Goal: Task Accomplishment & Management: Manage account settings

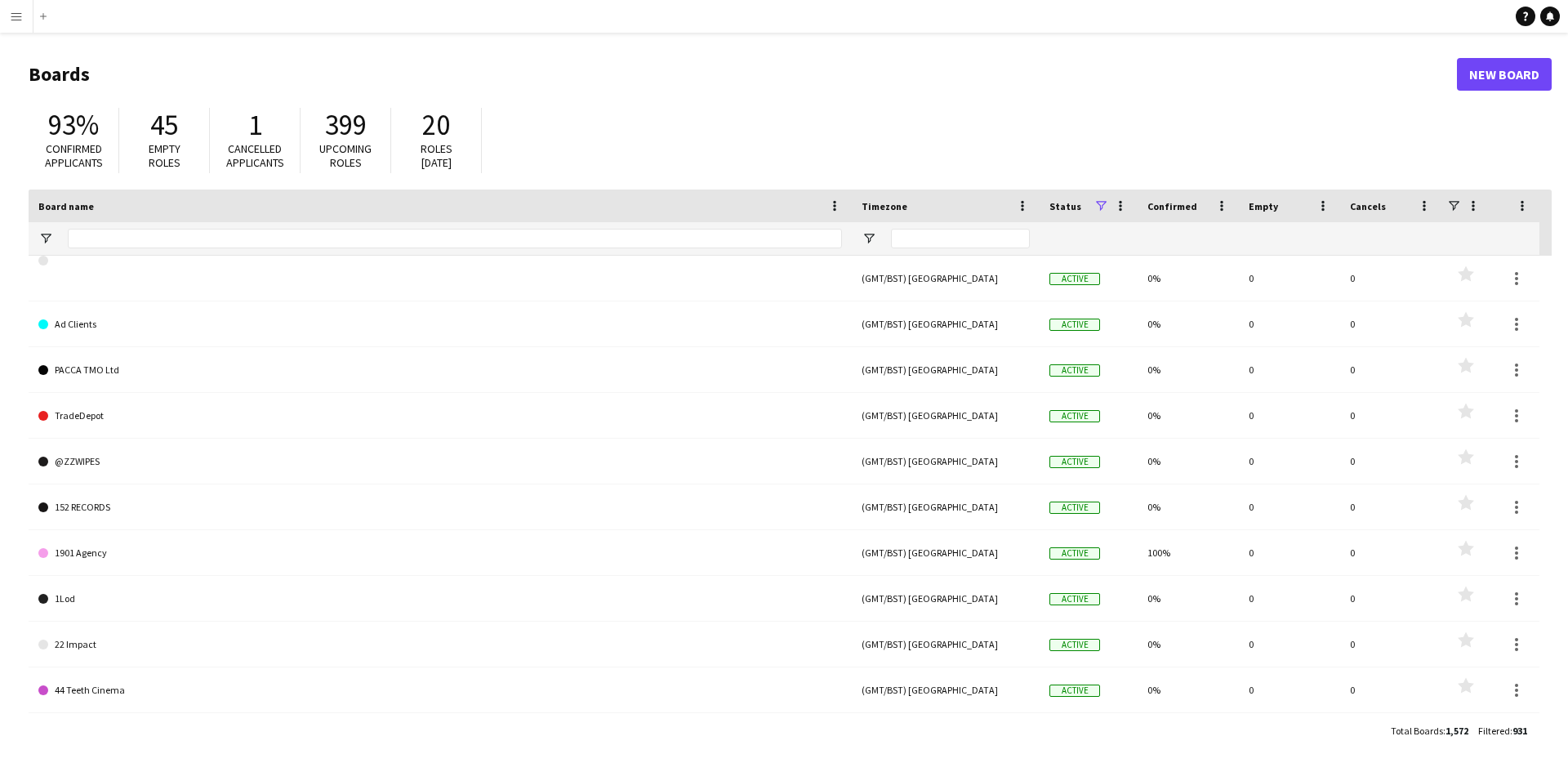
click at [14, 14] on app-icon "Menu" at bounding box center [16, 16] width 13 height 13
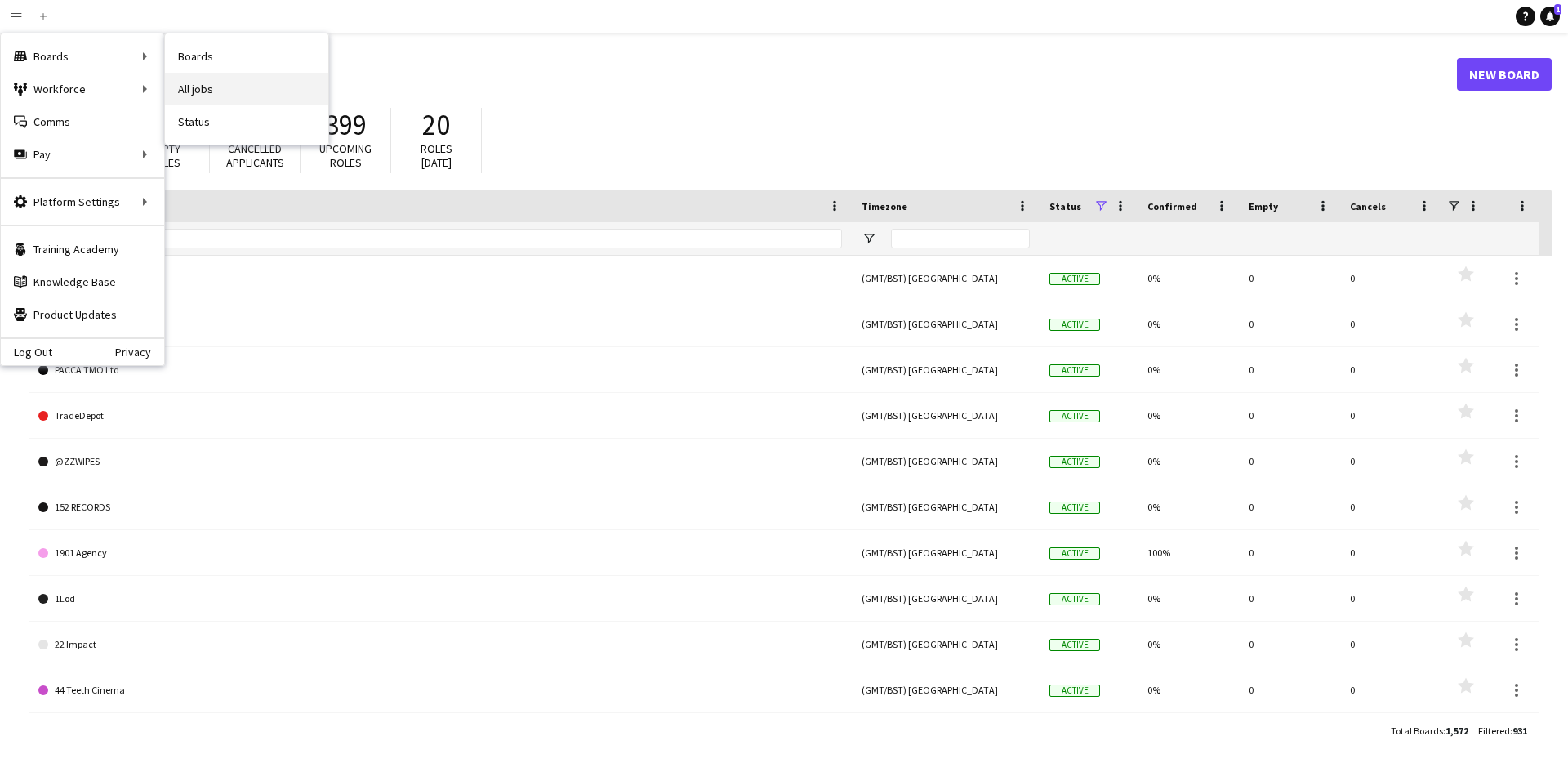
click at [212, 90] on link "All jobs" at bounding box center [247, 88] width 164 height 32
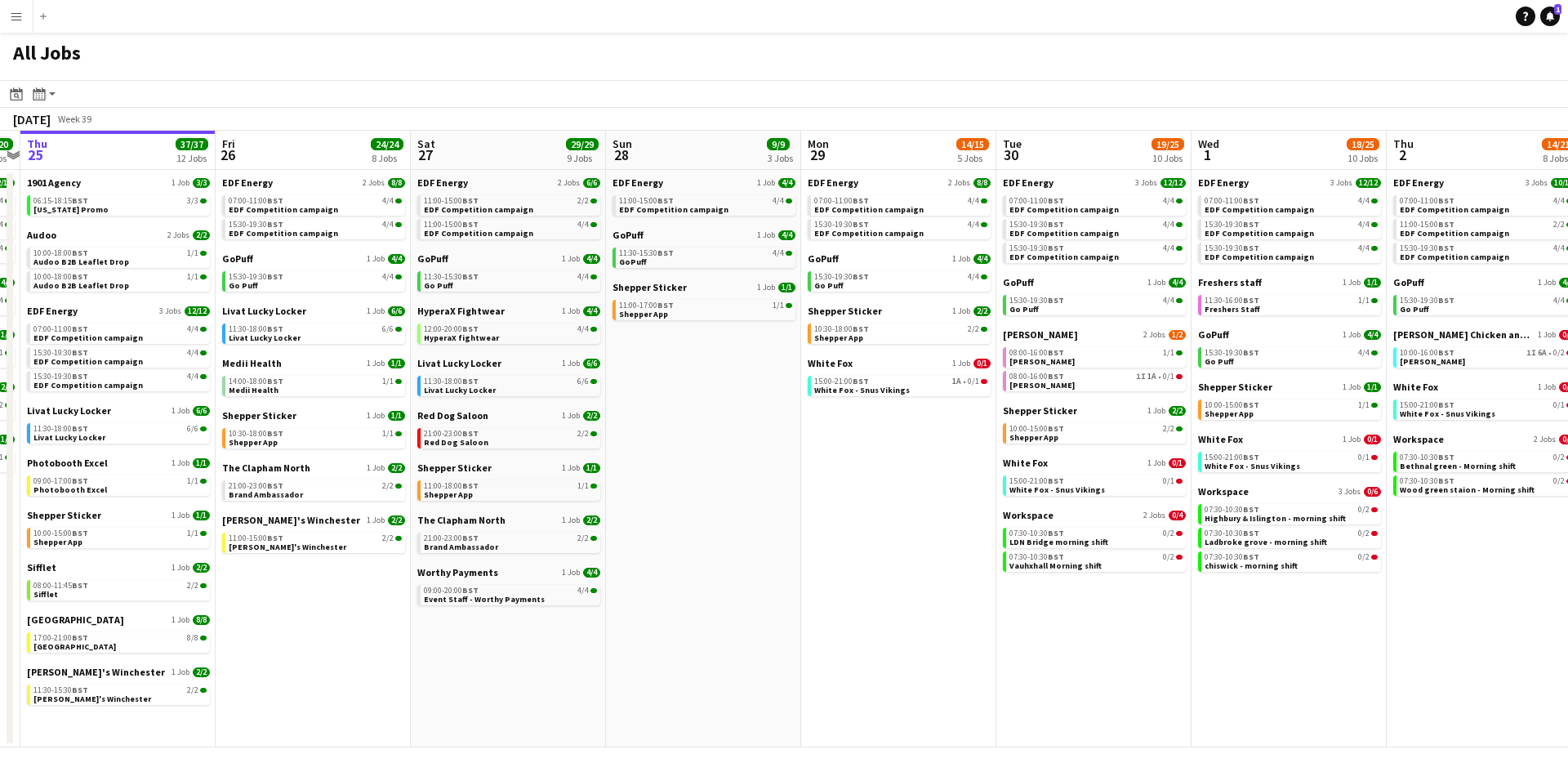
scroll to position [0, 579]
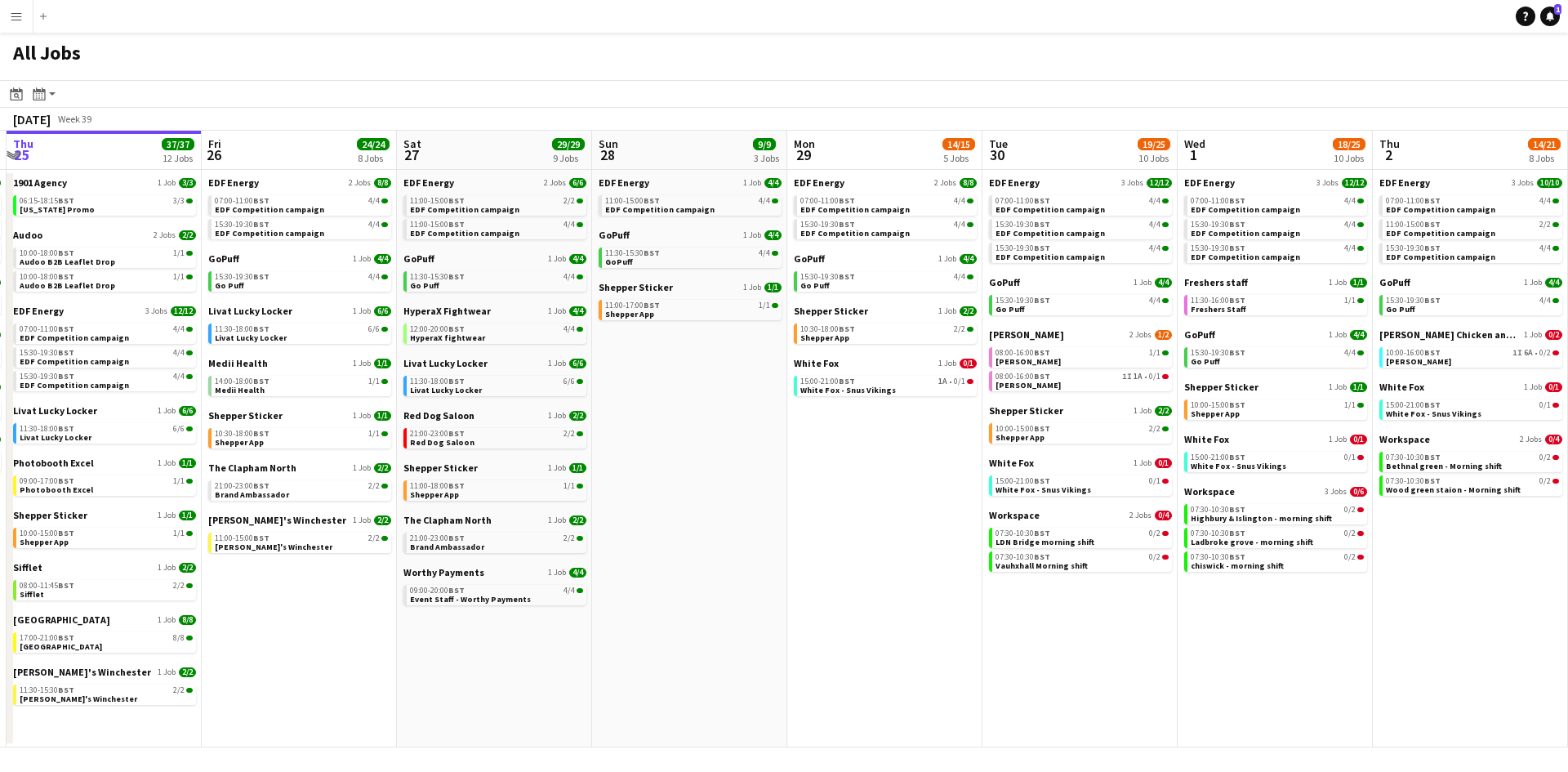
drag, startPoint x: 989, startPoint y: 596, endPoint x: 801, endPoint y: 596, distance: 188.0
click at [801, 596] on app-calendar-viewport "Mon 22 12/12 3 Jobs Tue 23 24/24 9 Jobs Wed 24 20/20 7 Jobs Thu 25 37/37 12 Job…" at bounding box center [784, 438] width 1568 height 617
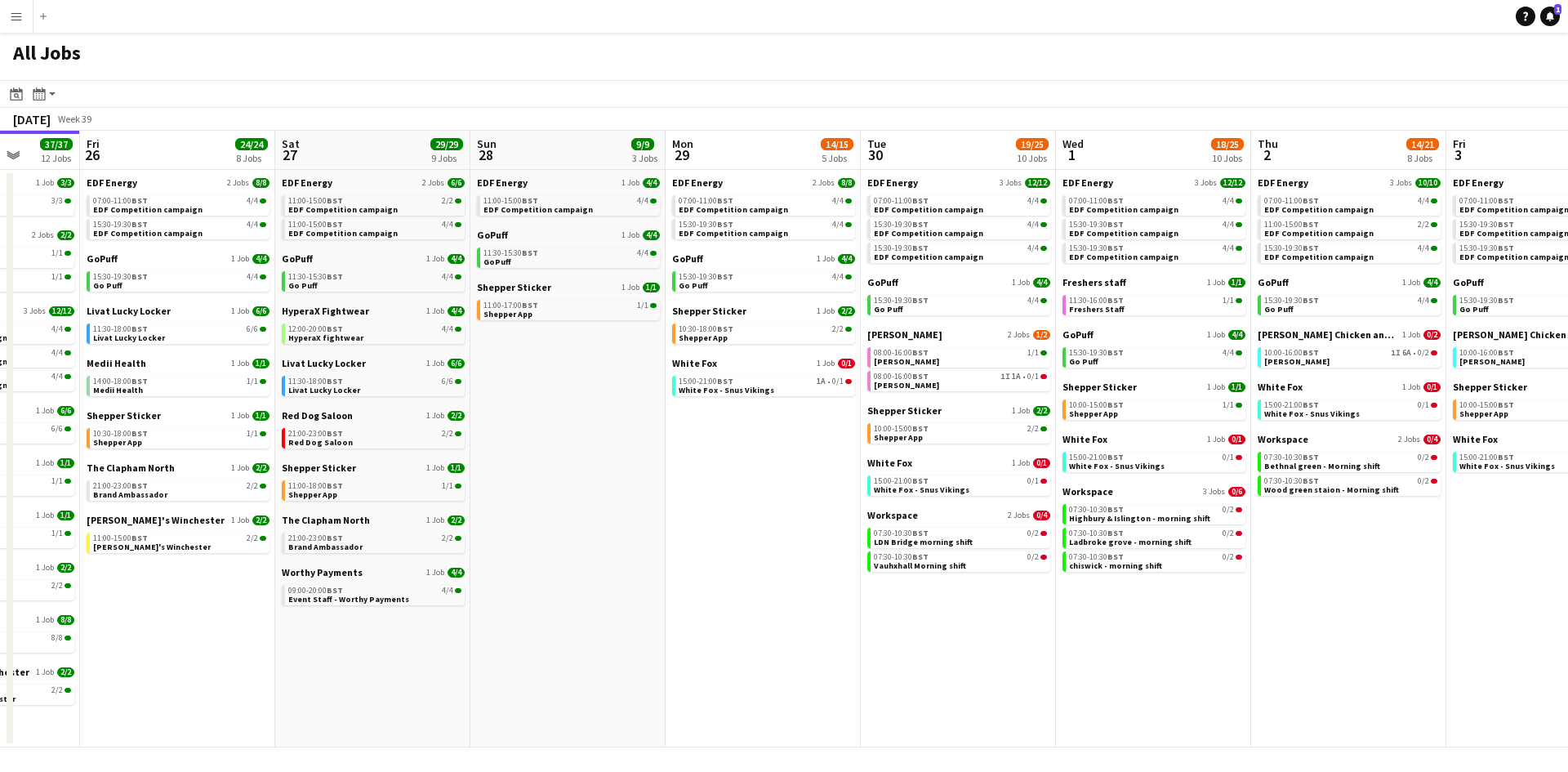
scroll to position [0, 732]
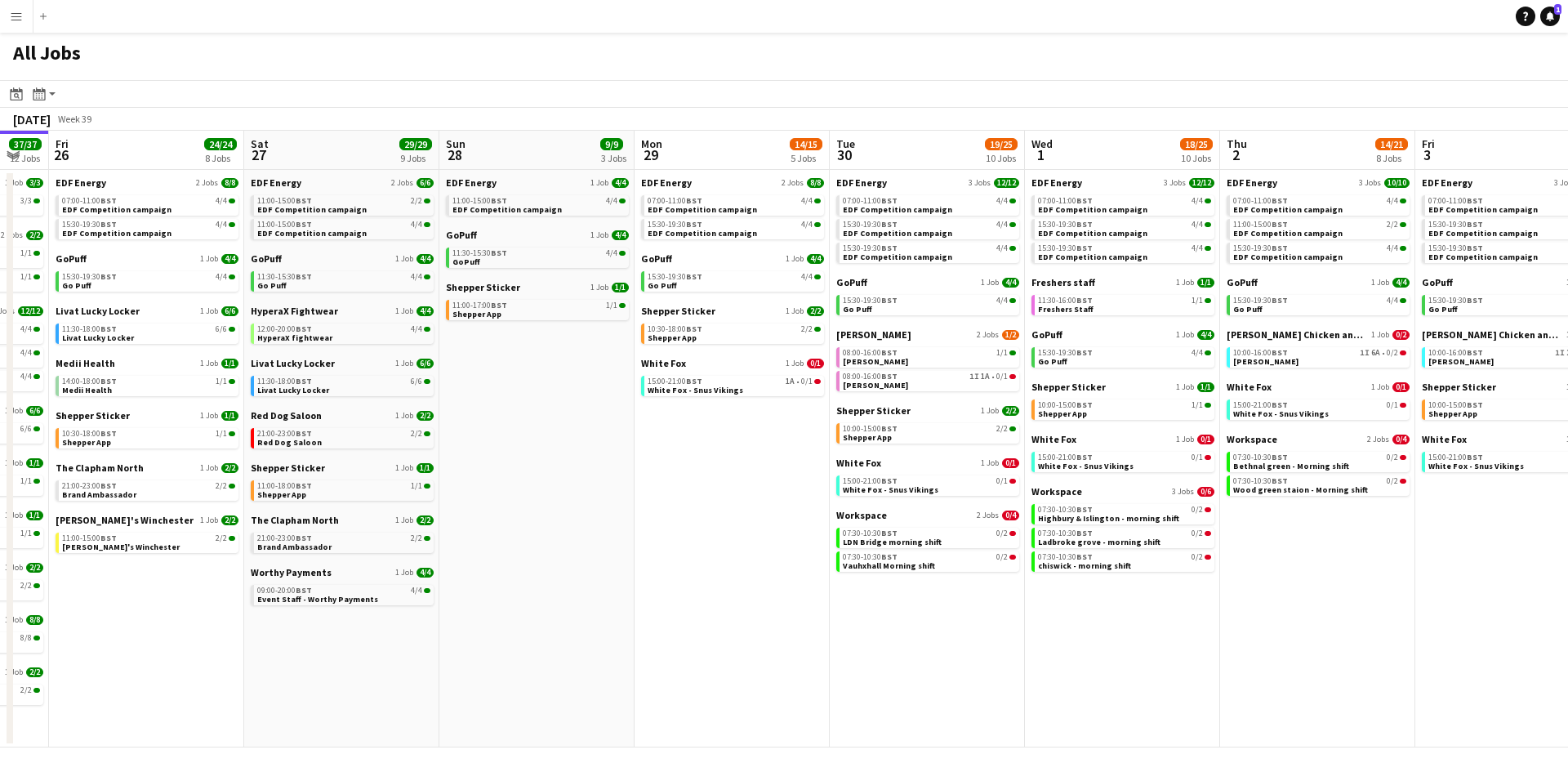
drag, startPoint x: 861, startPoint y: 541, endPoint x: 707, endPoint y: 562, distance: 155.4
click at [707, 562] on app-calendar-viewport "Mon 22 12/12 3 Jobs Tue 23 24/24 9 Jobs Wed 24 20/20 7 Jobs Thu 25 37/37 12 Job…" at bounding box center [784, 438] width 1568 height 617
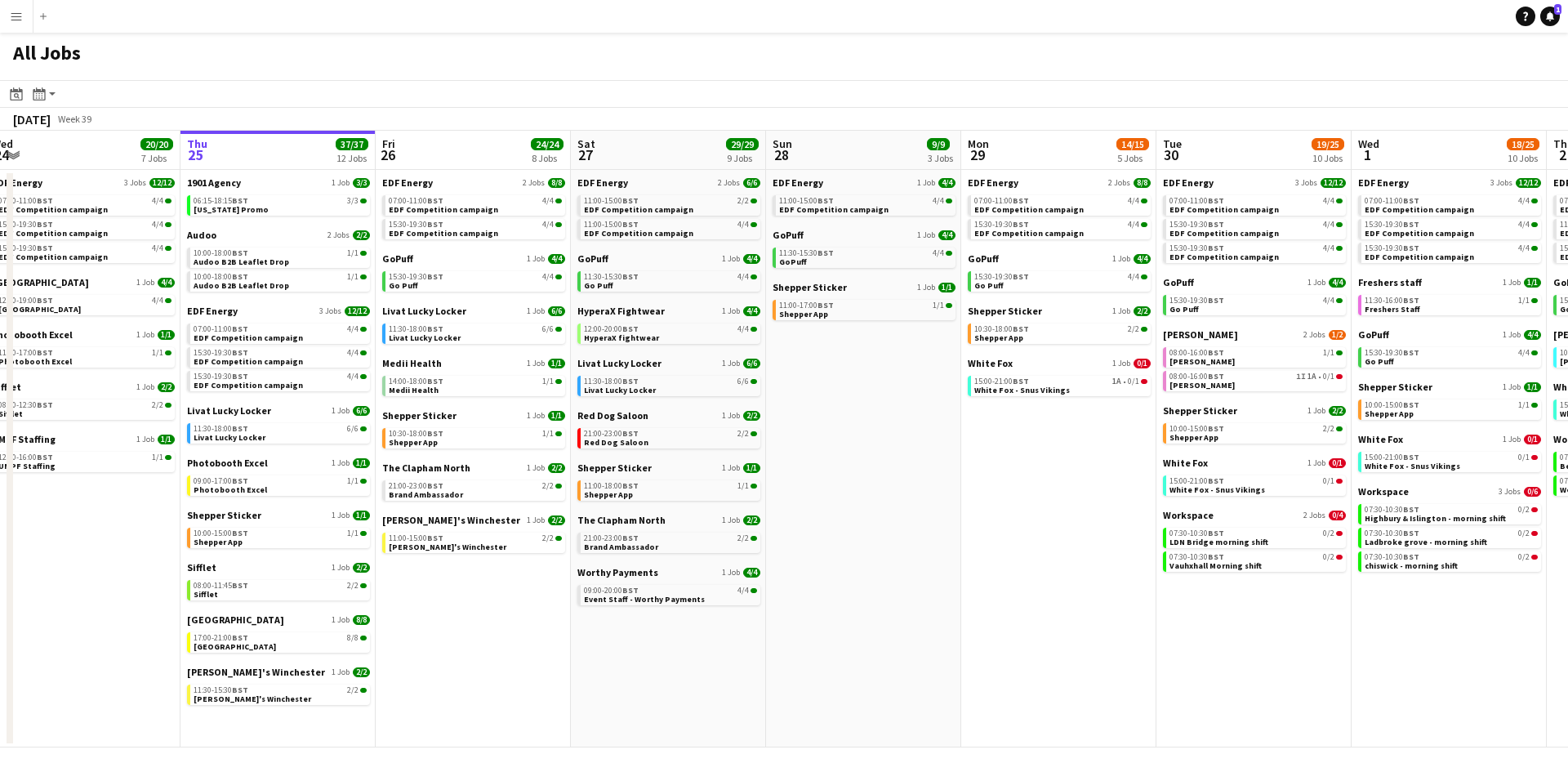
drag, startPoint x: 1005, startPoint y: 602, endPoint x: 1299, endPoint y: 602, distance: 294.0
click at [1299, 602] on app-calendar-viewport "Mon 22 12/12 3 Jobs Tue 23 24/24 9 Jobs Wed 24 20/20 7 Jobs Thu 25 37/37 12 Job…" at bounding box center [784, 438] width 1568 height 617
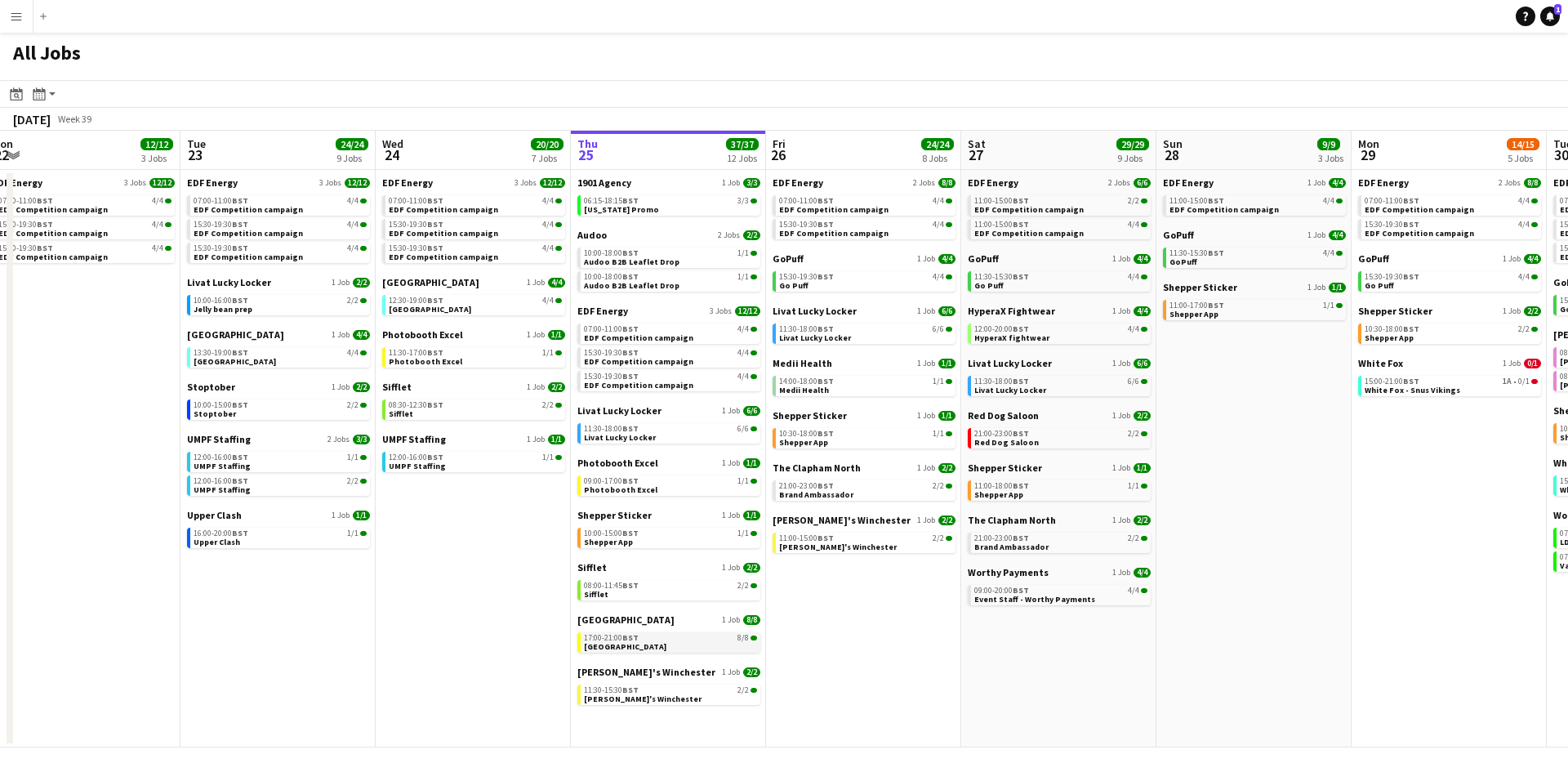
click at [663, 634] on div "17:00-21:00 BST 8/8" at bounding box center [670, 638] width 173 height 9
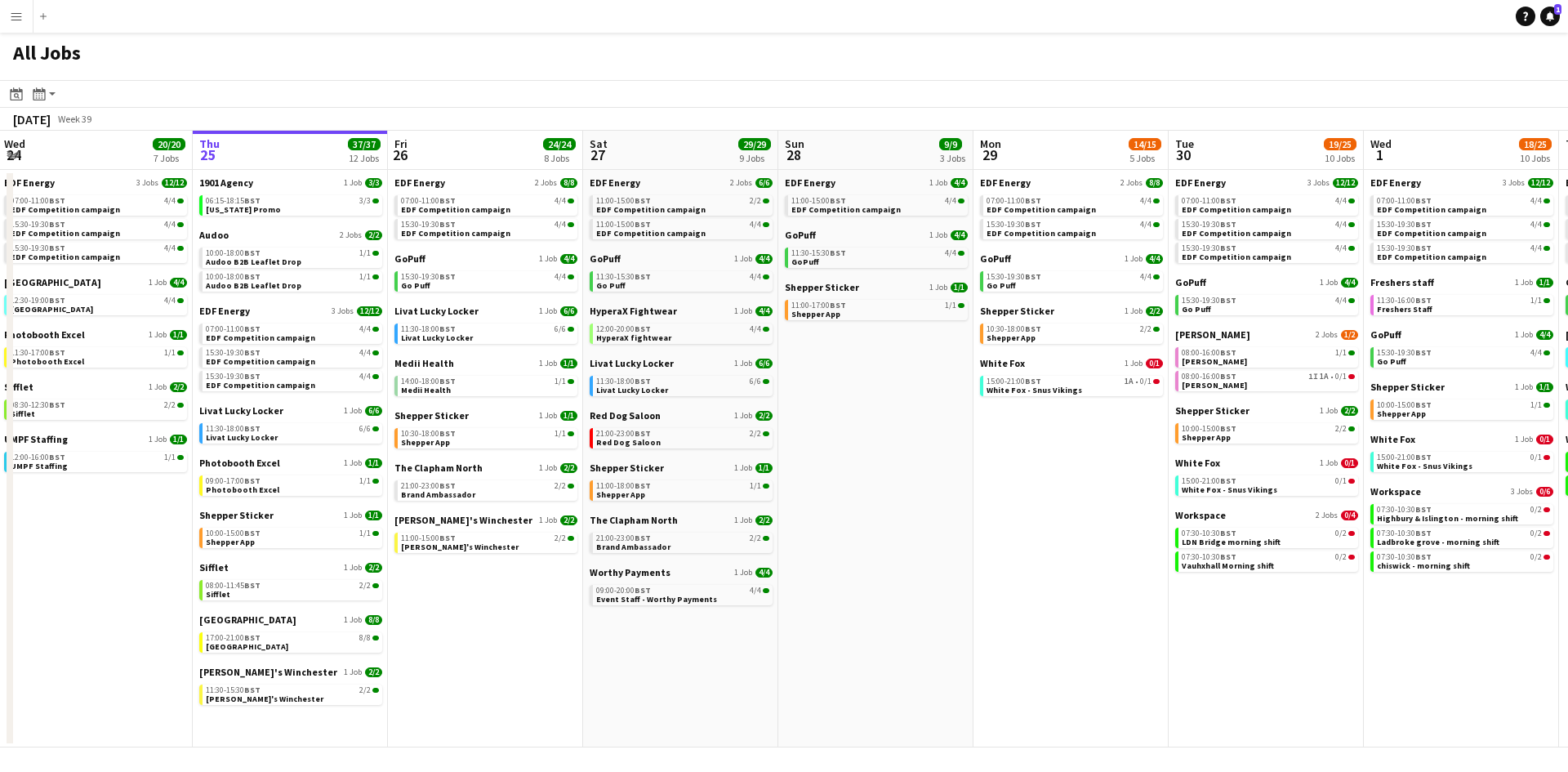
scroll to position [0, 836]
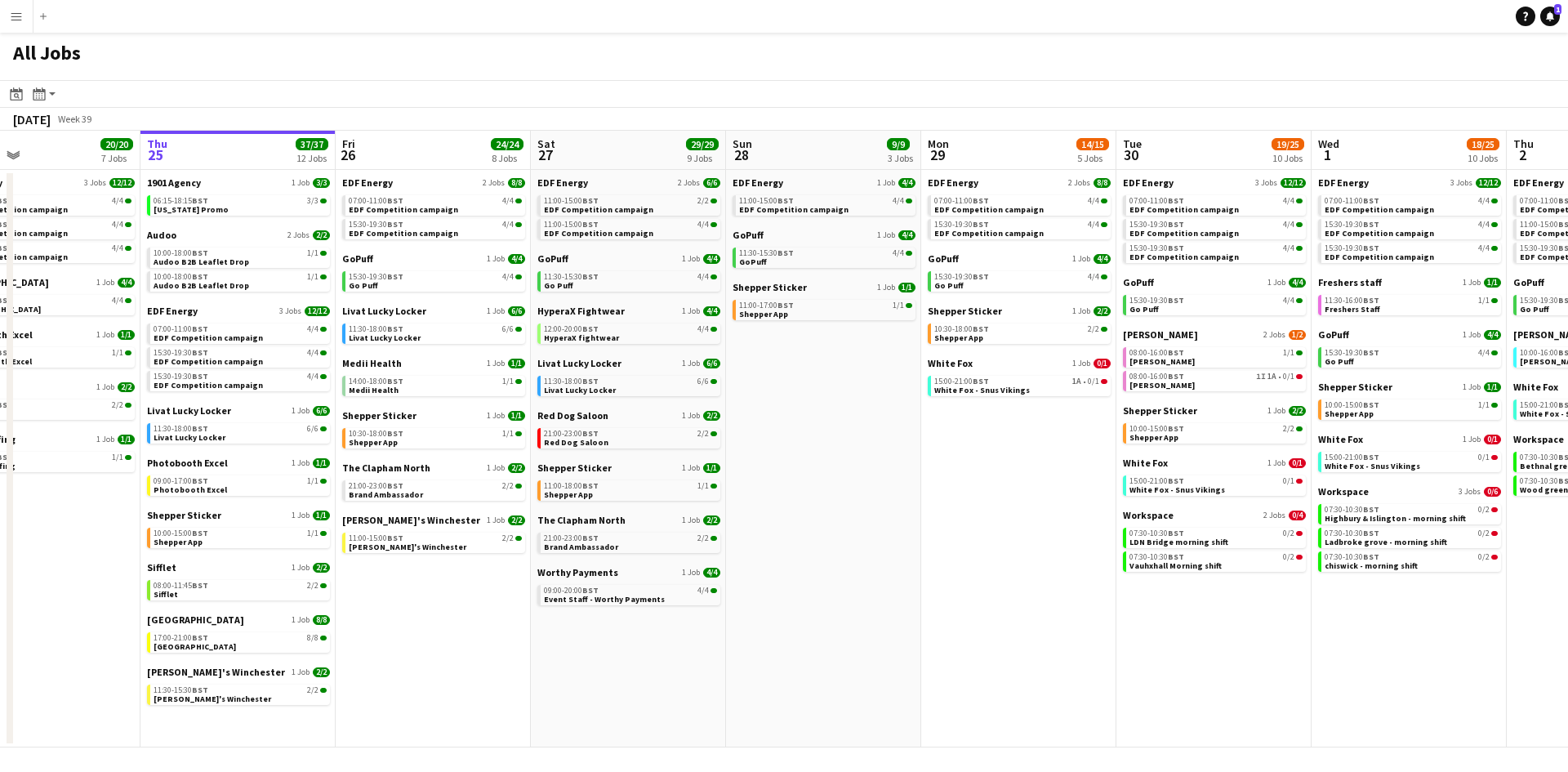
drag, startPoint x: 727, startPoint y: 692, endPoint x: 451, endPoint y: 653, distance: 278.7
click at [451, 653] on app-calendar-viewport "Sat 20 20/21 9 Jobs Sun 21 2/2 1 Job Mon 22 12/12 3 Jobs Tue 23 24/24 9 Jobs We…" at bounding box center [784, 438] width 1568 height 617
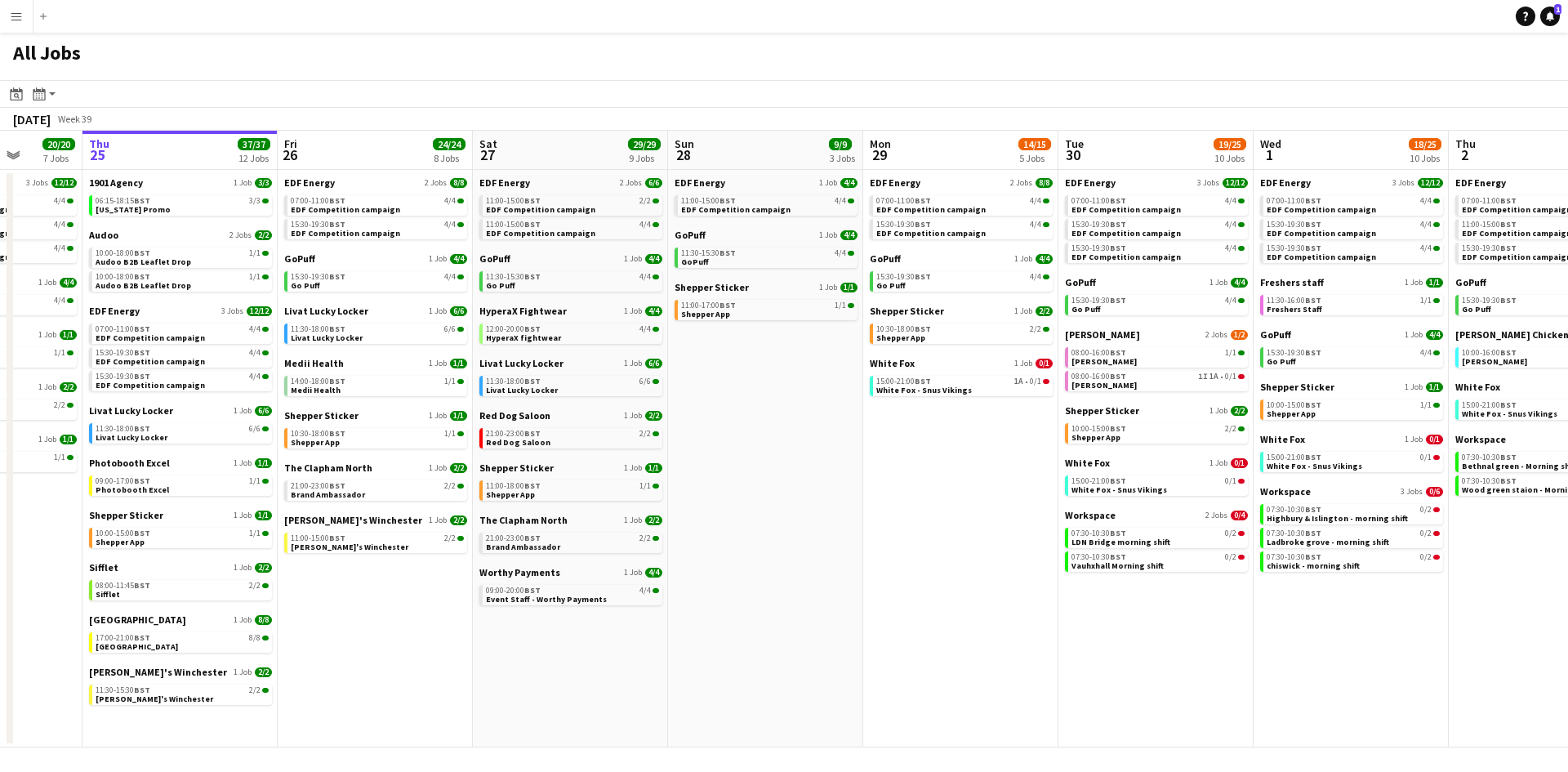
drag, startPoint x: 967, startPoint y: 626, endPoint x: 909, endPoint y: 630, distance: 58.1
click at [909, 630] on app-calendar-viewport "Mon 22 12/12 3 Jobs Tue 23 24/24 9 Jobs Wed 24 20/20 7 Jobs Thu 25 37/37 12 Job…" at bounding box center [784, 438] width 1568 height 617
click at [362, 391] on link "14:00-18:00 BST 1/1 Medii Health" at bounding box center [377, 385] width 173 height 19
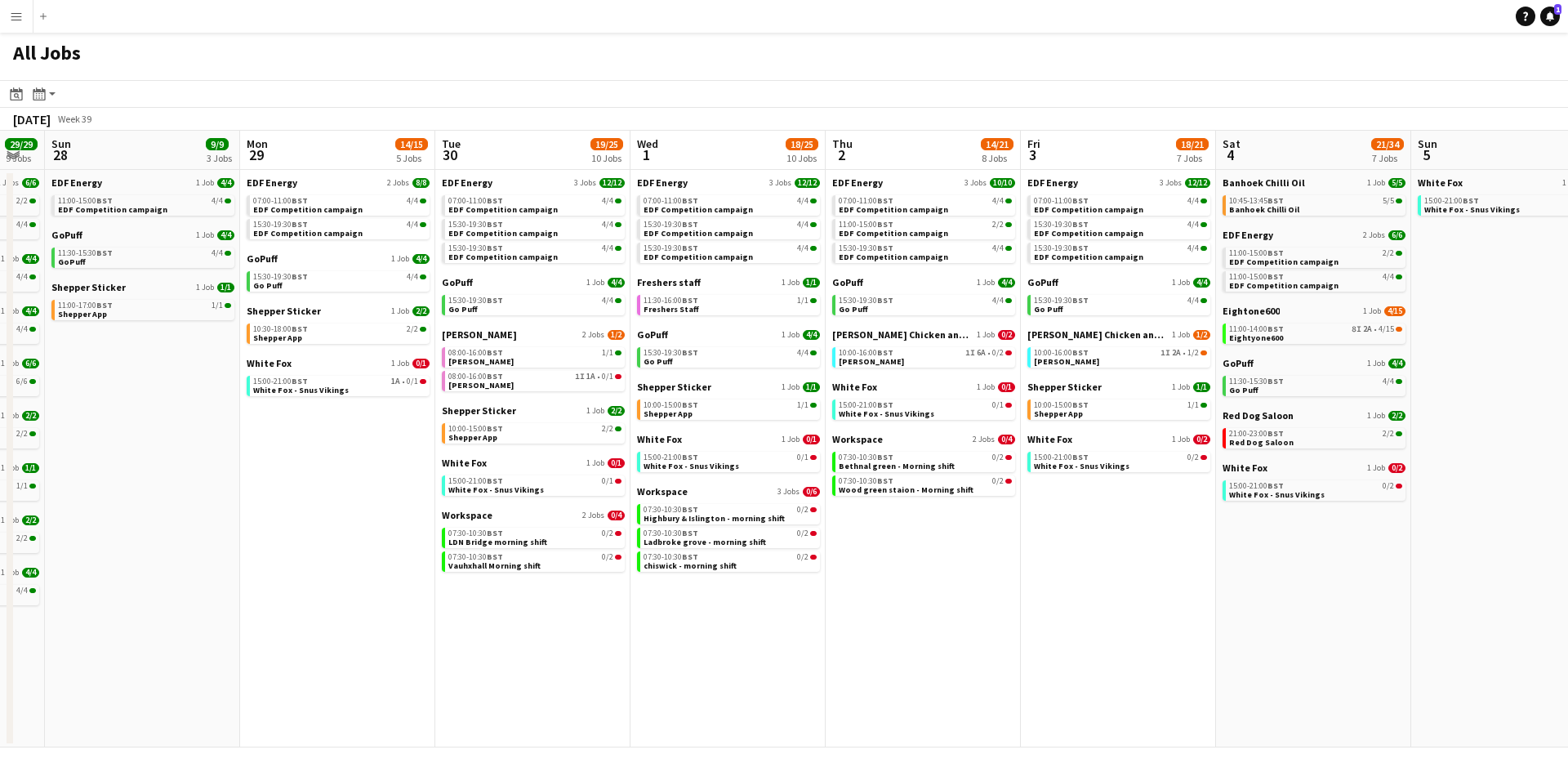
drag, startPoint x: 1278, startPoint y: 669, endPoint x: 643, endPoint y: 678, distance: 635.1
click at [646, 679] on app-calendar-viewport "Wed 24 20/20 7 Jobs Thu 25 37/37 12 Jobs Fri 26 24/24 8 Jobs Sat 27 29/29 9 Job…" at bounding box center [784, 438] width 1568 height 617
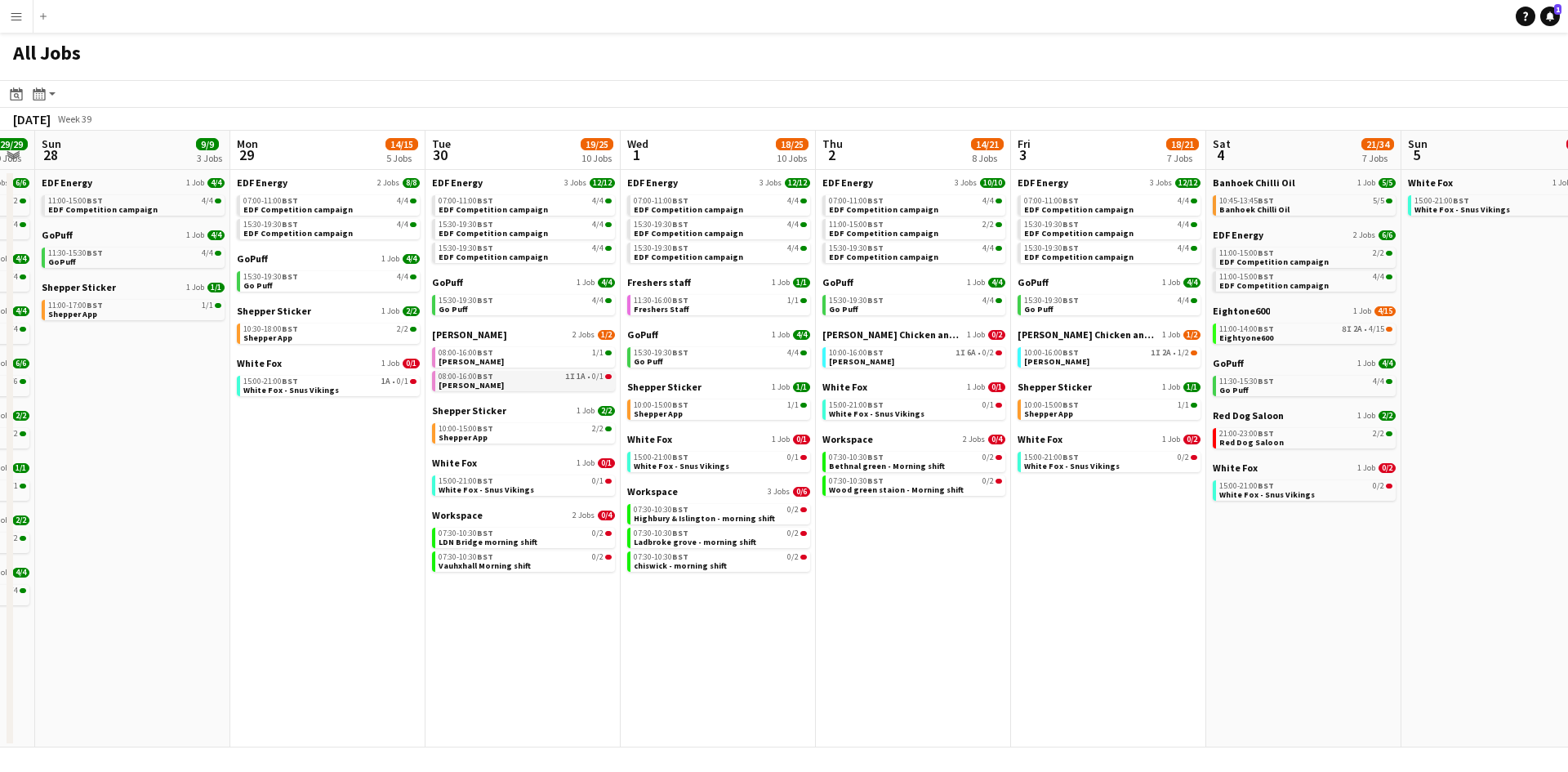
click at [507, 379] on div "08:00-16:00 BST 1I 1A • 0/1" at bounding box center [525, 376] width 173 height 9
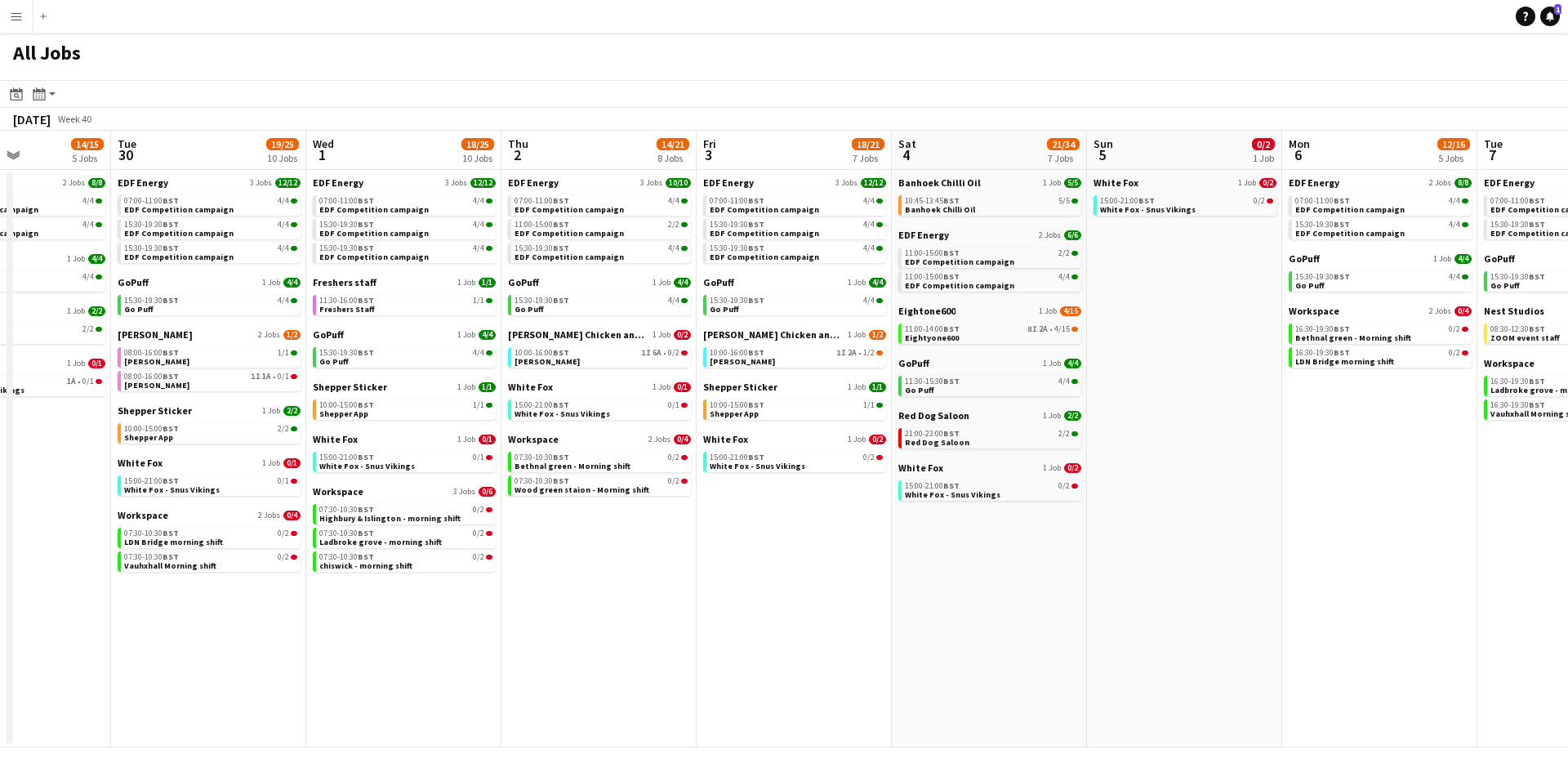
scroll to position [0, 726]
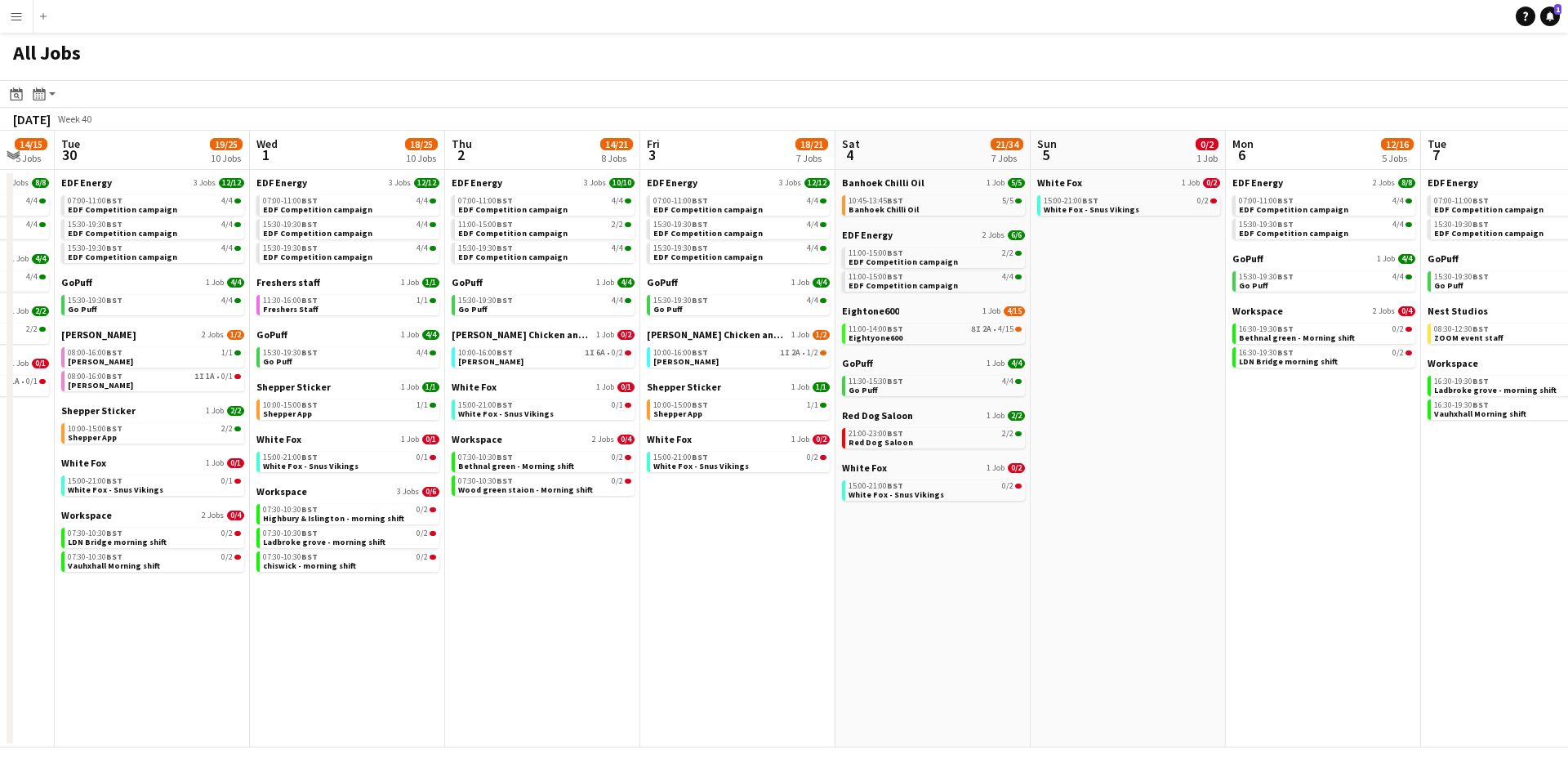
drag, startPoint x: 1021, startPoint y: 623, endPoint x: 650, endPoint y: 599, distance: 371.8
click at [650, 599] on app-calendar-viewport "Fri 26 24/24 8 Jobs Sat 27 29/29 9 Jobs Sun 28 9/9 3 Jobs Mon 29 14/15 5 Jobs T…" at bounding box center [784, 438] width 1568 height 617
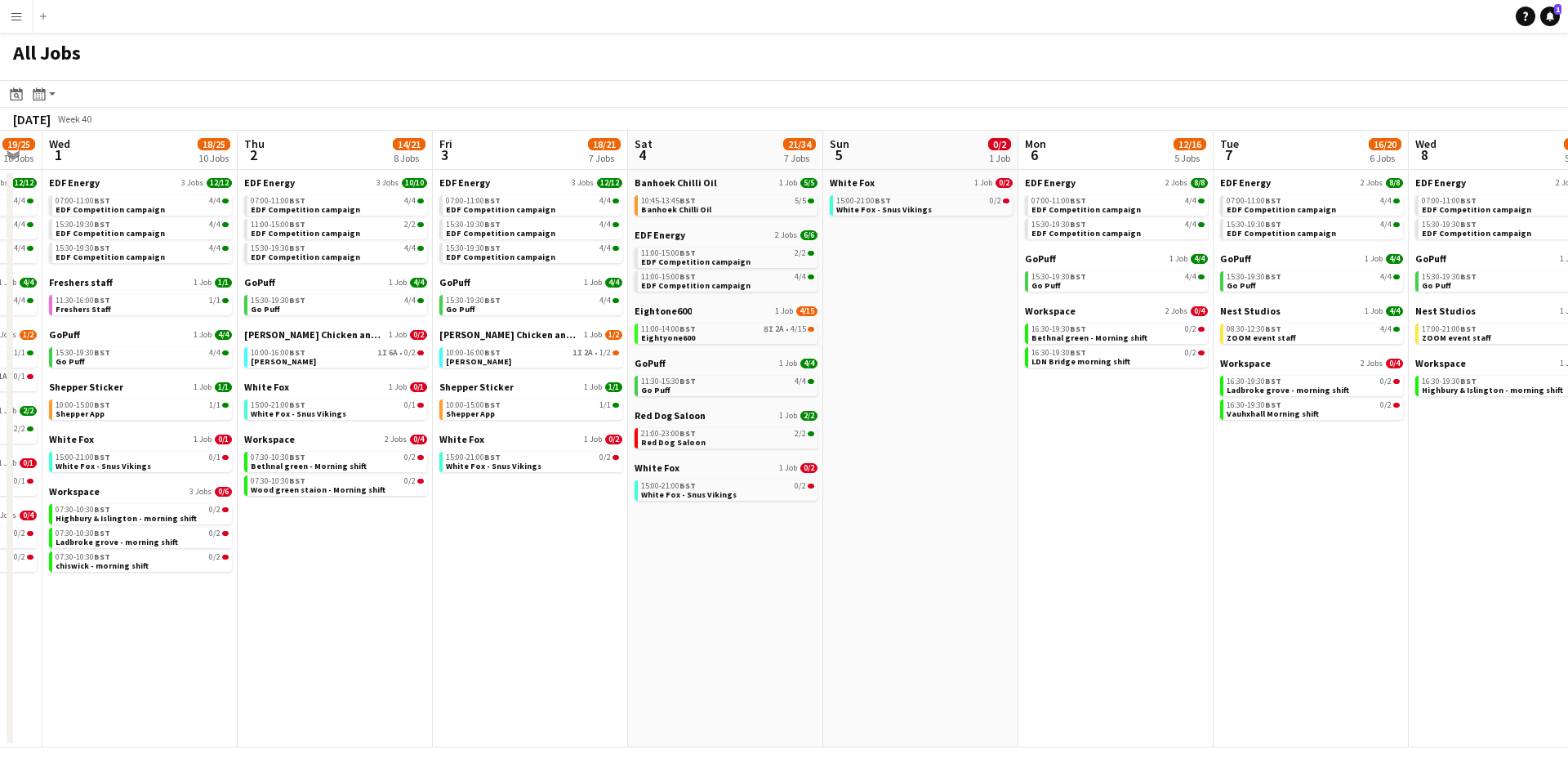
scroll to position [0, 564]
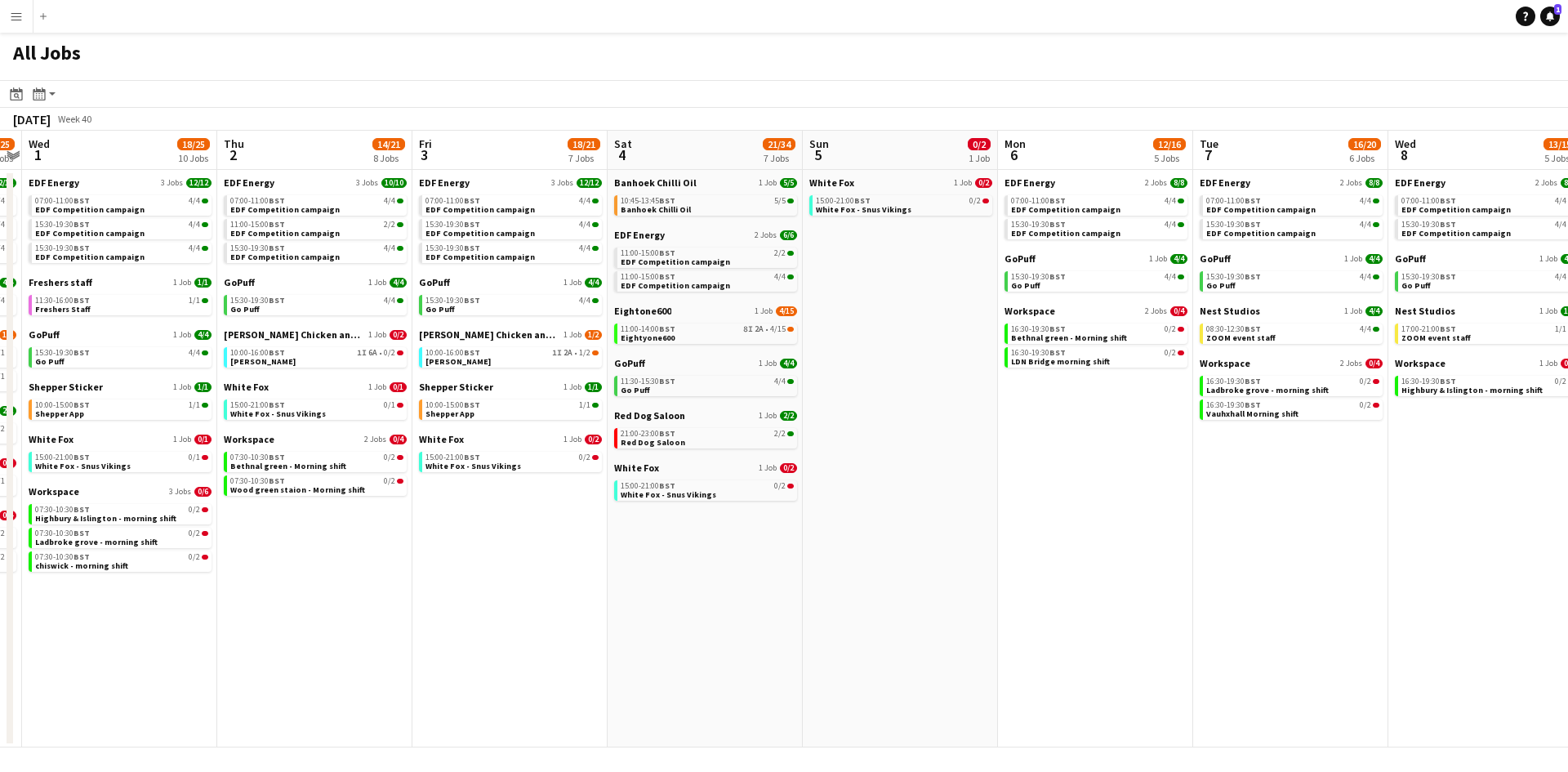
drag, startPoint x: 1101, startPoint y: 586, endPoint x: 873, endPoint y: 579, distance: 228.1
click at [873, 579] on app-calendar-viewport "Sun 28 9/9 3 Jobs Mon 29 14/15 5 Jobs Tue 30 19/25 10 Jobs Wed 1 18/25 10 Jobs …" at bounding box center [784, 438] width 1568 height 617
click at [708, 332] on div "11:00-14:00 BST 8I 2A • 4/15" at bounding box center [707, 329] width 173 height 9
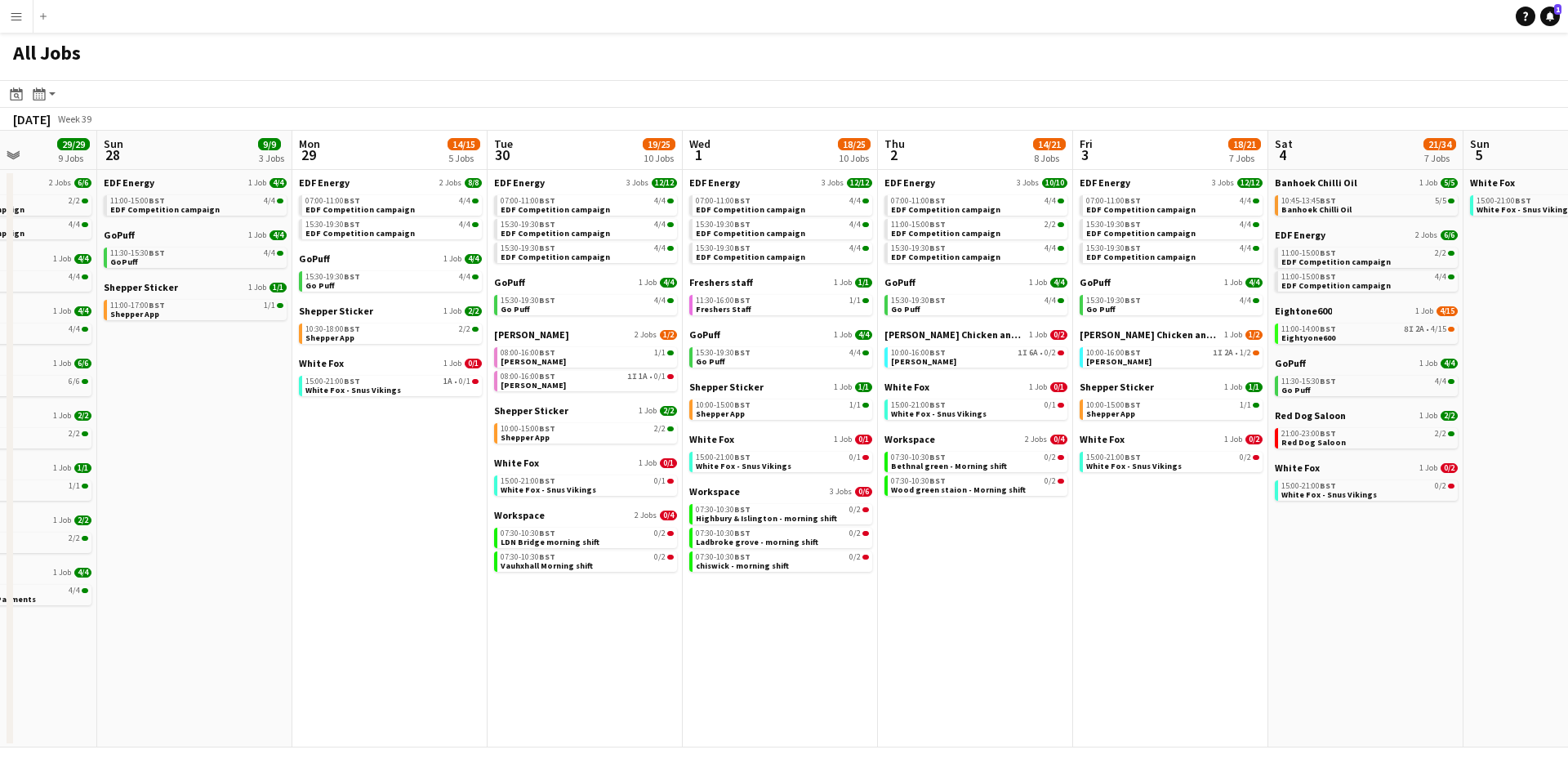
scroll to position [0, 474]
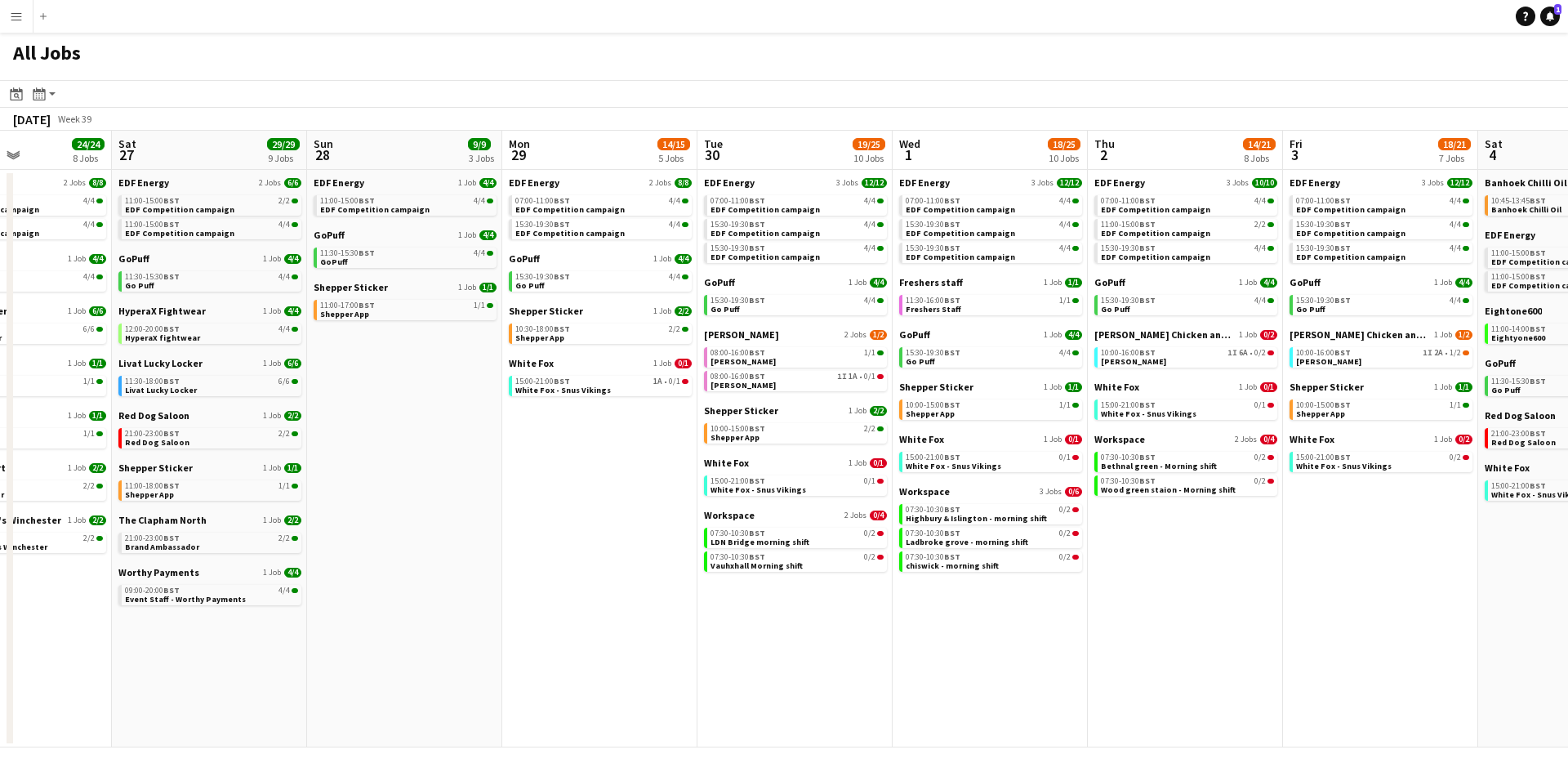
drag, startPoint x: 420, startPoint y: 599, endPoint x: 1290, endPoint y: 622, distance: 870.3
click at [1290, 622] on app-calendar-viewport "Wed 24 20/20 7 Jobs Thu 25 37/37 12 Jobs Fri 26 24/24 8 Jobs Sat 27 29/29 9 Job…" at bounding box center [784, 438] width 1568 height 617
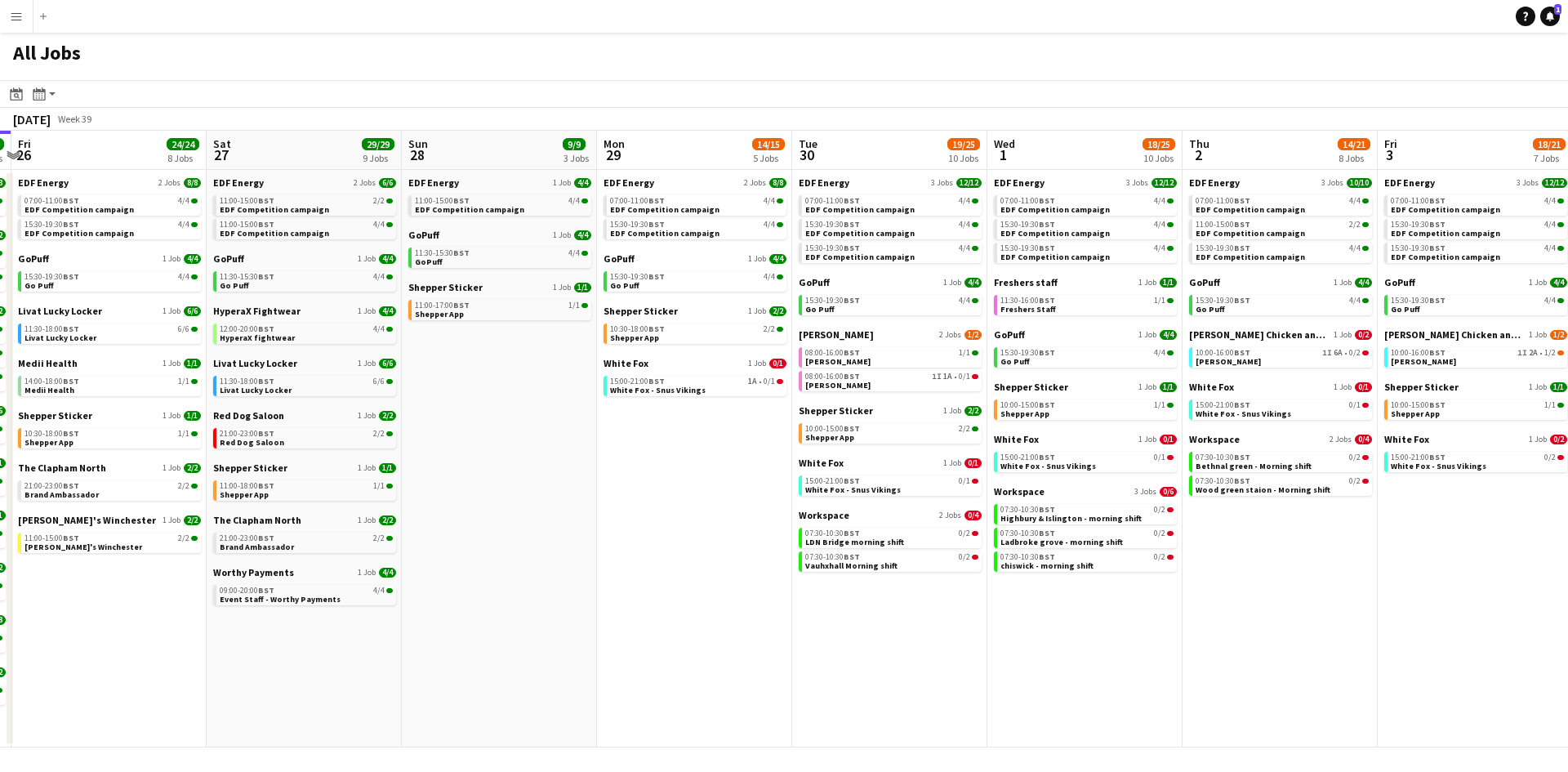
scroll to position [0, 496]
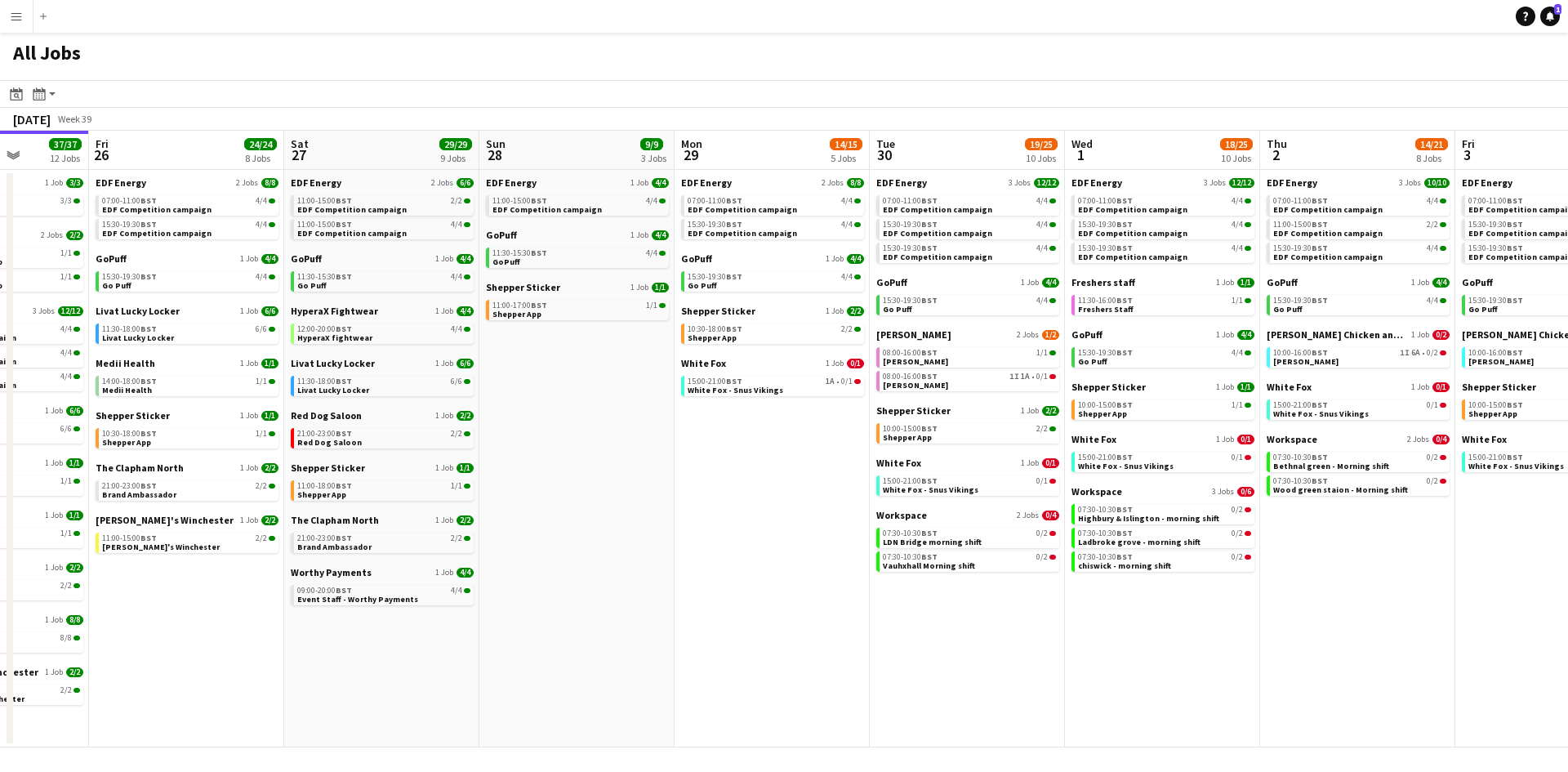
drag, startPoint x: 540, startPoint y: 624, endPoint x: 712, endPoint y: 606, distance: 172.9
click at [712, 606] on app-calendar-viewport "Tue 23 24/24 9 Jobs Wed 24 20/20 7 Jobs Thu 25 37/37 12 Jobs Fri 26 24/24 8 Job…" at bounding box center [784, 438] width 1568 height 617
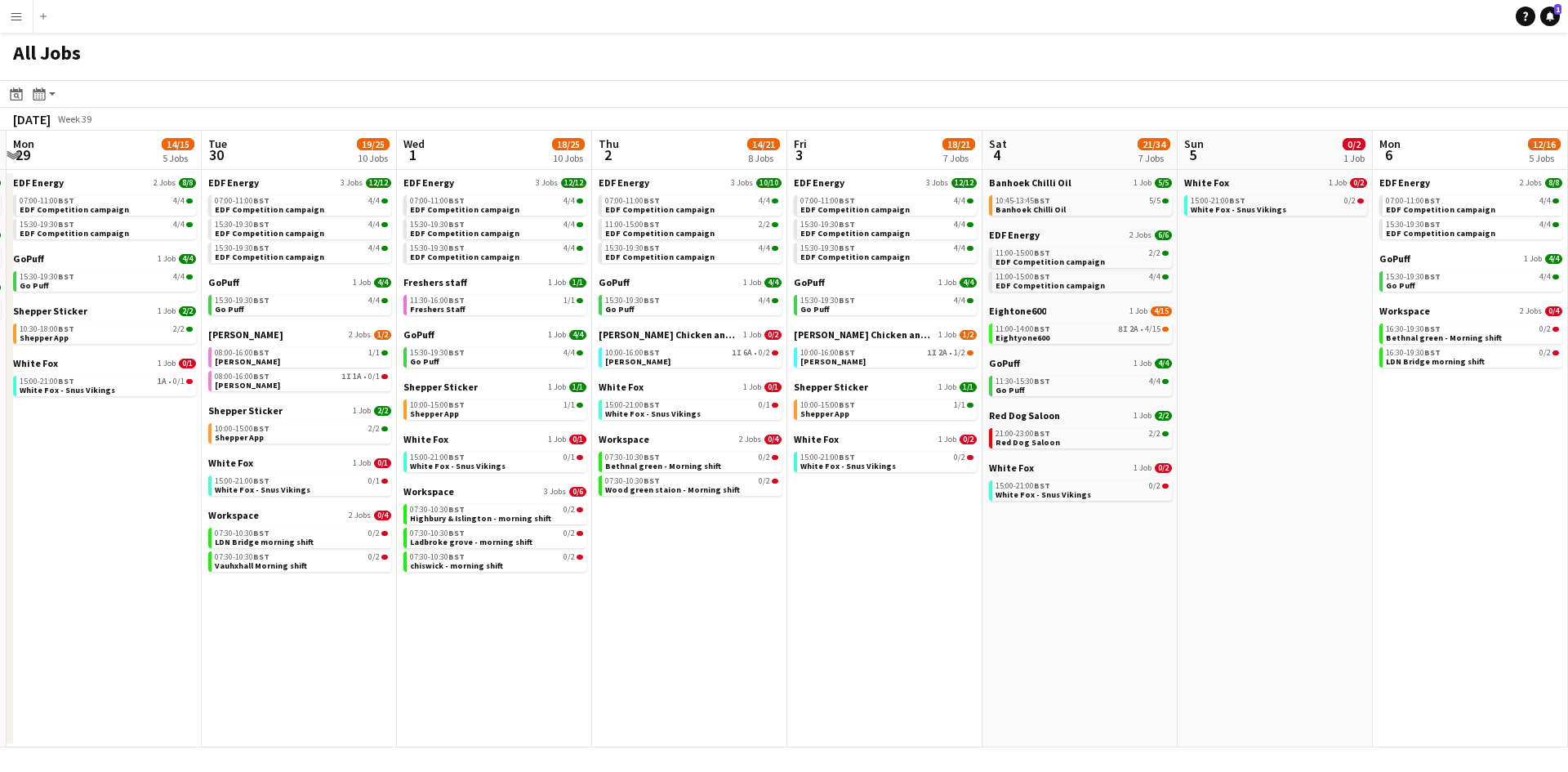
drag, startPoint x: 771, startPoint y: 524, endPoint x: -208, endPoint y: 447, distance: 982.0
click at [0, 447] on html "Menu Boards Boards Boards All jobs Status Workforce Workforce My Workforce Recr…" at bounding box center [784, 386] width 1568 height 772
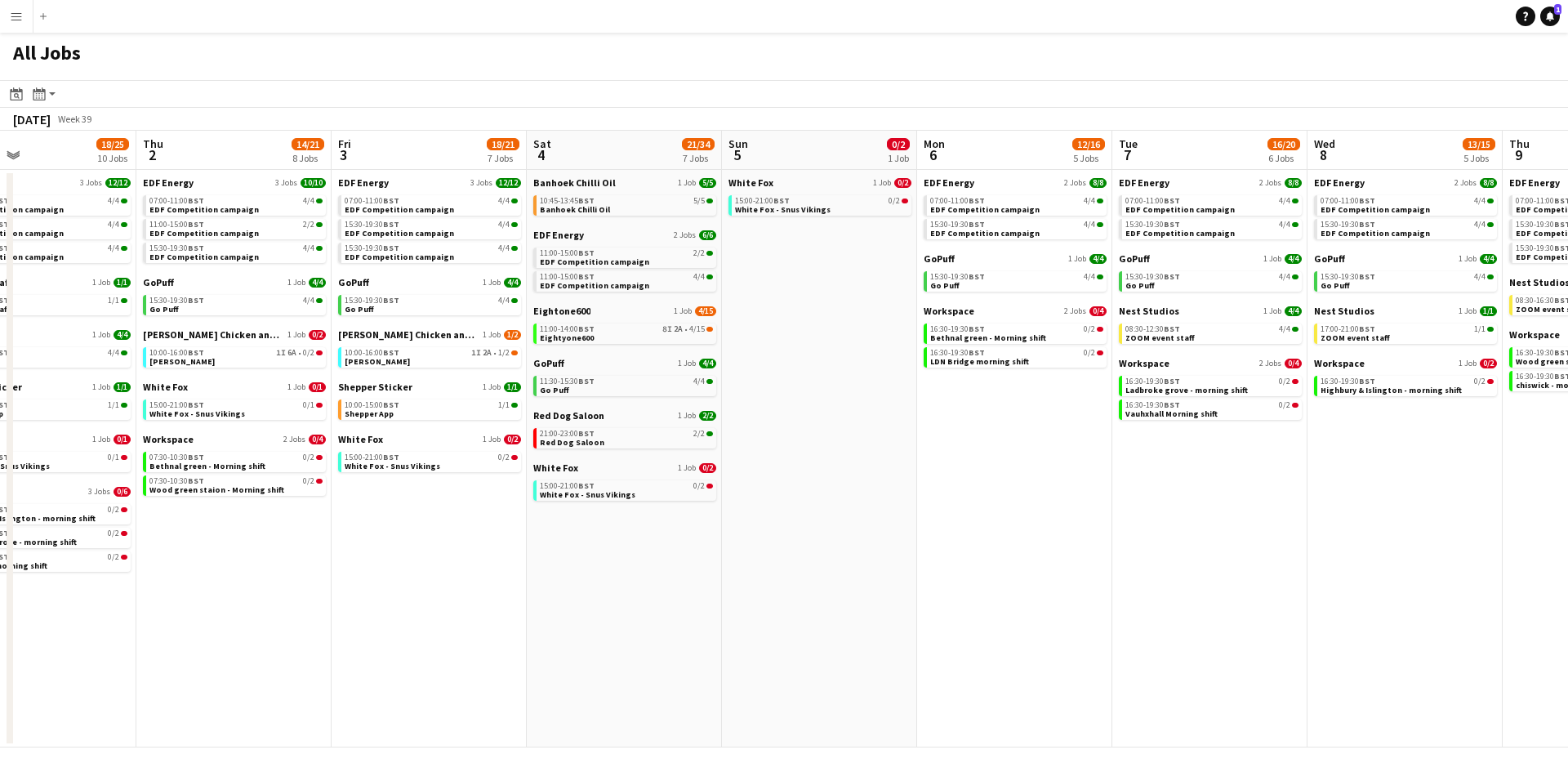
click at [535, 564] on app-calendar-viewport "Mon 29 14/15 5 Jobs Tue 30 19/25 10 Jobs Wed 1 18/25 10 Jobs Thu 2 14/21 8 Jobs…" at bounding box center [784, 438] width 1568 height 617
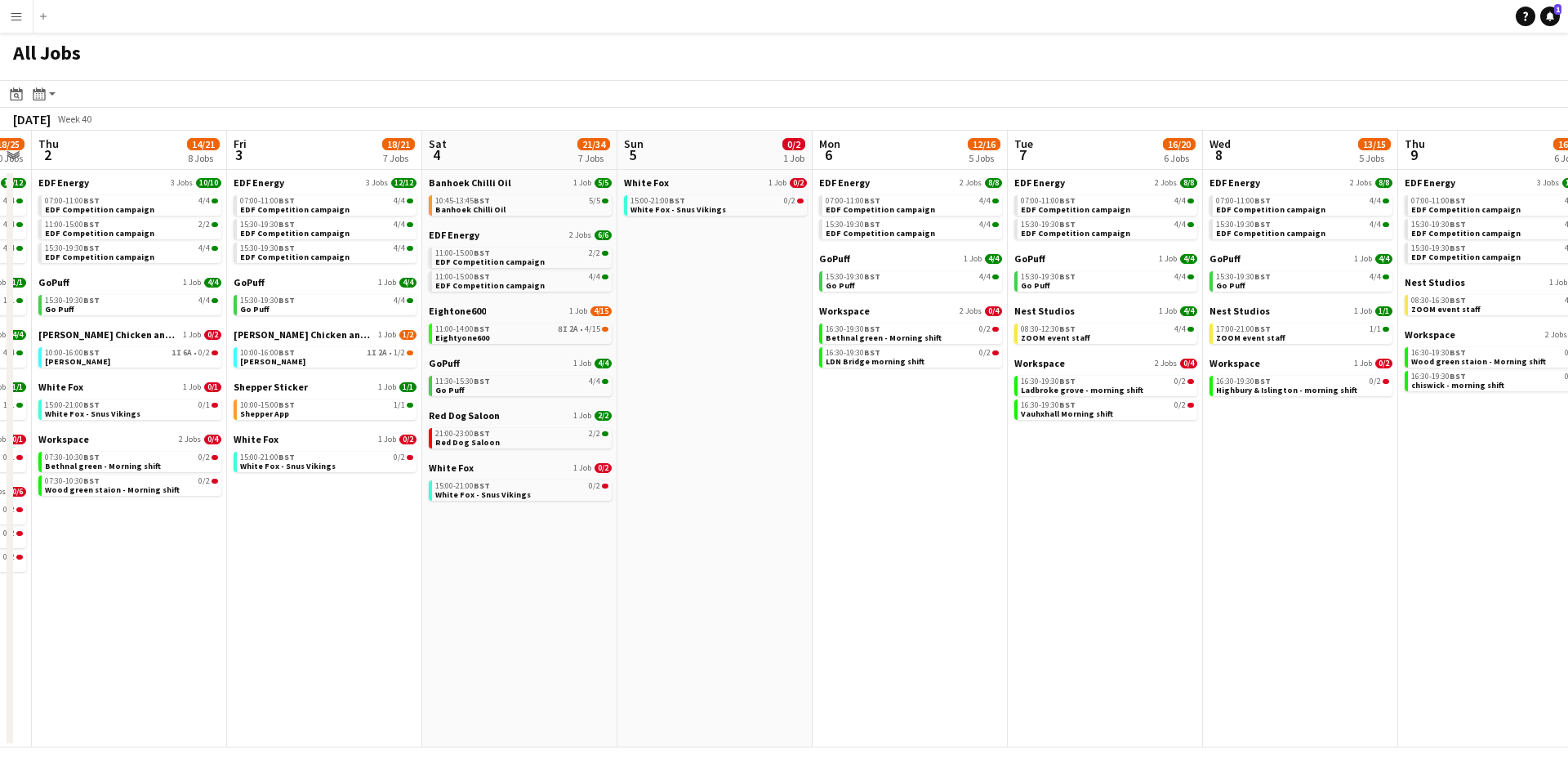
drag, startPoint x: 1029, startPoint y: 576, endPoint x: 743, endPoint y: 222, distance: 455.1
click at [902, 533] on app-calendar-viewport "Mon 29 14/15 5 Jobs Tue 30 19/25 10 Jobs Wed 1 18/25 10 Jobs Thu 2 14/21 8 Jobs…" at bounding box center [784, 438] width 1568 height 617
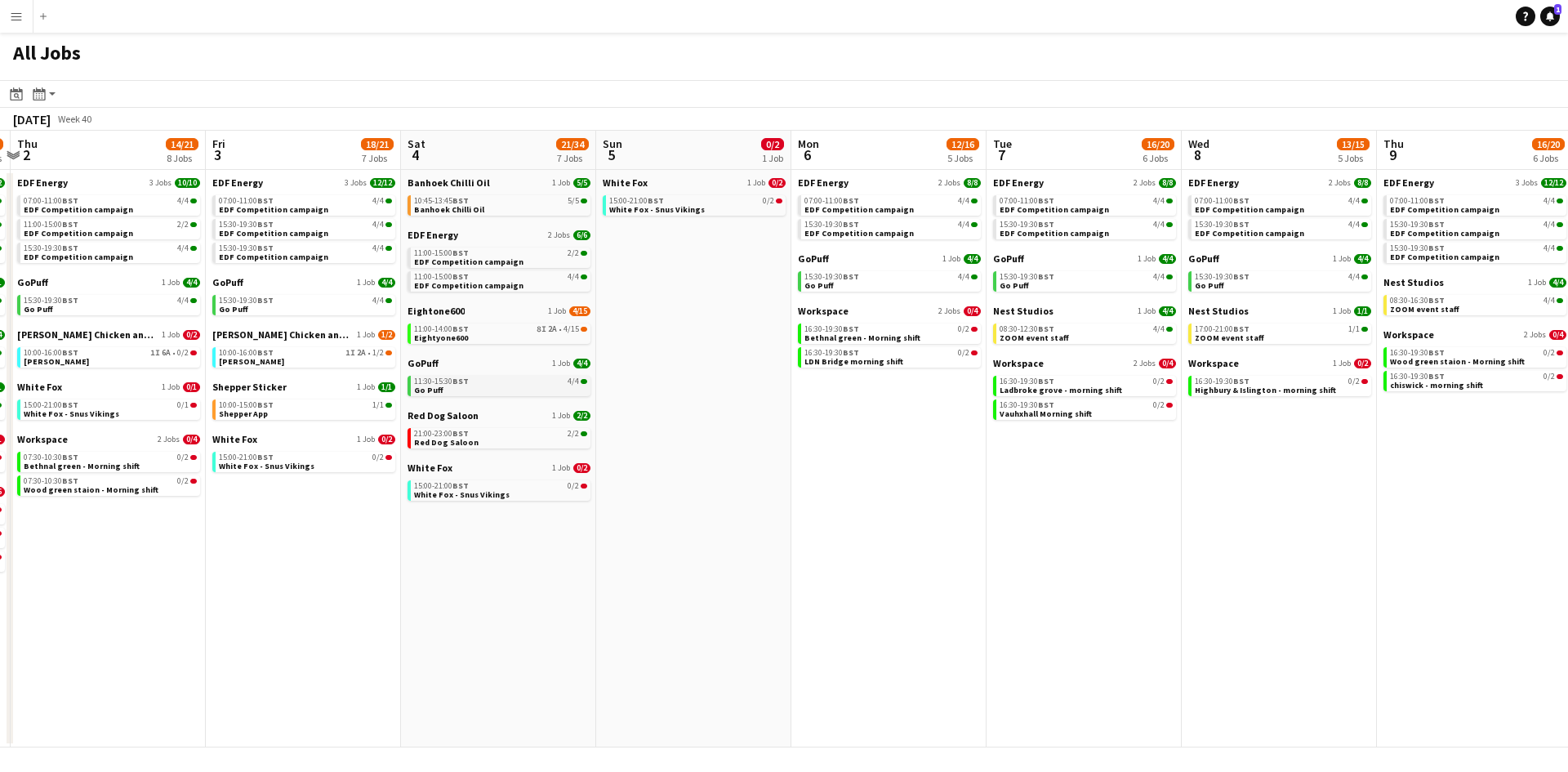
click at [455, 391] on link "11:30-15:30 BST 4/4 Go Puff" at bounding box center [501, 385] width 173 height 19
click at [526, 208] on link "10:45-13:45 BST 5/5 Banhoek Chilli Oil" at bounding box center [501, 204] width 173 height 19
click at [498, 200] on div "10:45-13:45 BST 5/5" at bounding box center [501, 201] width 173 height 9
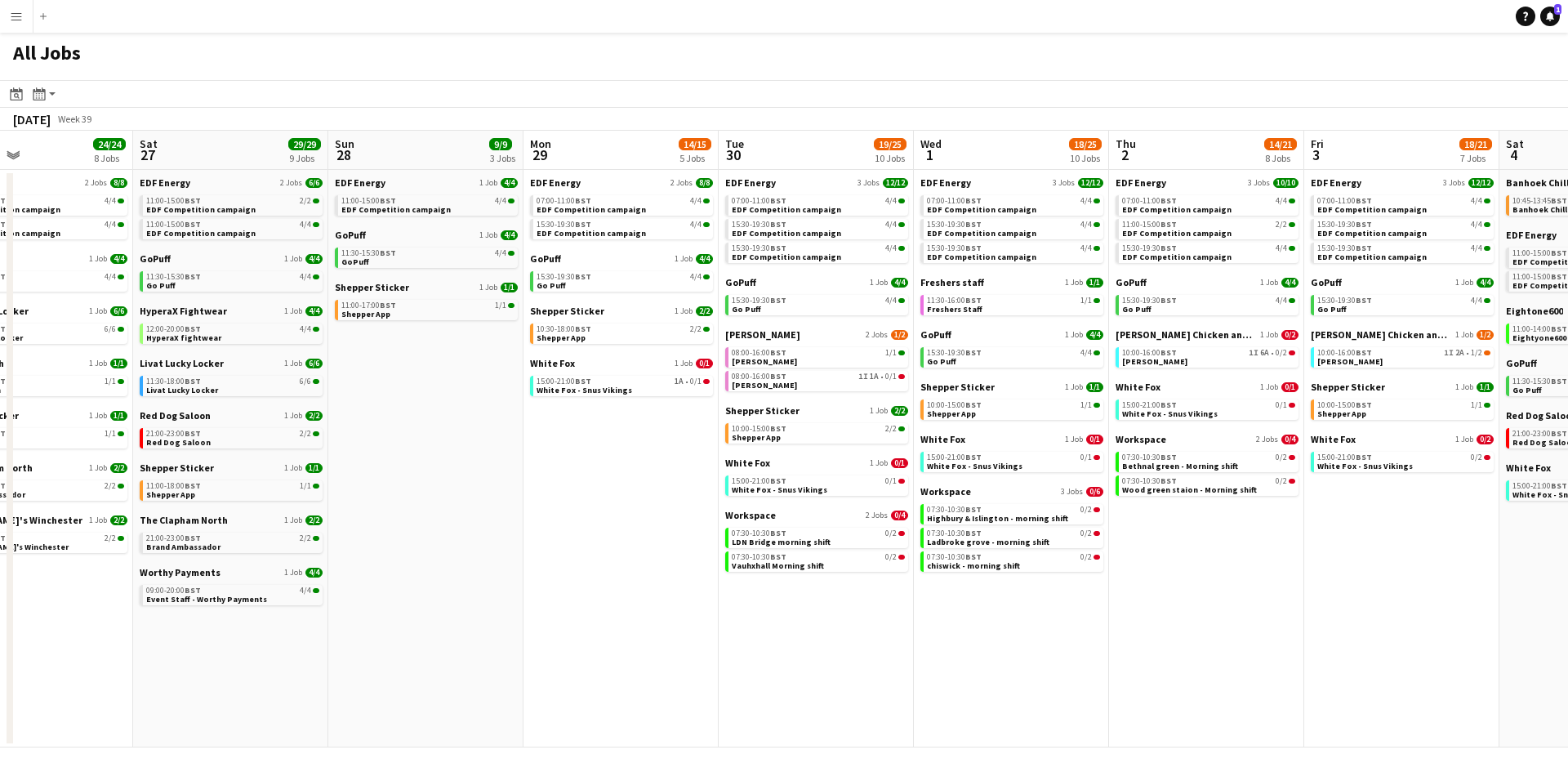
scroll to position [0, 453]
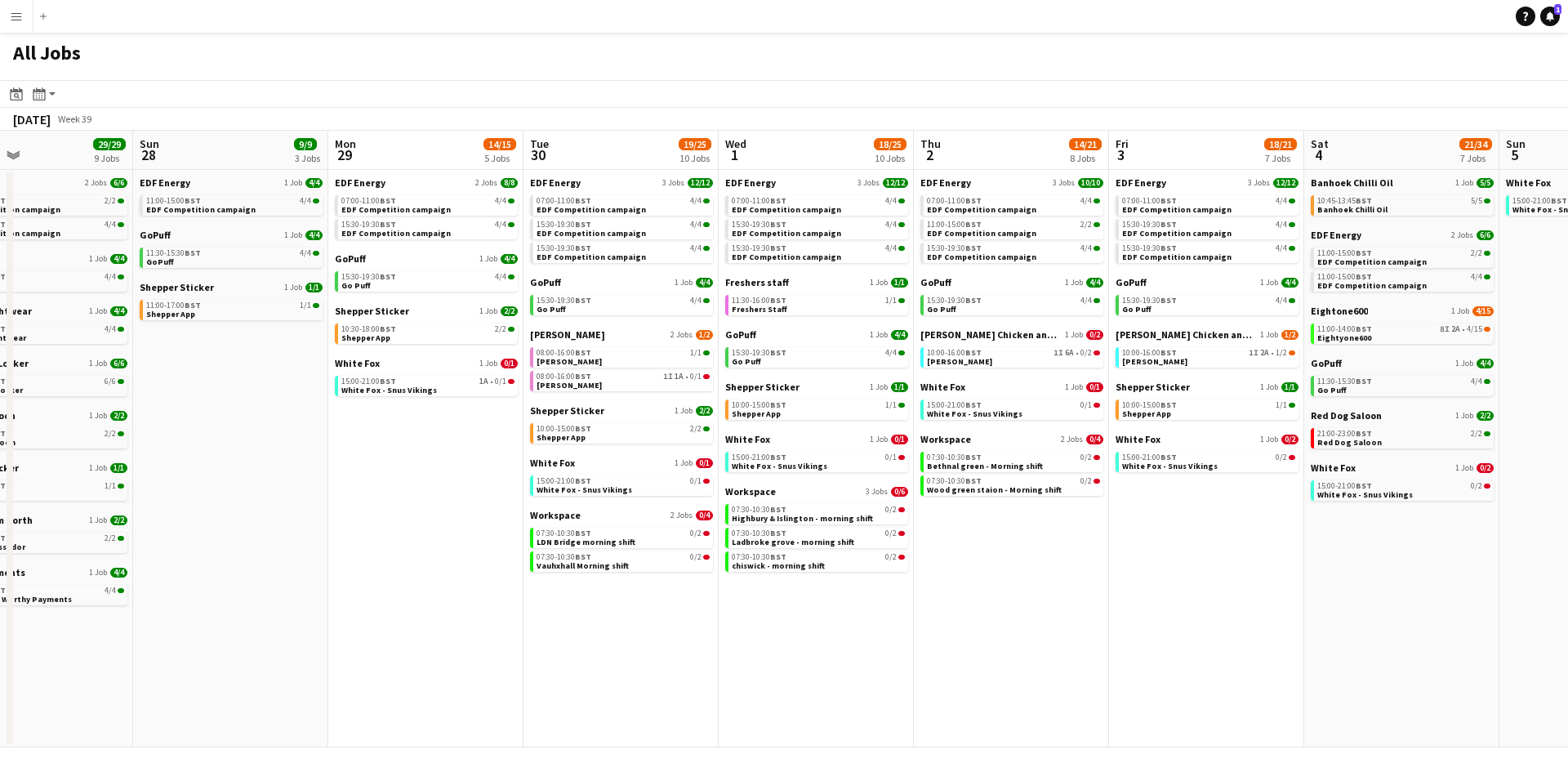
drag, startPoint x: 396, startPoint y: 545, endPoint x: 1293, endPoint y: 562, distance: 897.2
click at [1293, 562] on app-calendar-viewport "Thu 25 37/37 12 Jobs Fri 26 24/24 8 Jobs Sat 27 29/29 9 Jobs Sun 28 9/9 3 Jobs …" at bounding box center [784, 438] width 1568 height 617
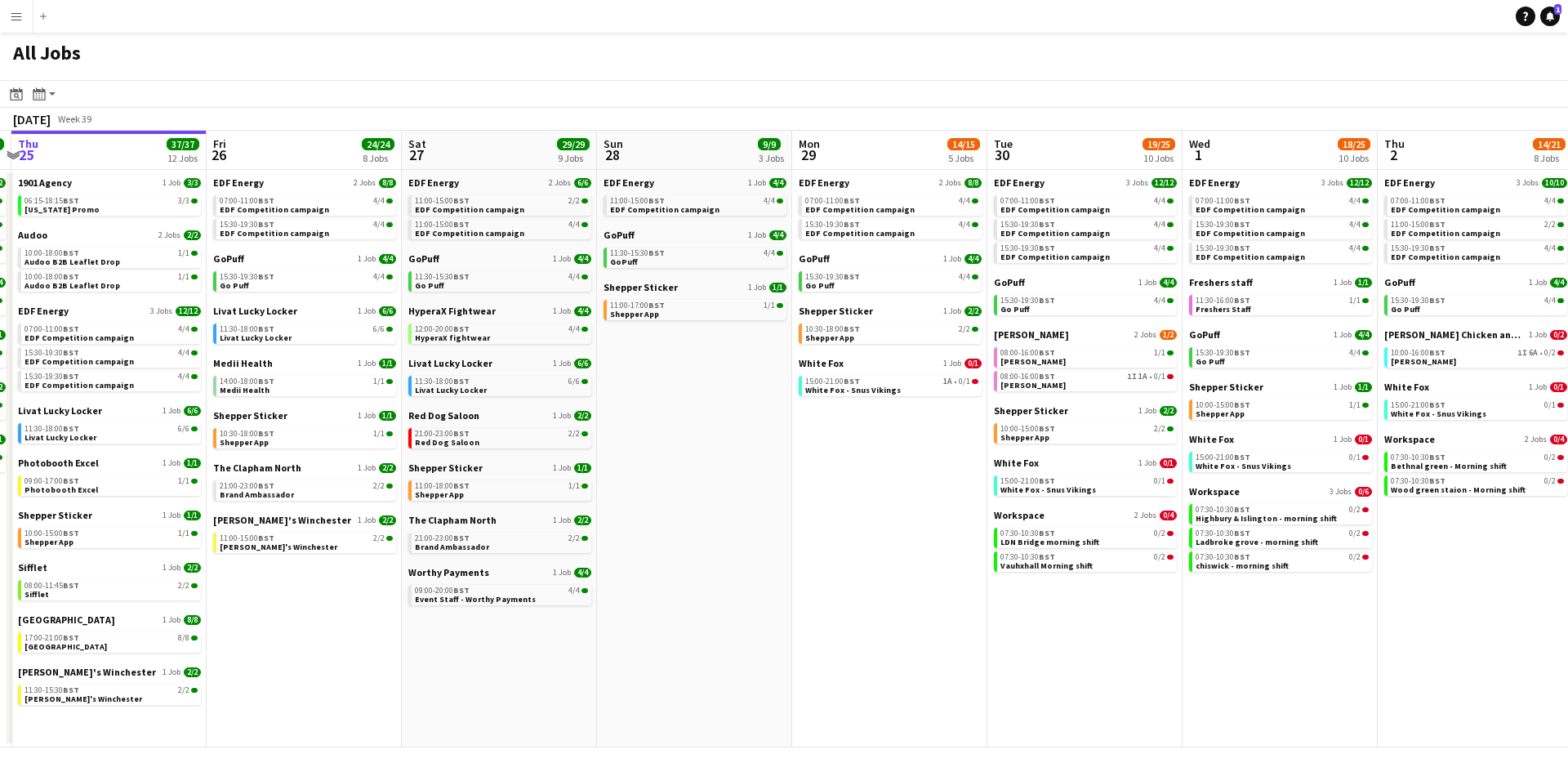
scroll to position [0, 512]
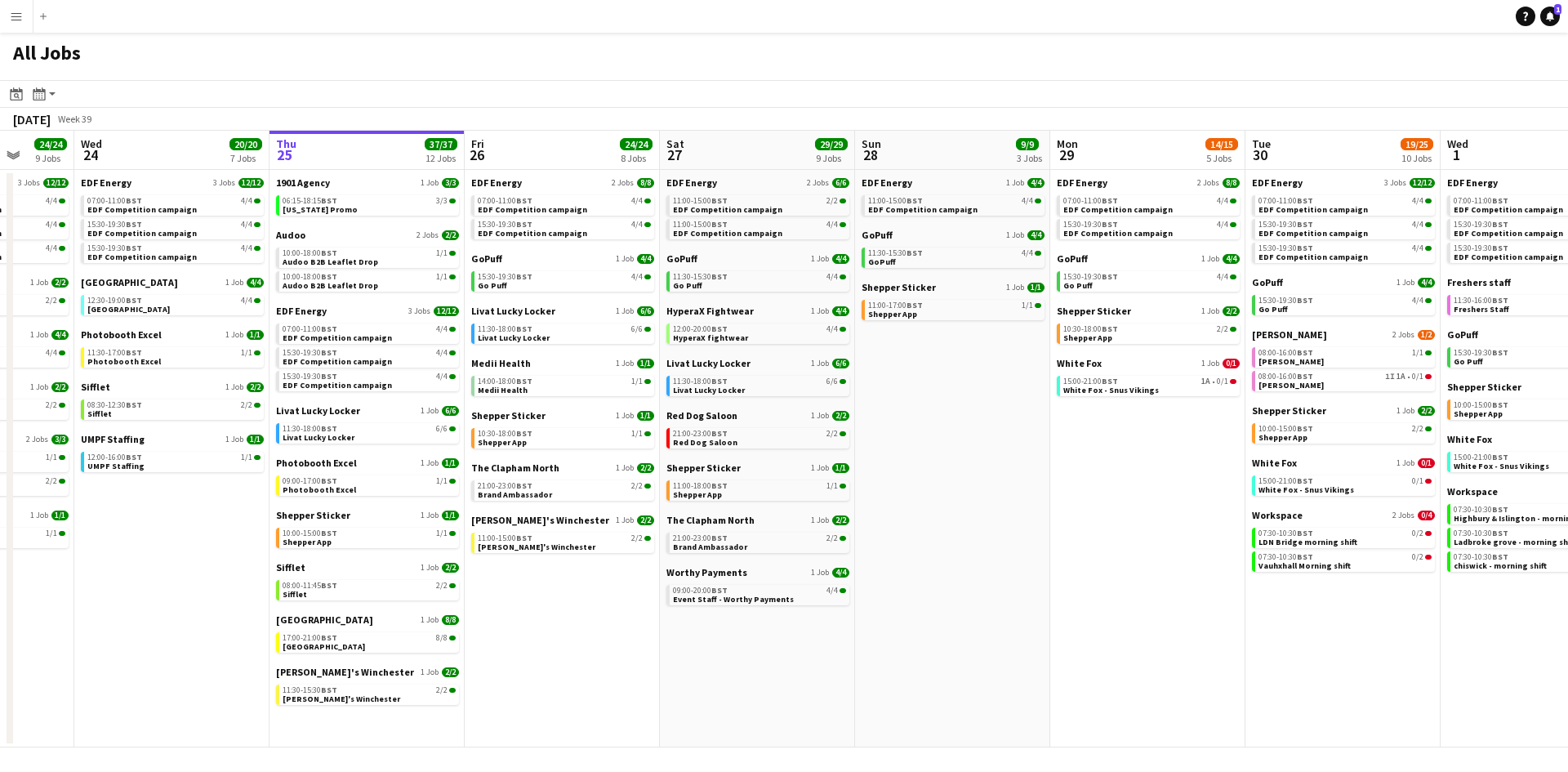
drag, startPoint x: 575, startPoint y: 592, endPoint x: 1297, endPoint y: 569, distance: 722.4
click at [1297, 569] on app-calendar-viewport "Sun 21 2/2 1 Job Mon 22 12/12 3 Jobs Tue 23 24/24 9 Jobs Wed 24 20/20 7 Jobs Th…" at bounding box center [784, 438] width 1568 height 617
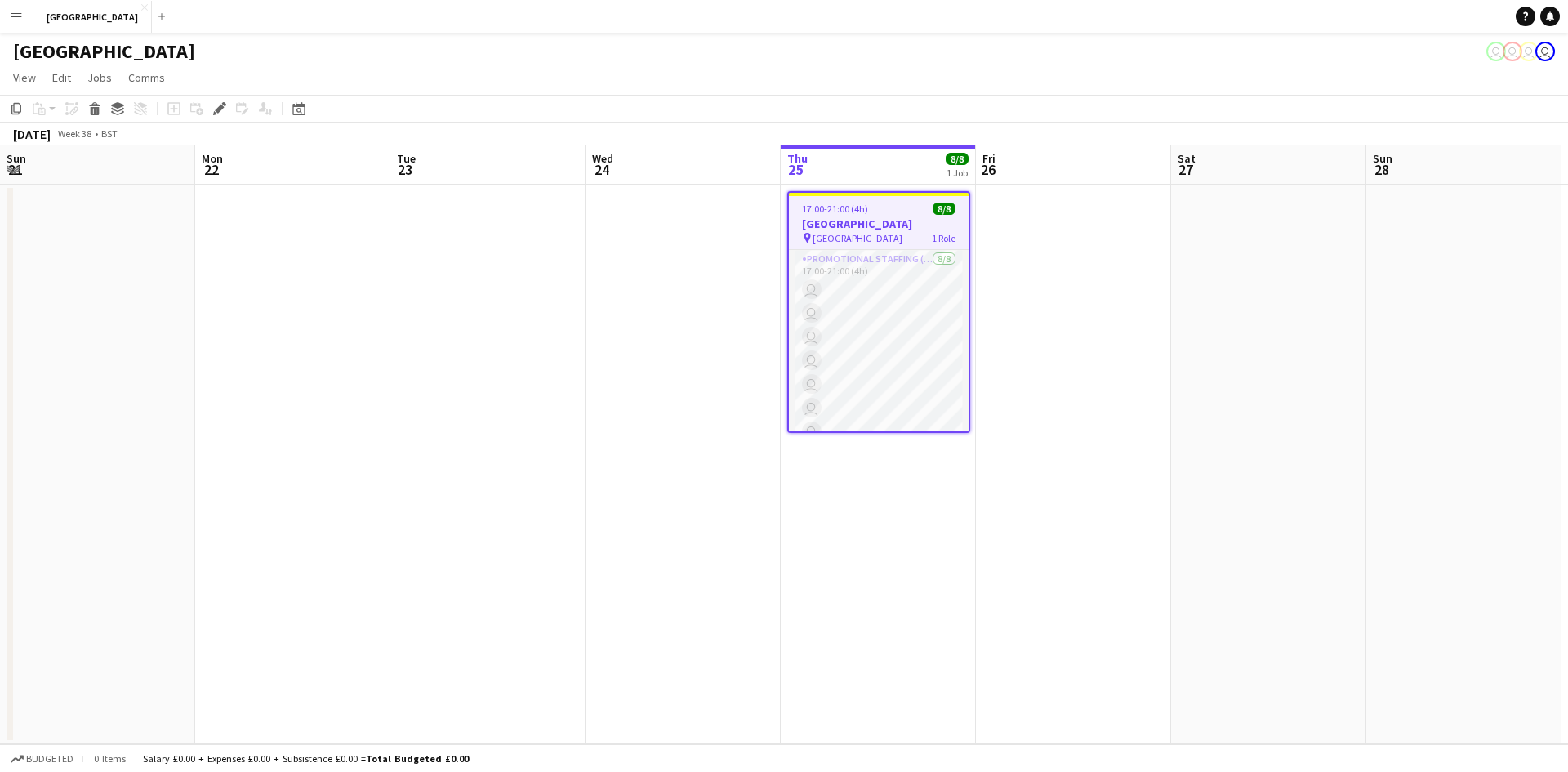
scroll to position [0, 562]
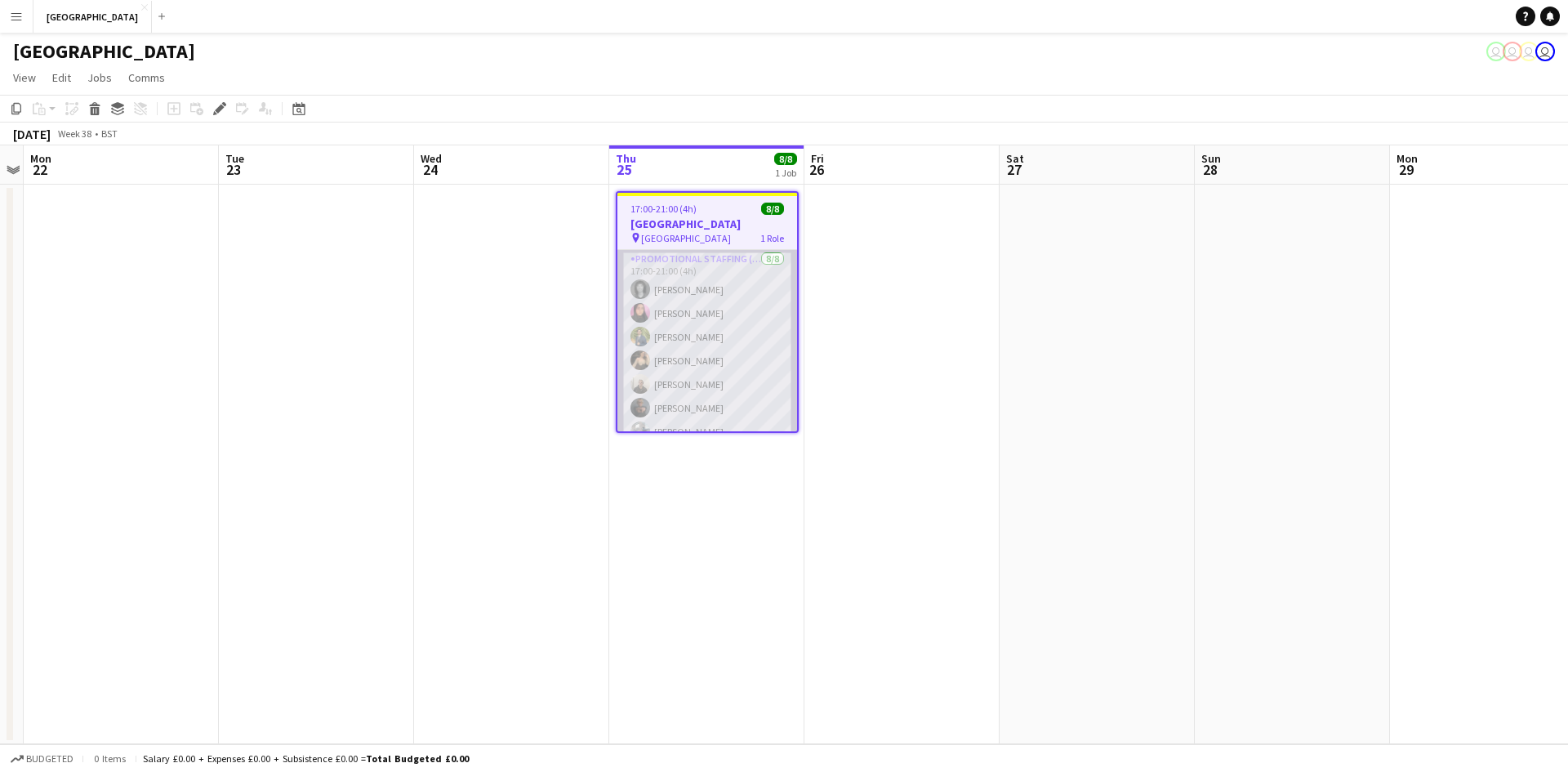
click at [701, 395] on app-card-role "Promotional Staffing (Brand Ambassadors) 8/8 17:00-21:00 (4h) Gina McDowall Mah…" at bounding box center [707, 363] width 180 height 226
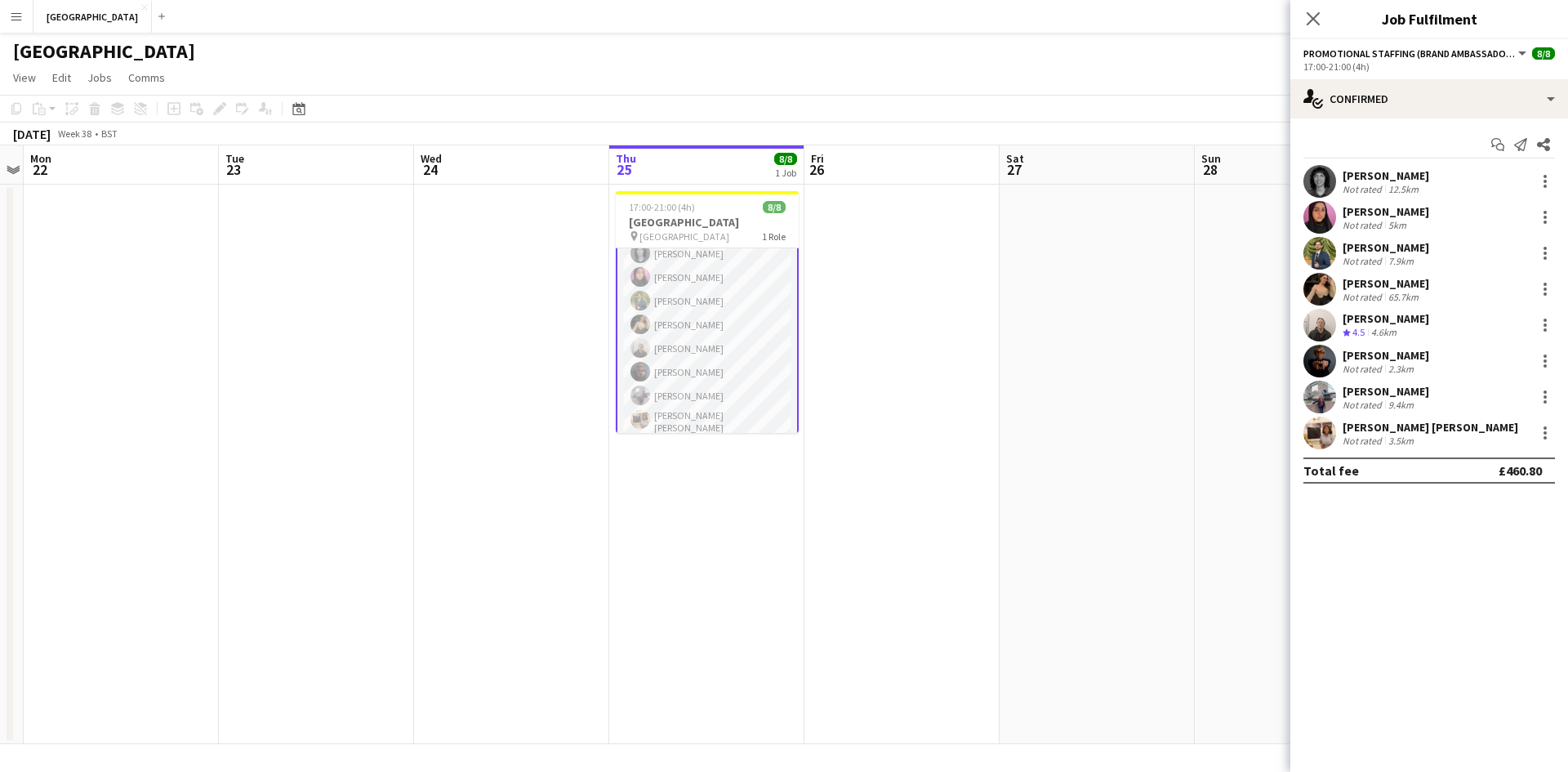
scroll to position [40, 0]
click at [682, 373] on app-card-role "Promotional Staffing (Brand Ambassadors) 8/8 17:00-21:00 (4h) Gina McDowall Mah…" at bounding box center [707, 322] width 183 height 229
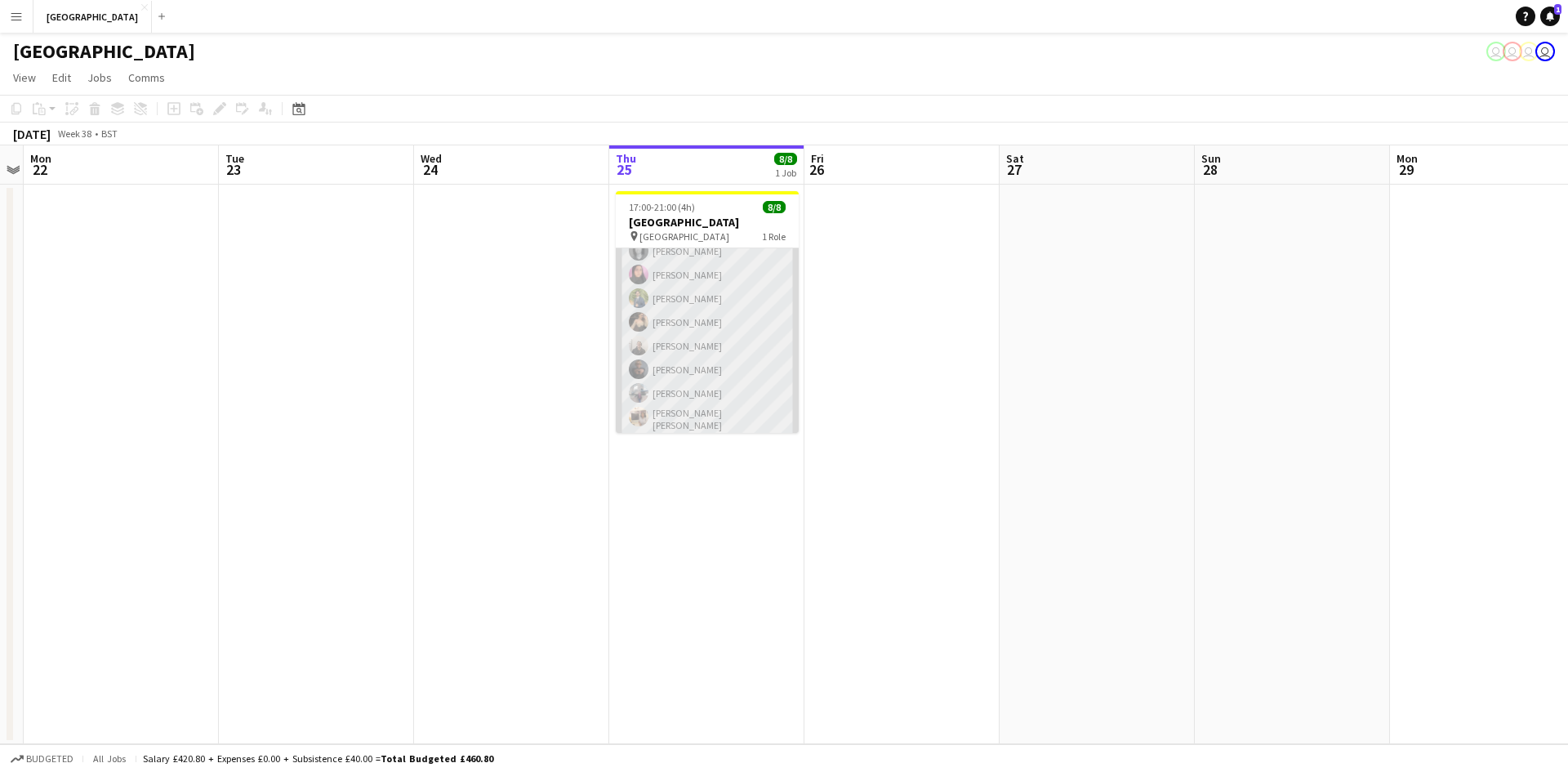
click at [700, 357] on app-card-role "Promotional Staffing (Brand Ambassadors) 8/8 17:00-21:00 (4h) Gina McDowall Mah…" at bounding box center [707, 324] width 183 height 226
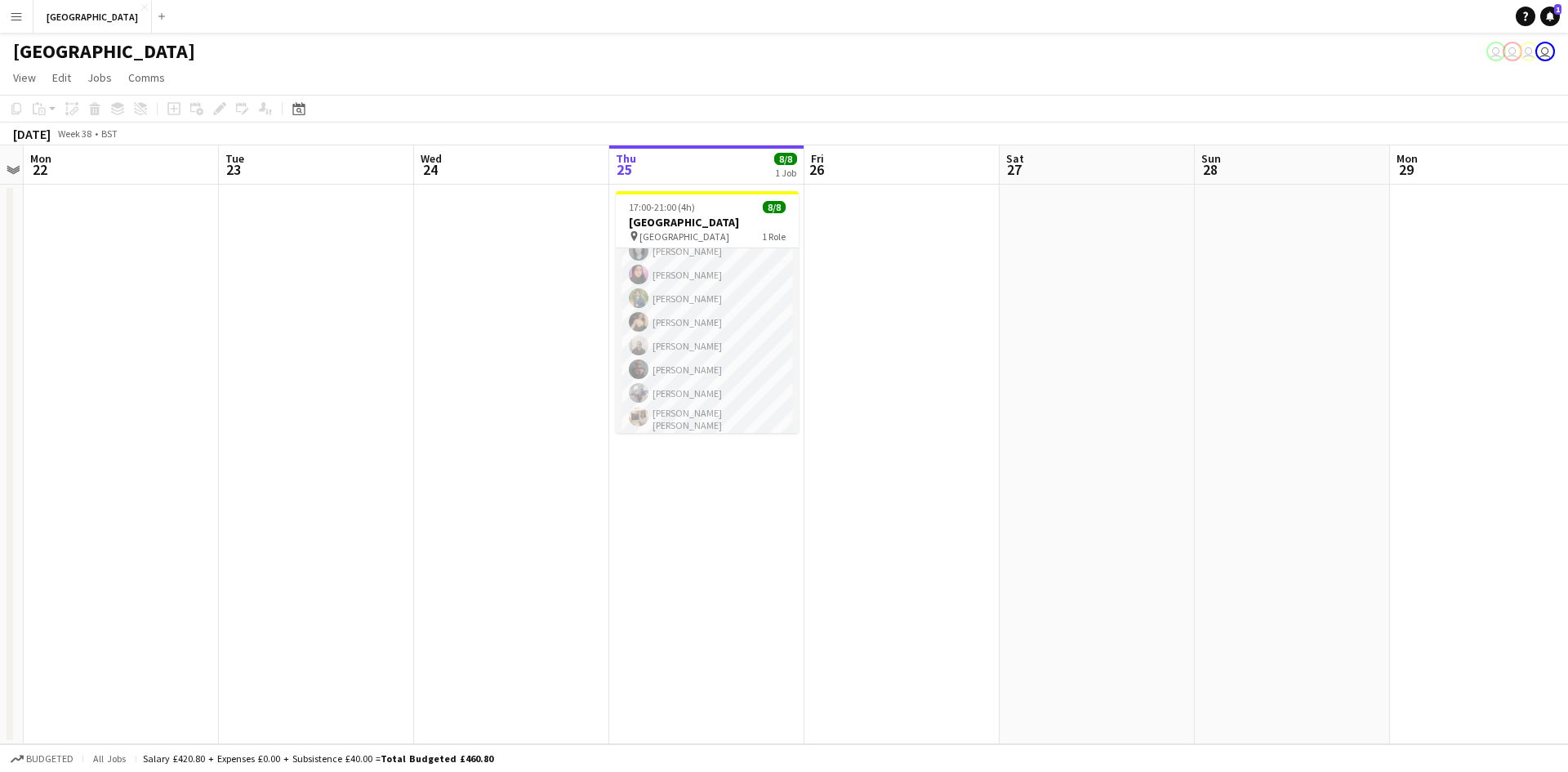
scroll to position [40, 0]
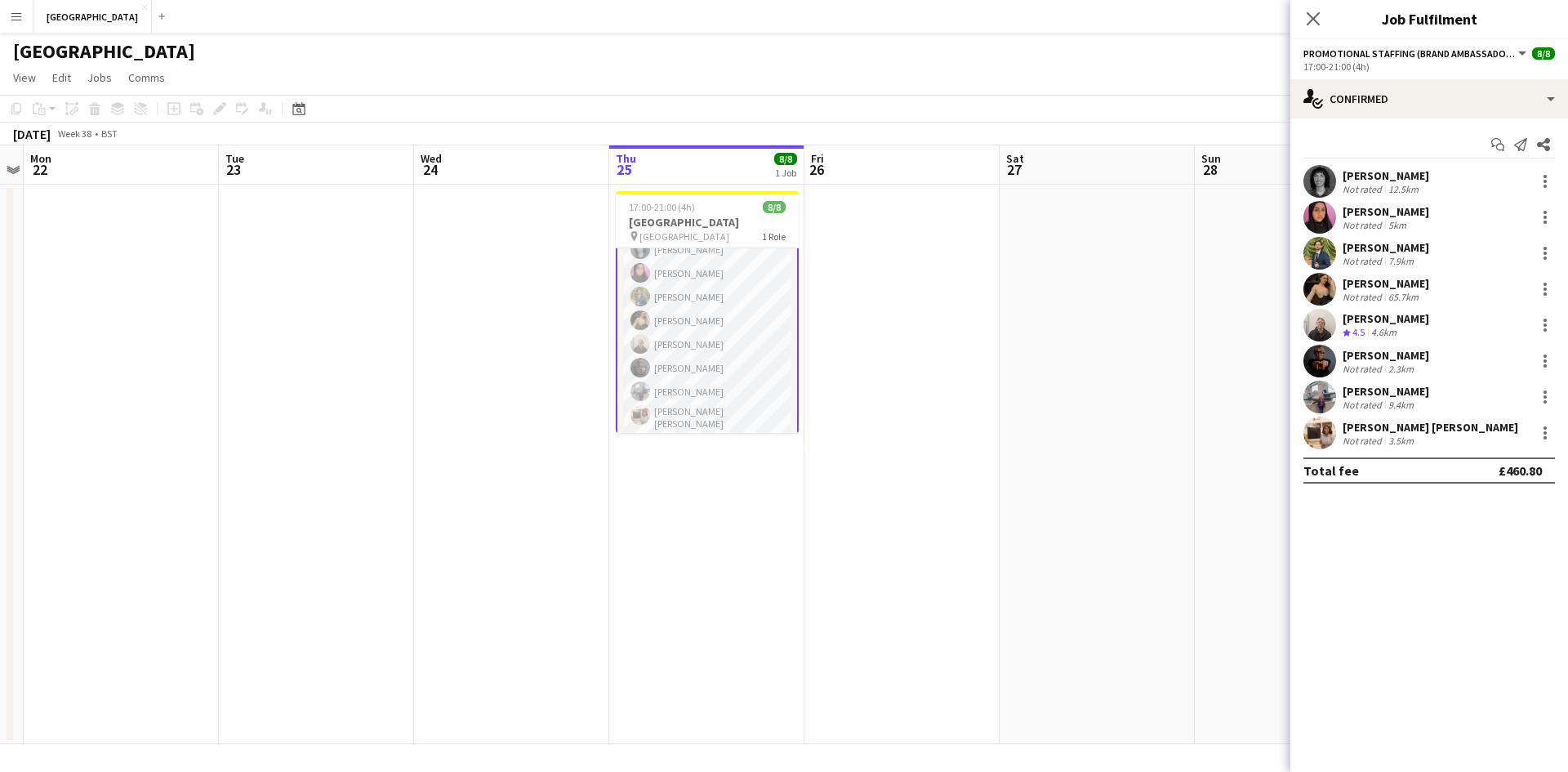
click at [1376, 357] on div "Roberta Cutolo" at bounding box center [1385, 355] width 87 height 14
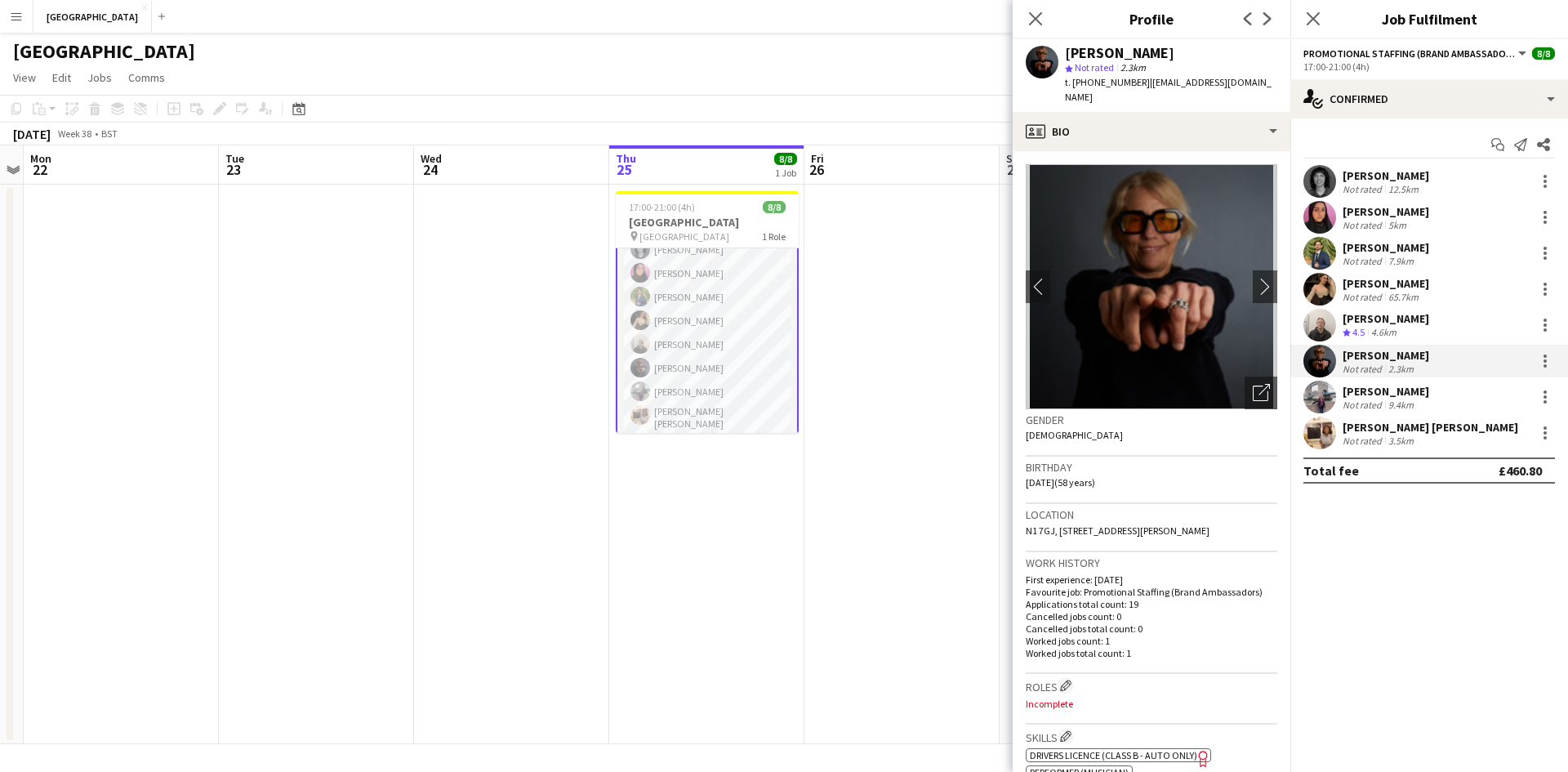
click at [1379, 332] on div "4.6km" at bounding box center [1384, 333] width 32 height 14
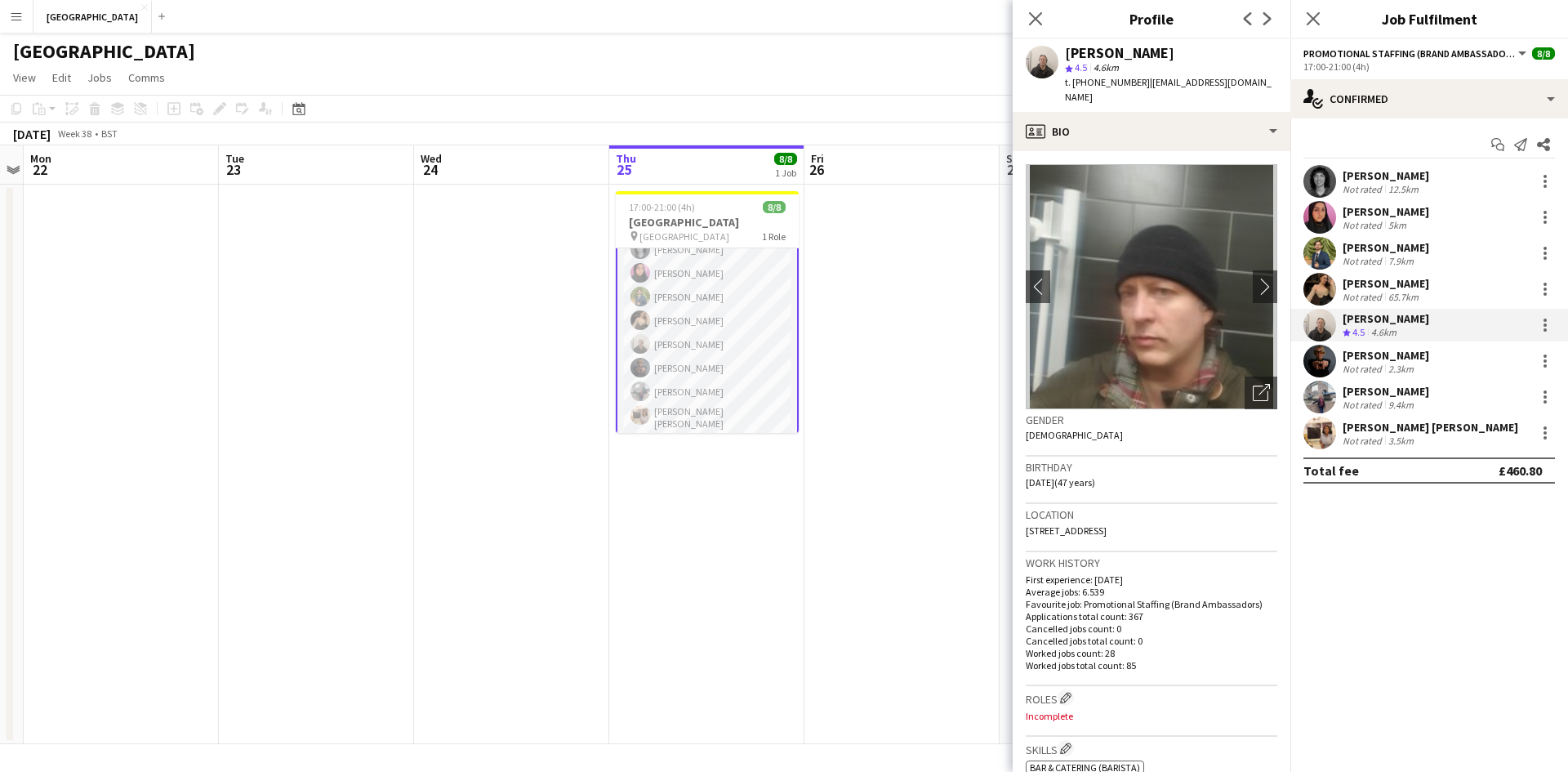
click at [1368, 293] on div "Not rated" at bounding box center [1364, 297] width 43 height 12
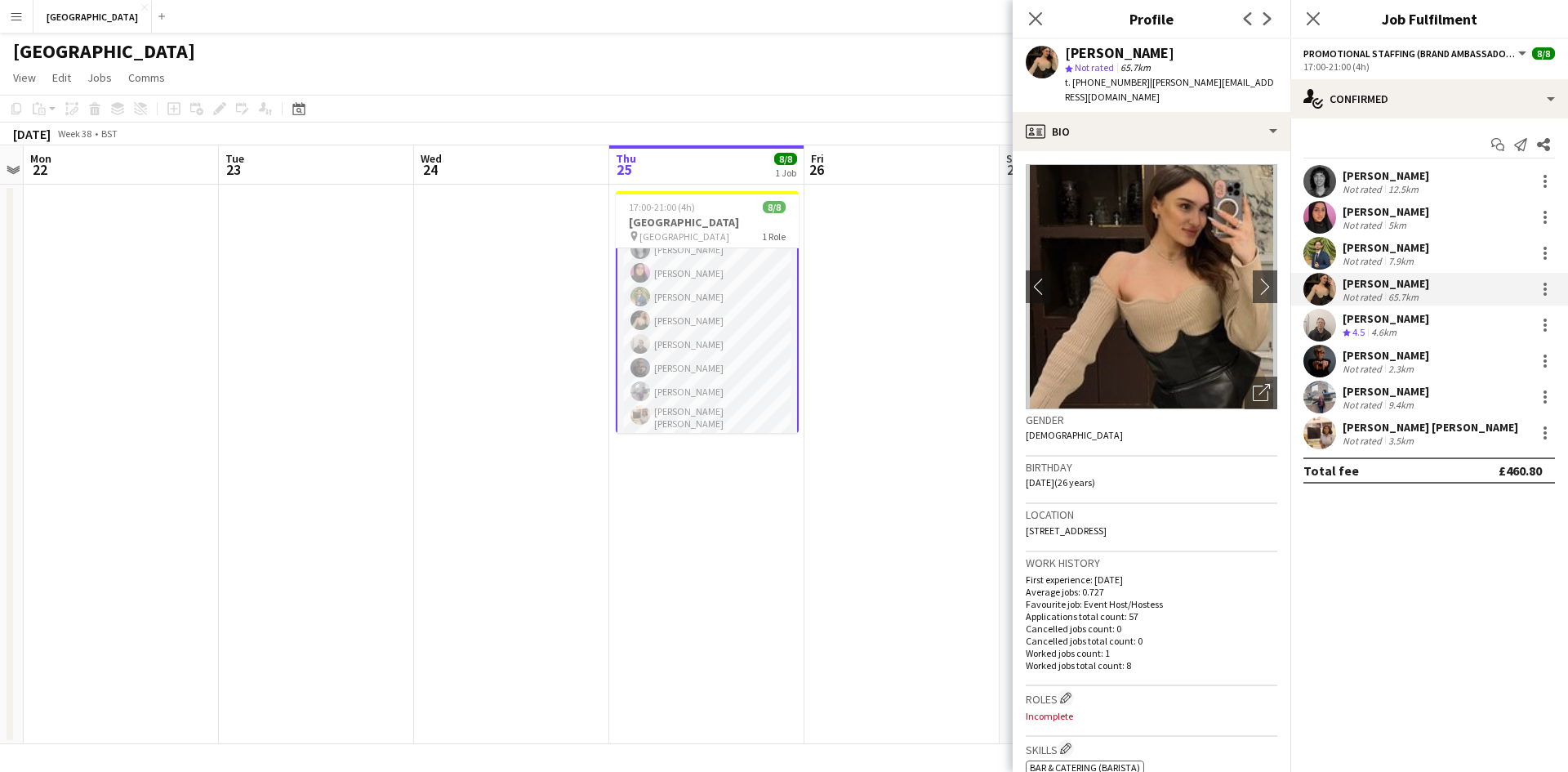
click at [1367, 255] on div "Not rated" at bounding box center [1364, 261] width 43 height 12
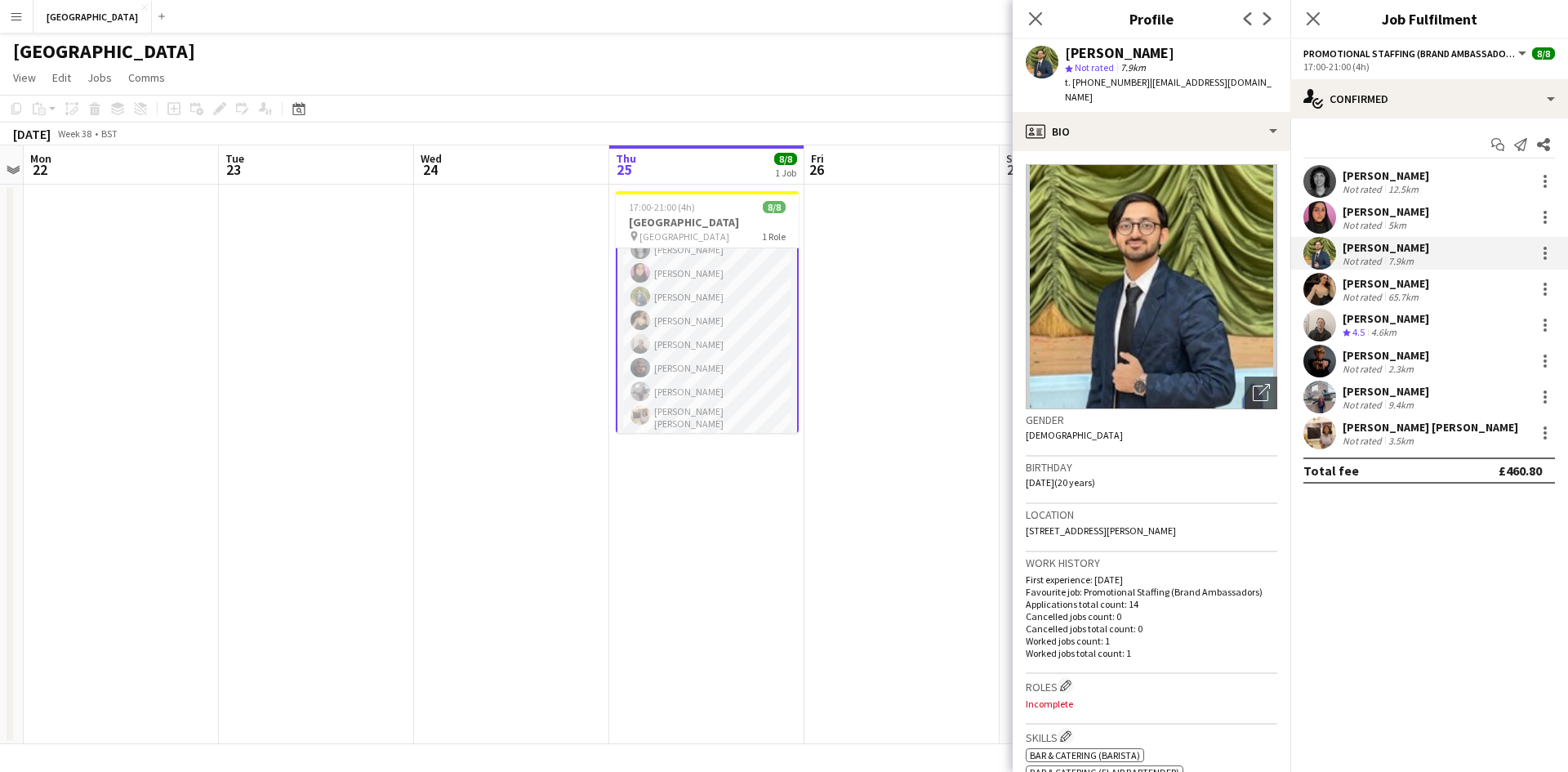
click at [1361, 215] on div "Mahima Begum" at bounding box center [1385, 211] width 87 height 14
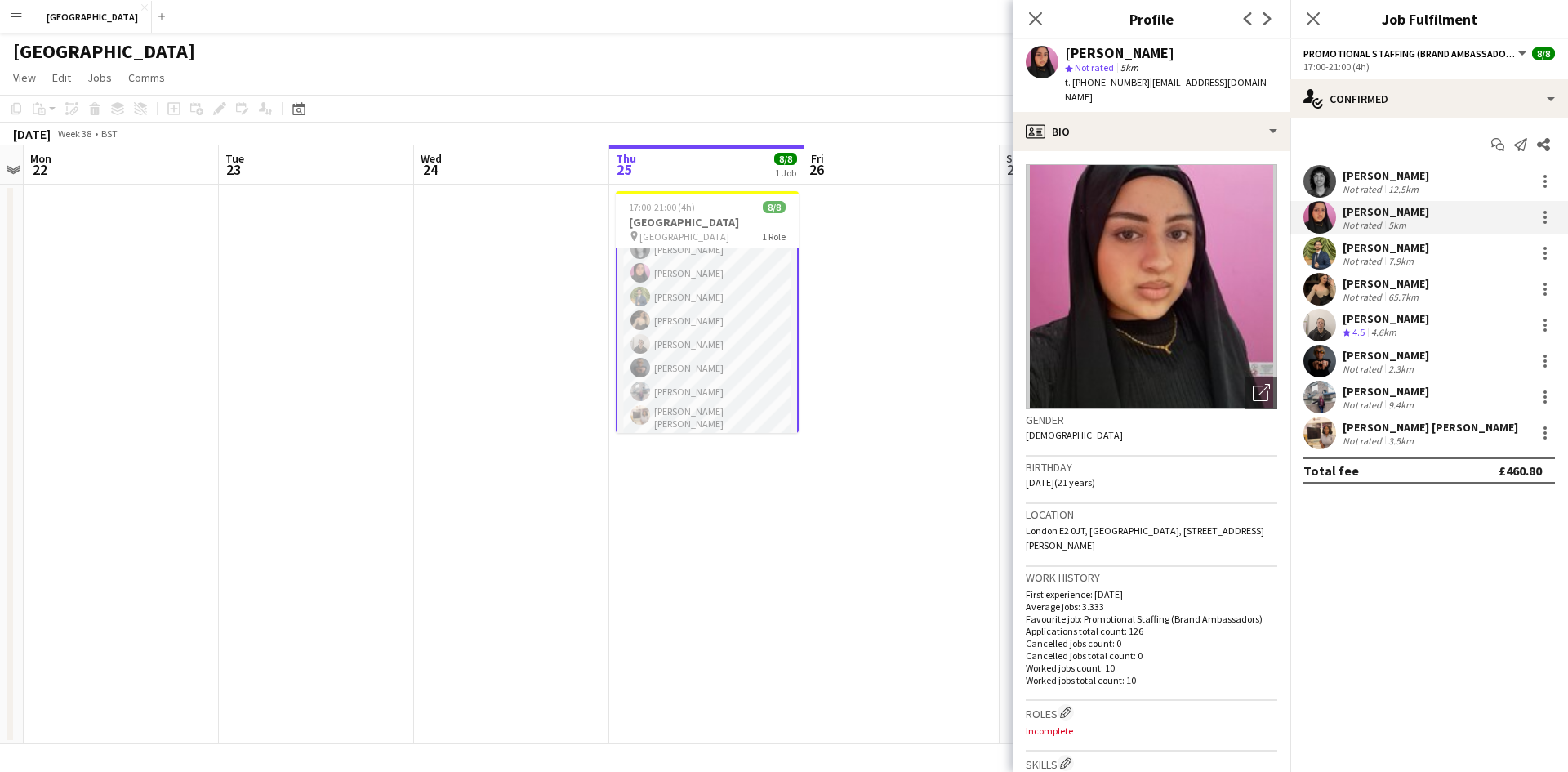
click at [1357, 185] on div "Not rated" at bounding box center [1364, 188] width 43 height 12
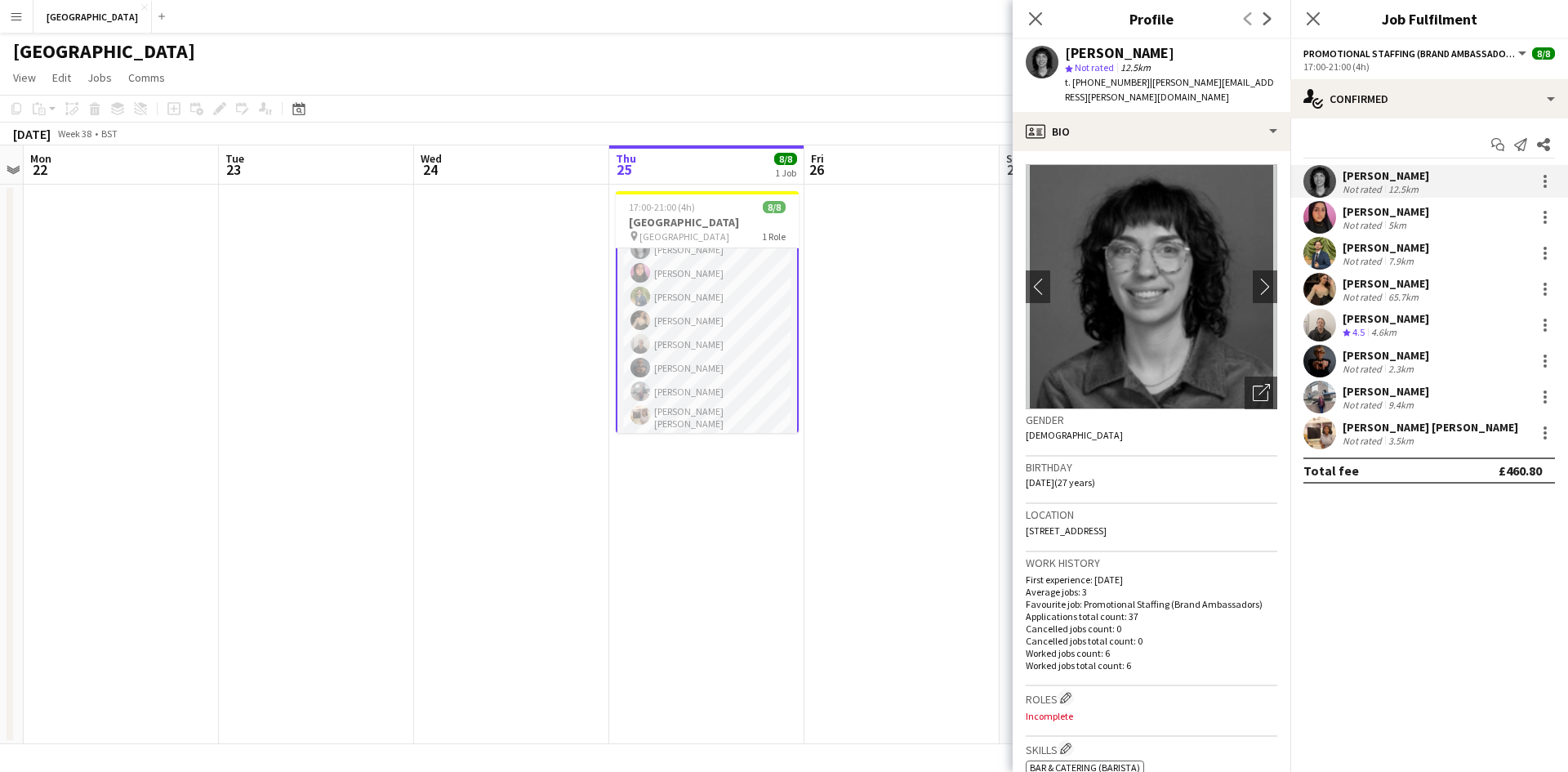
click at [1380, 409] on div "Not rated" at bounding box center [1364, 404] width 43 height 12
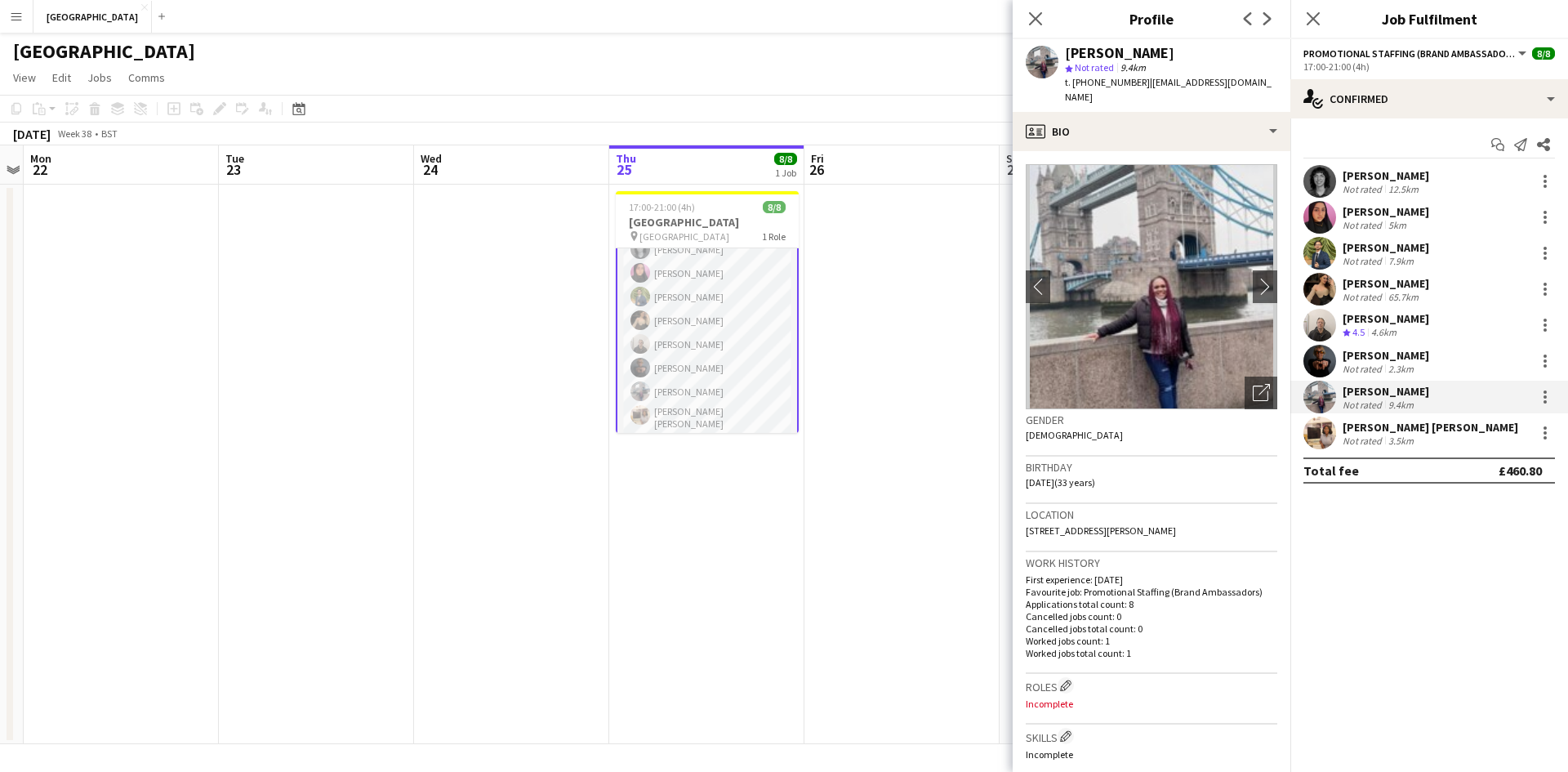
click at [1366, 433] on div "Annie Dan" at bounding box center [1430, 427] width 176 height 14
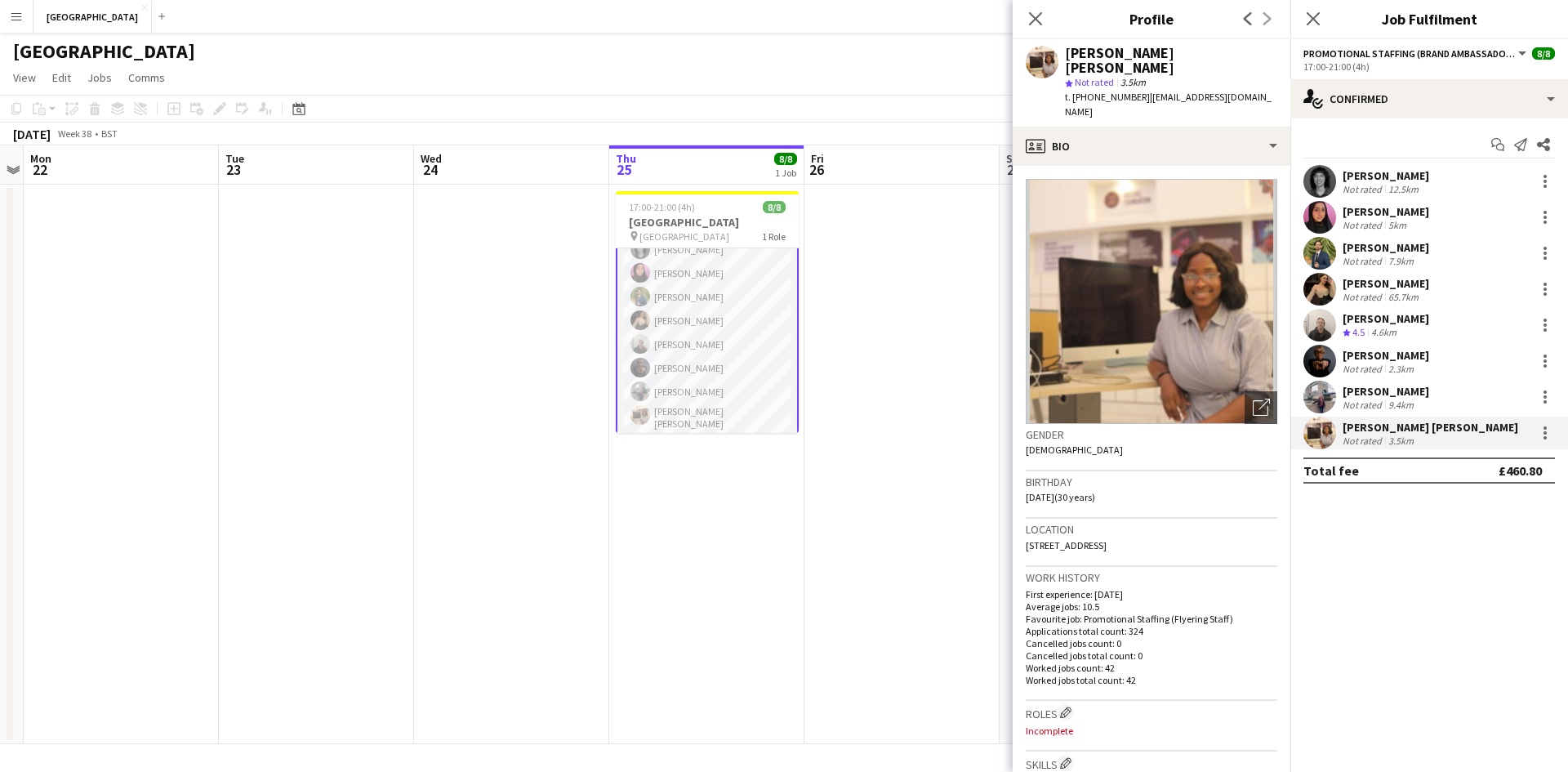
click at [841, 372] on app-date-cell at bounding box center [901, 464] width 195 height 559
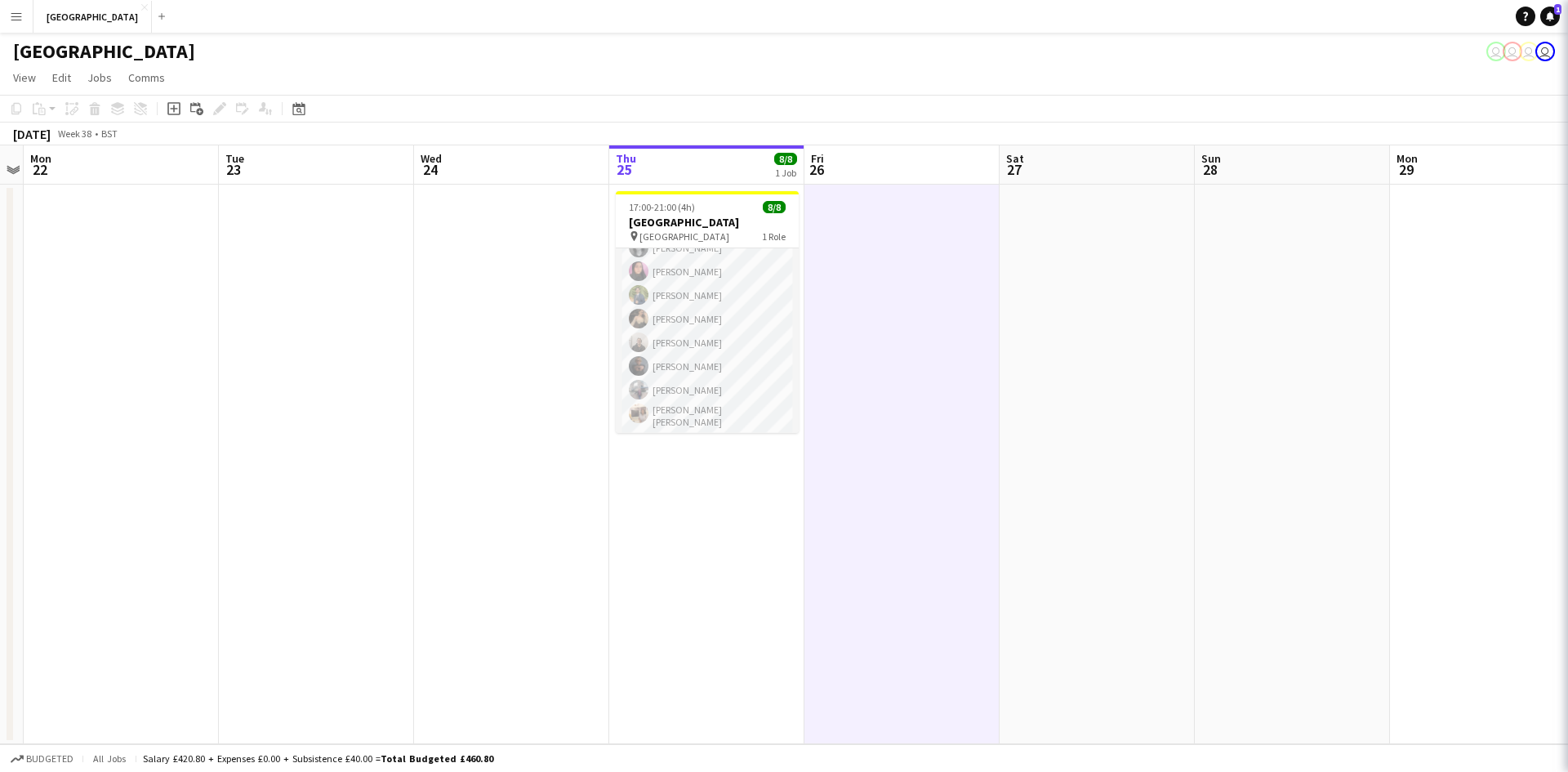
scroll to position [37, 0]
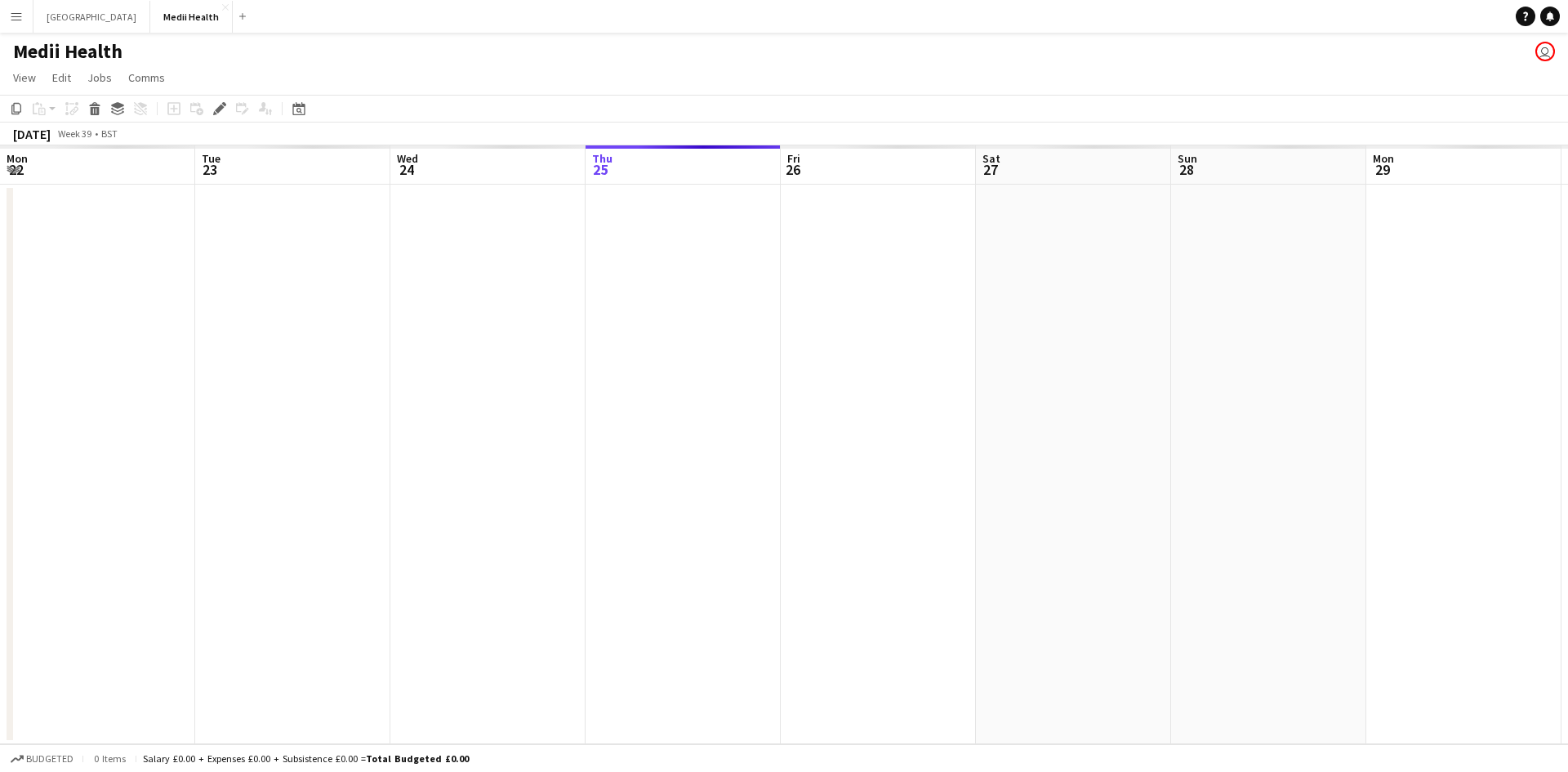
scroll to position [0, 562]
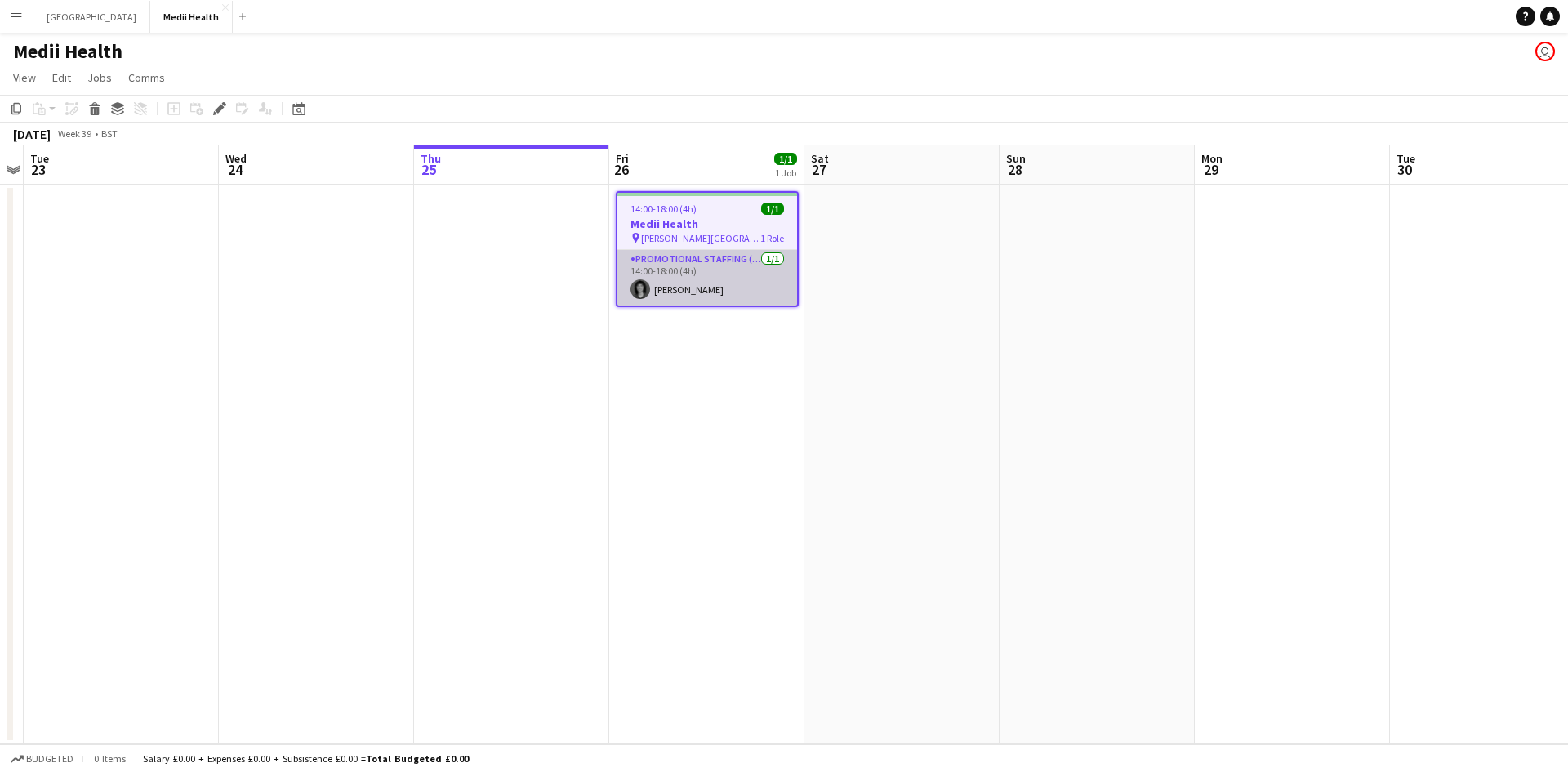
click at [720, 279] on app-card-role "Promotional Staffing (Brand Ambassadors) [DATE] 14:00-18:00 (4h) [PERSON_NAME]" at bounding box center [707, 278] width 180 height 55
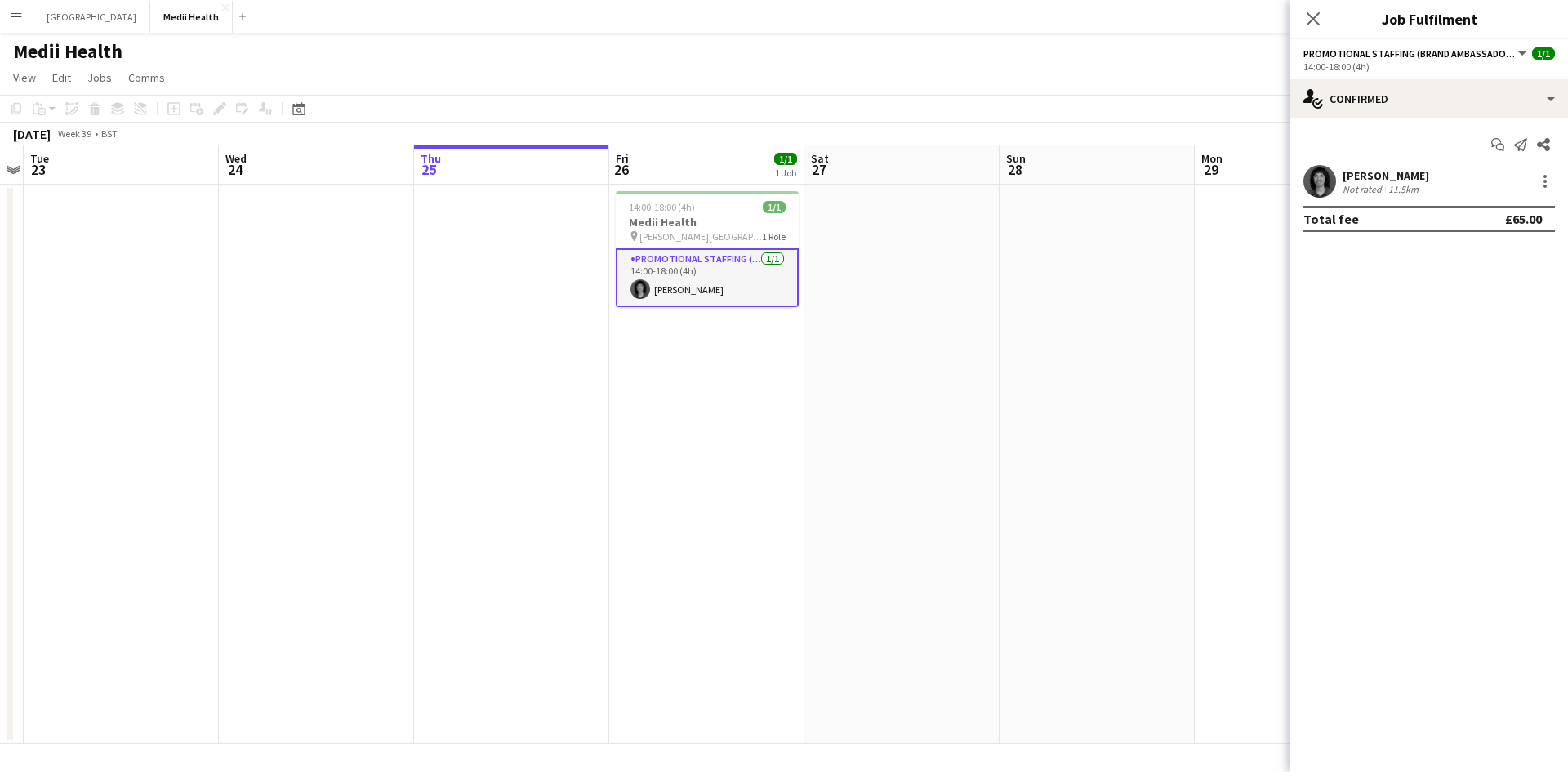
click at [1326, 190] on app-user-avatar at bounding box center [1320, 182] width 32 height 32
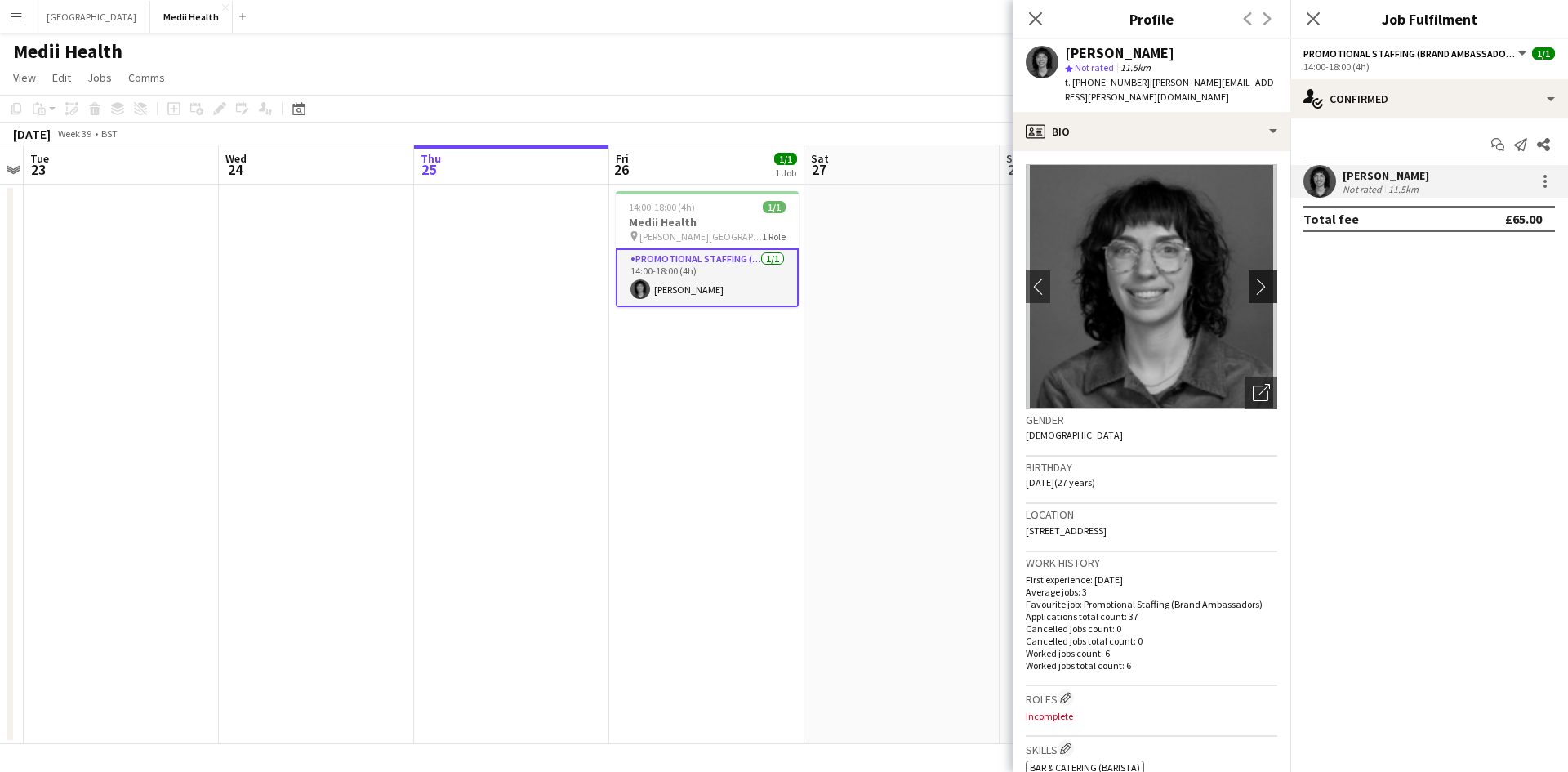
click at [1255, 278] on app-icon "chevron-right" at bounding box center [1266, 286] width 26 height 17
click at [238, 357] on app-date-cell at bounding box center [316, 464] width 195 height 559
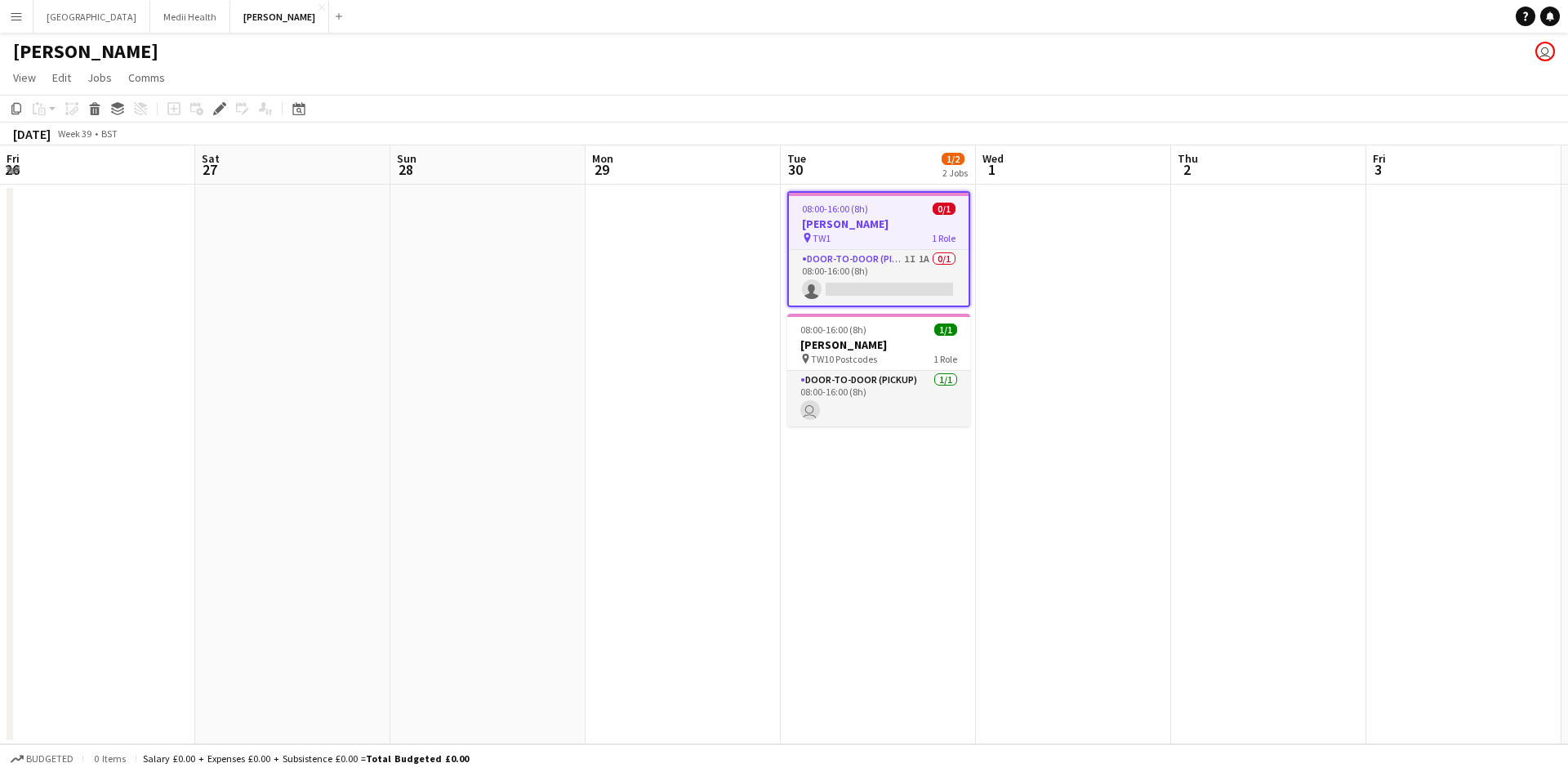
scroll to position [0, 562]
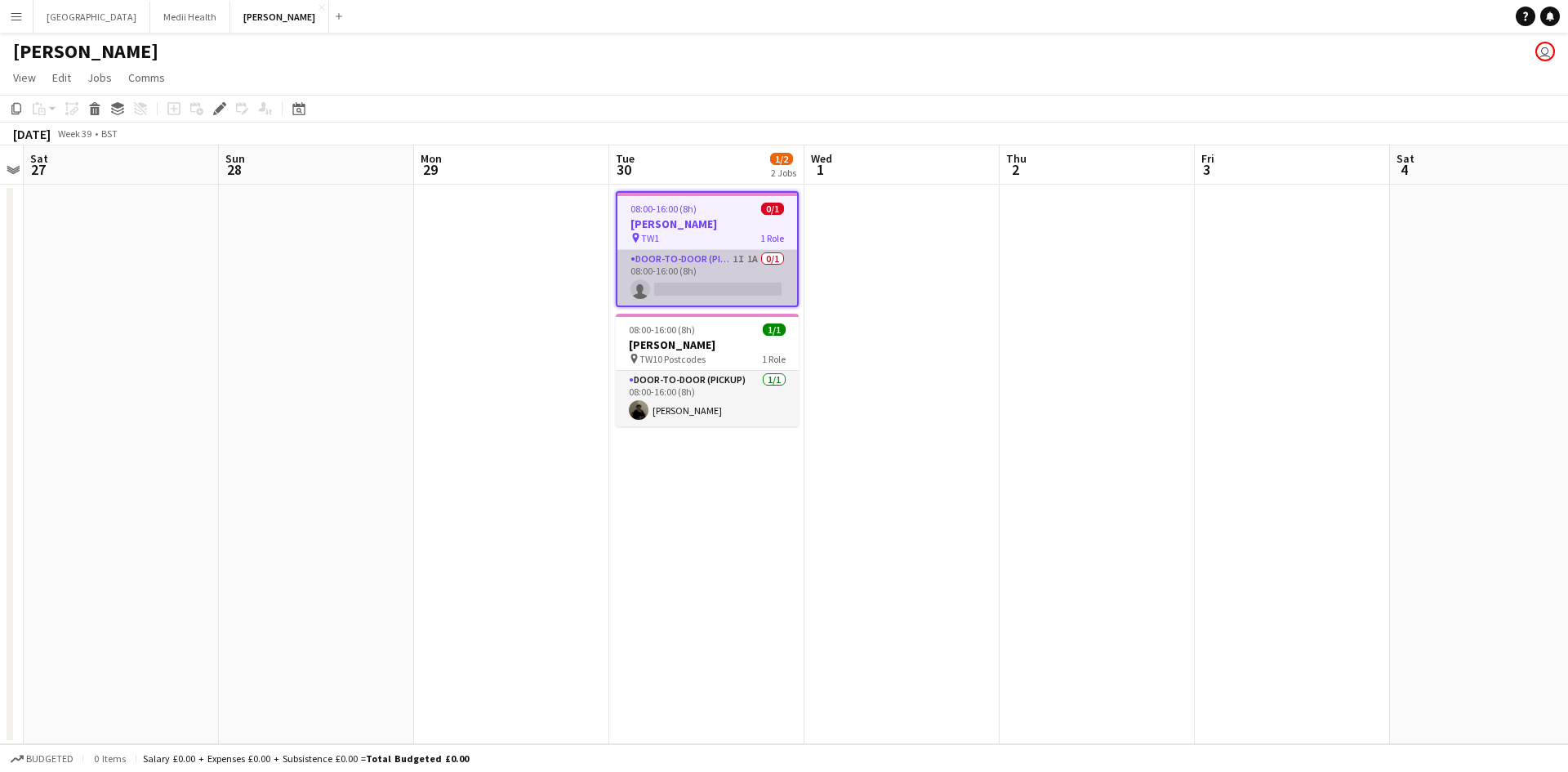
click at [694, 277] on app-card-role "Door-to-Door (Pickup) 1I 1A 0/1 08:00-16:00 (8h) single-neutral-actions" at bounding box center [707, 278] width 180 height 55
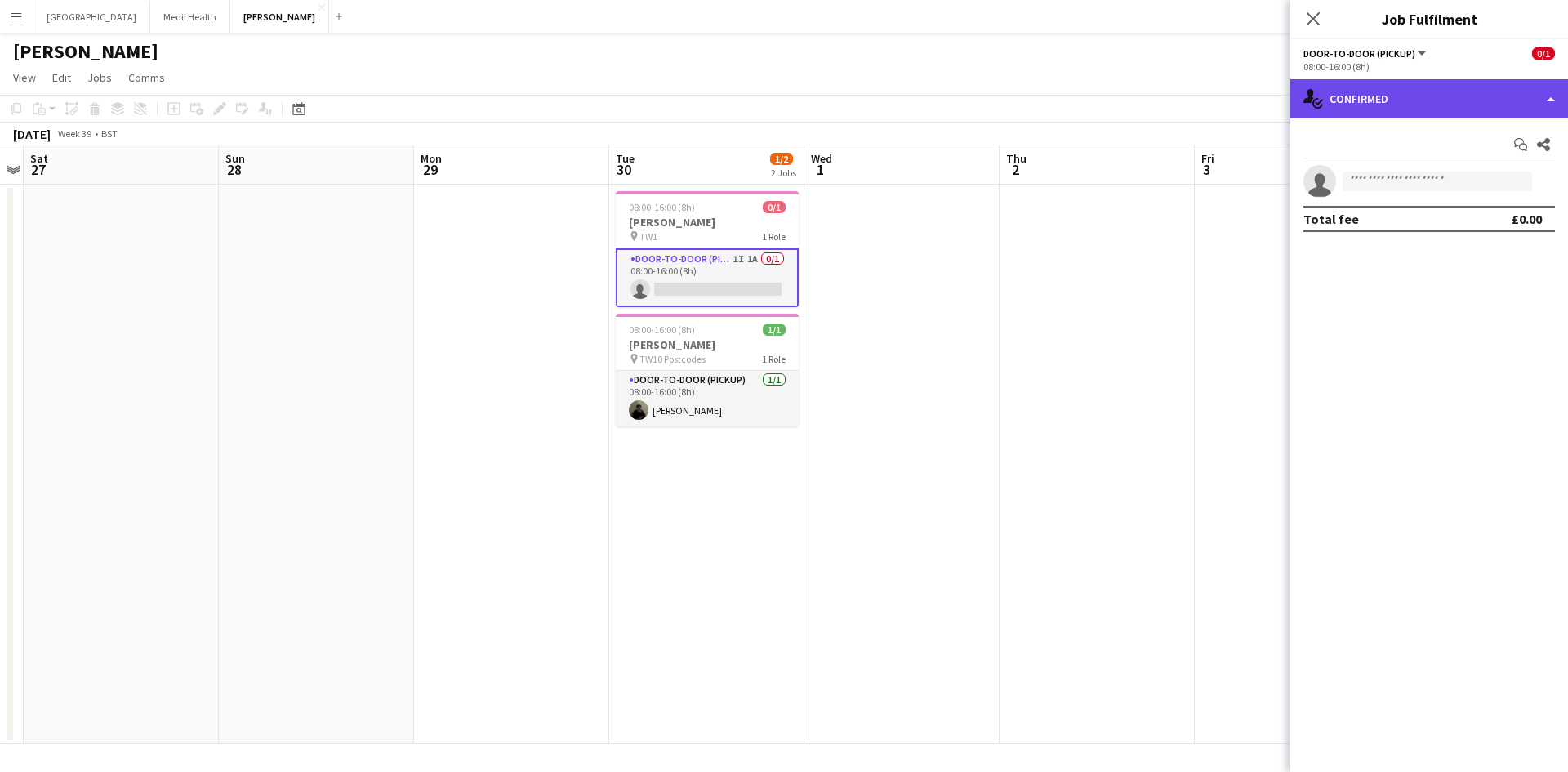
click at [1371, 89] on div "single-neutral-actions-check-2 Confirmed" at bounding box center [1429, 98] width 278 height 39
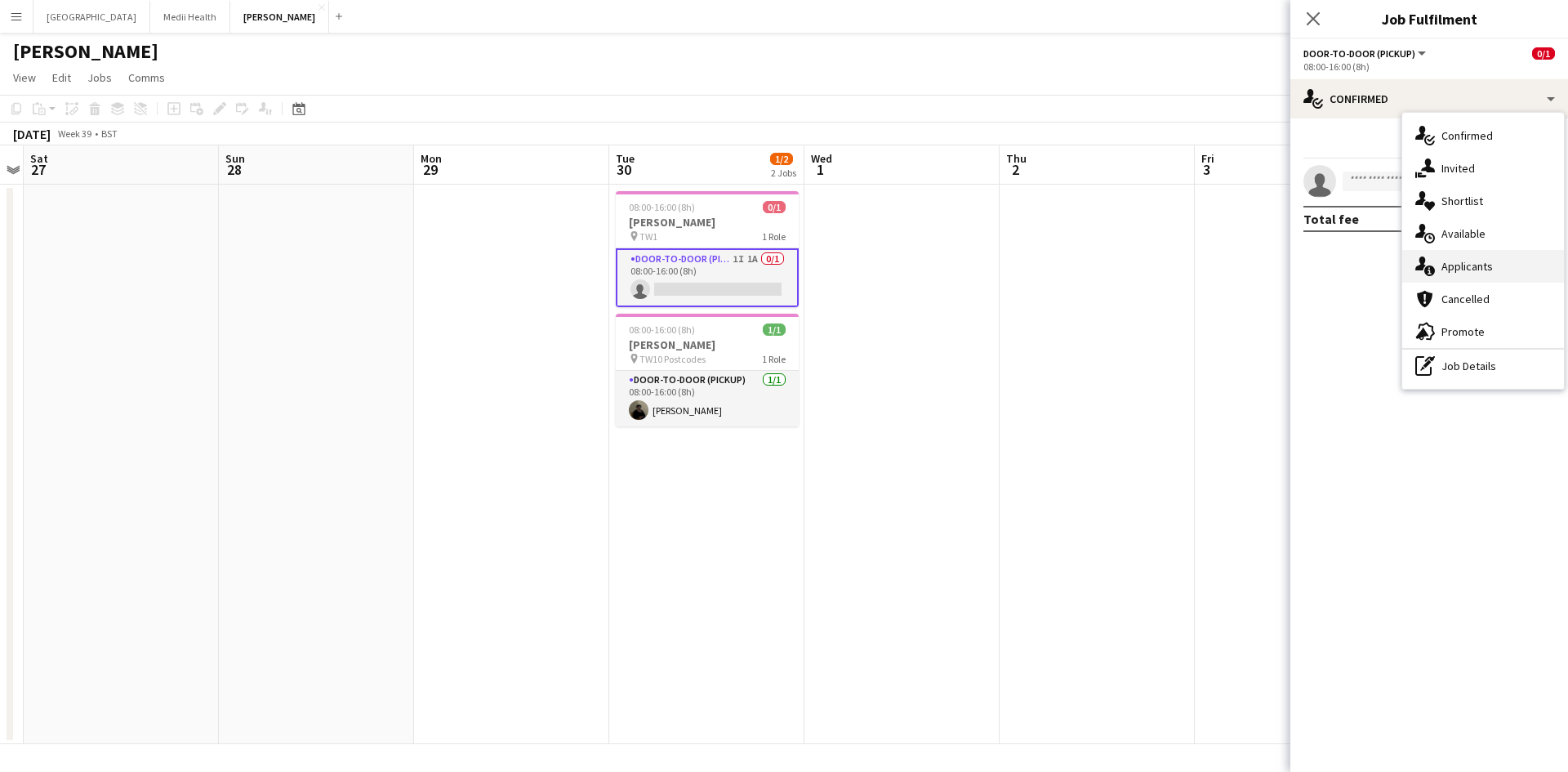
click at [1449, 271] on span "Applicants" at bounding box center [1467, 265] width 51 height 14
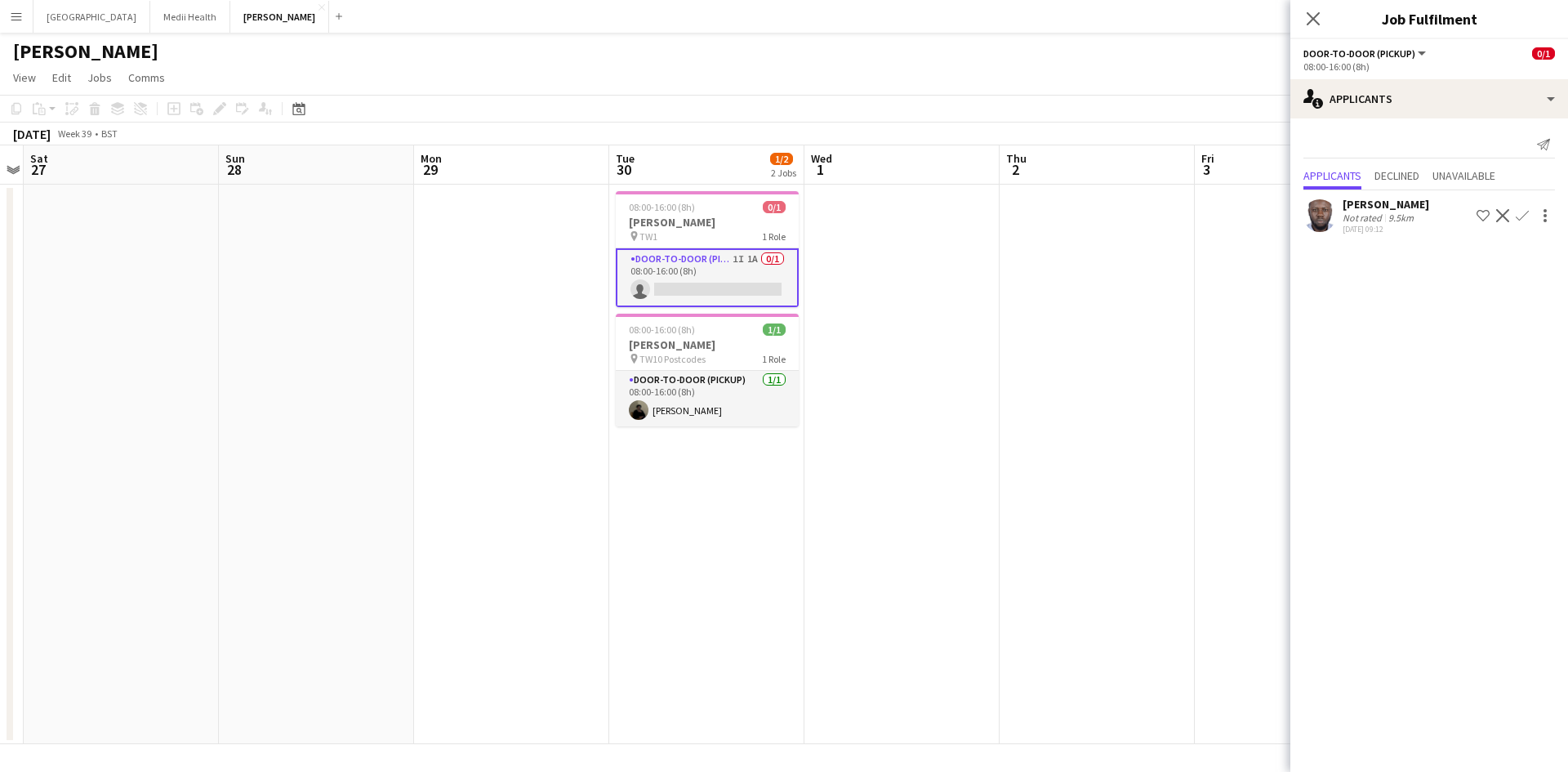
click at [1365, 208] on div "Ibukunoluwa Bolaji" at bounding box center [1385, 203] width 87 height 14
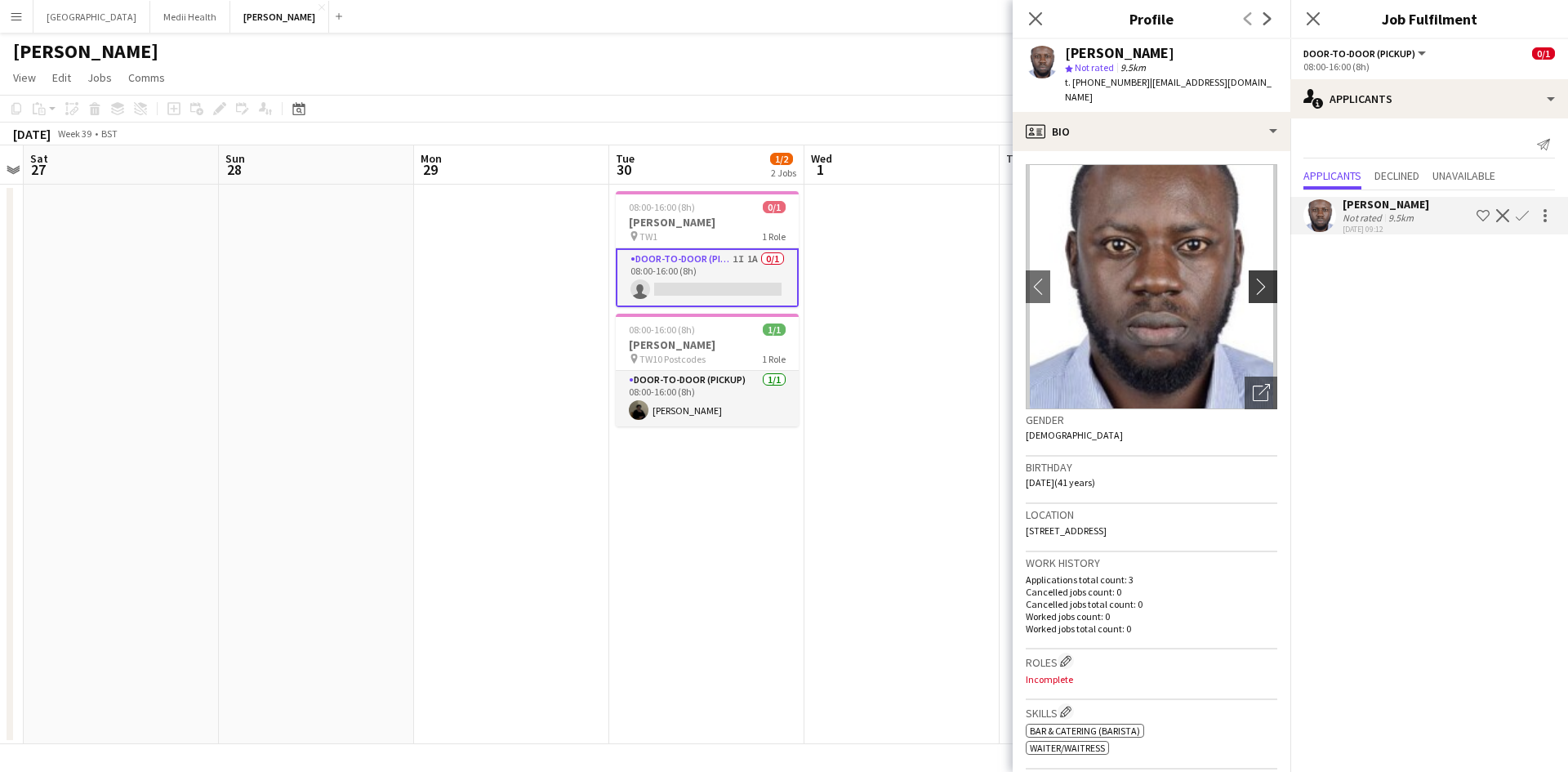
click at [1253, 278] on app-icon "chevron-right" at bounding box center [1266, 286] width 26 height 17
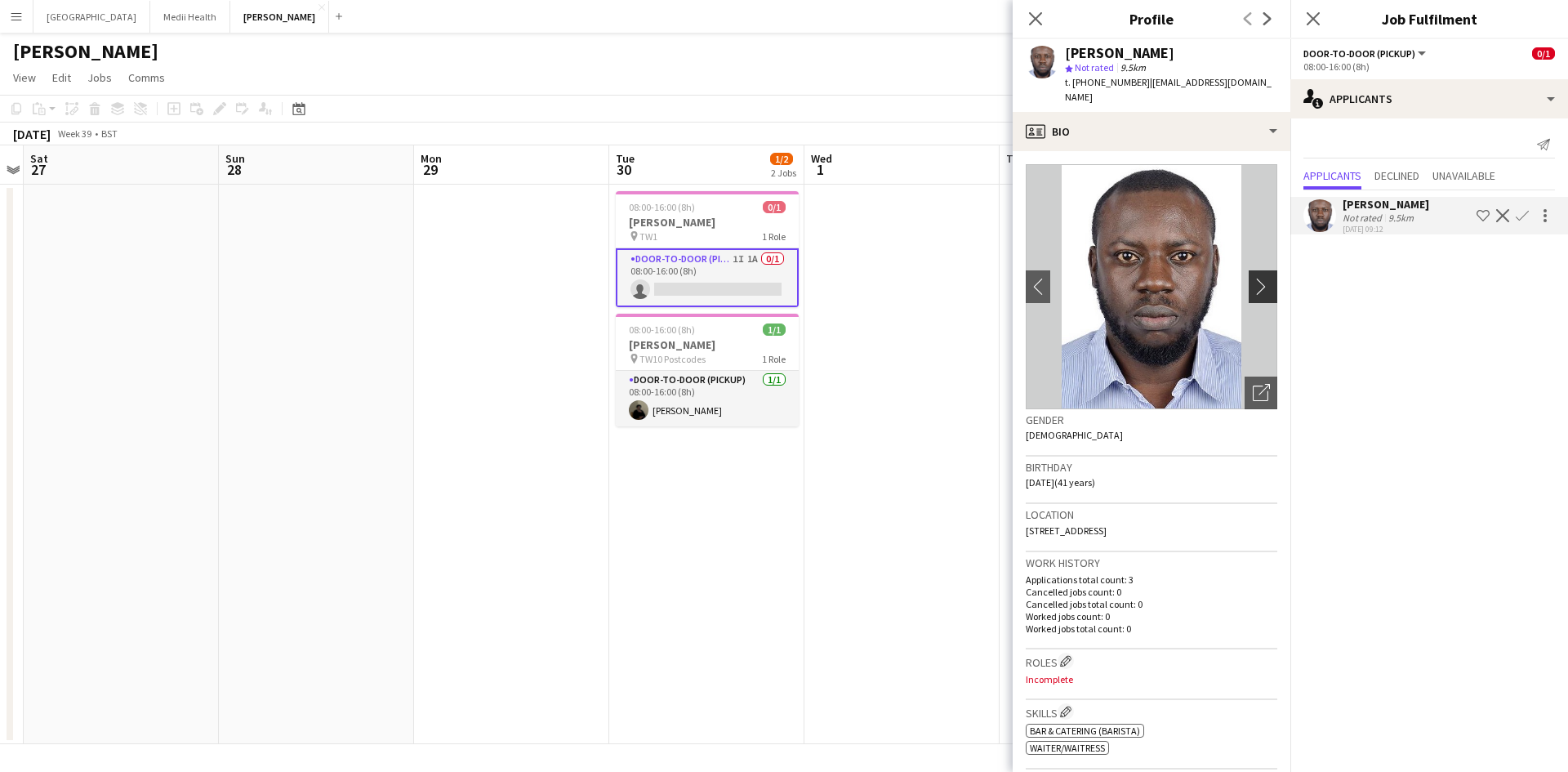
click at [1253, 278] on app-icon "chevron-right" at bounding box center [1266, 286] width 26 height 17
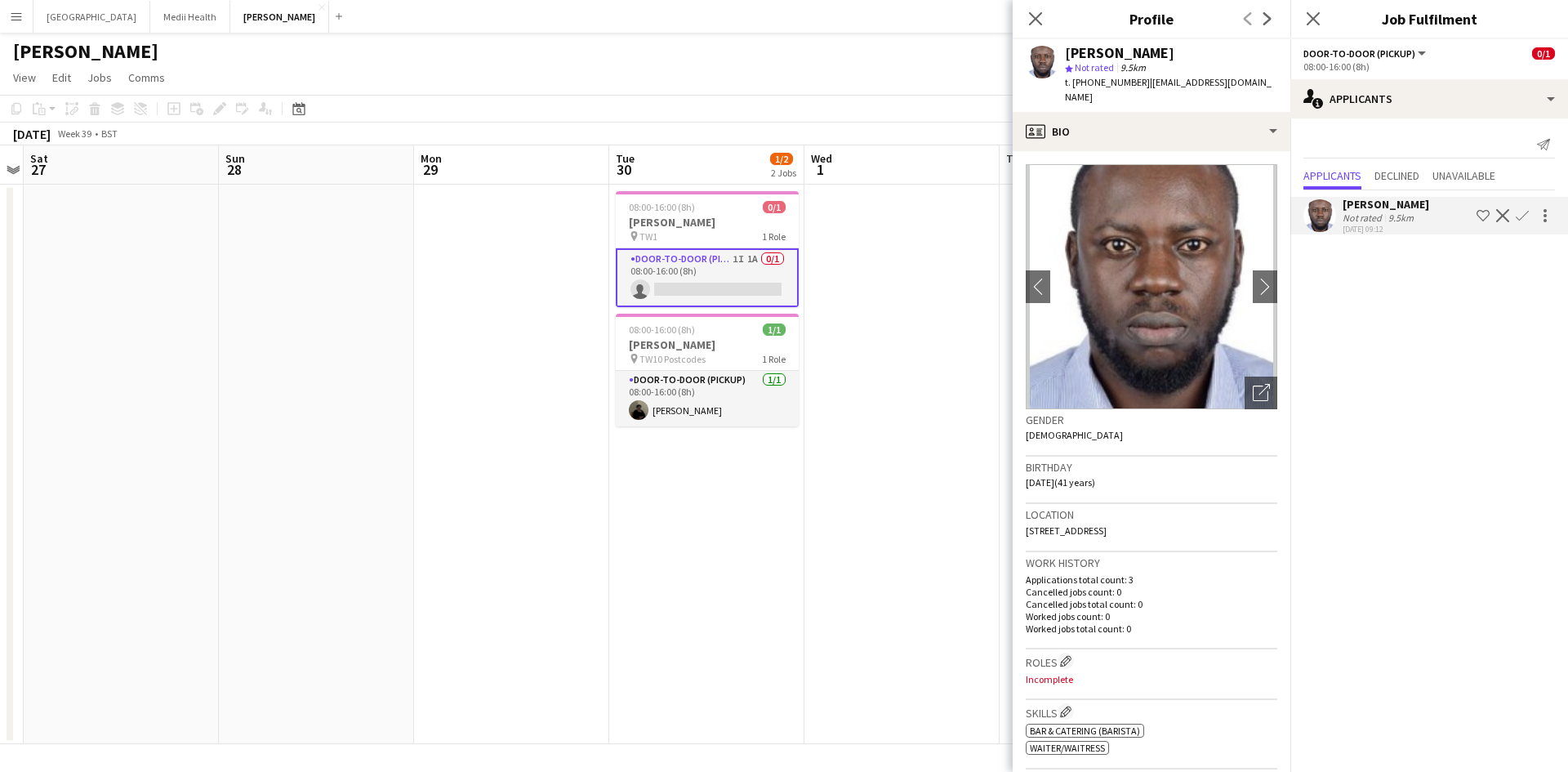
click at [938, 357] on app-date-cell at bounding box center [901, 464] width 195 height 559
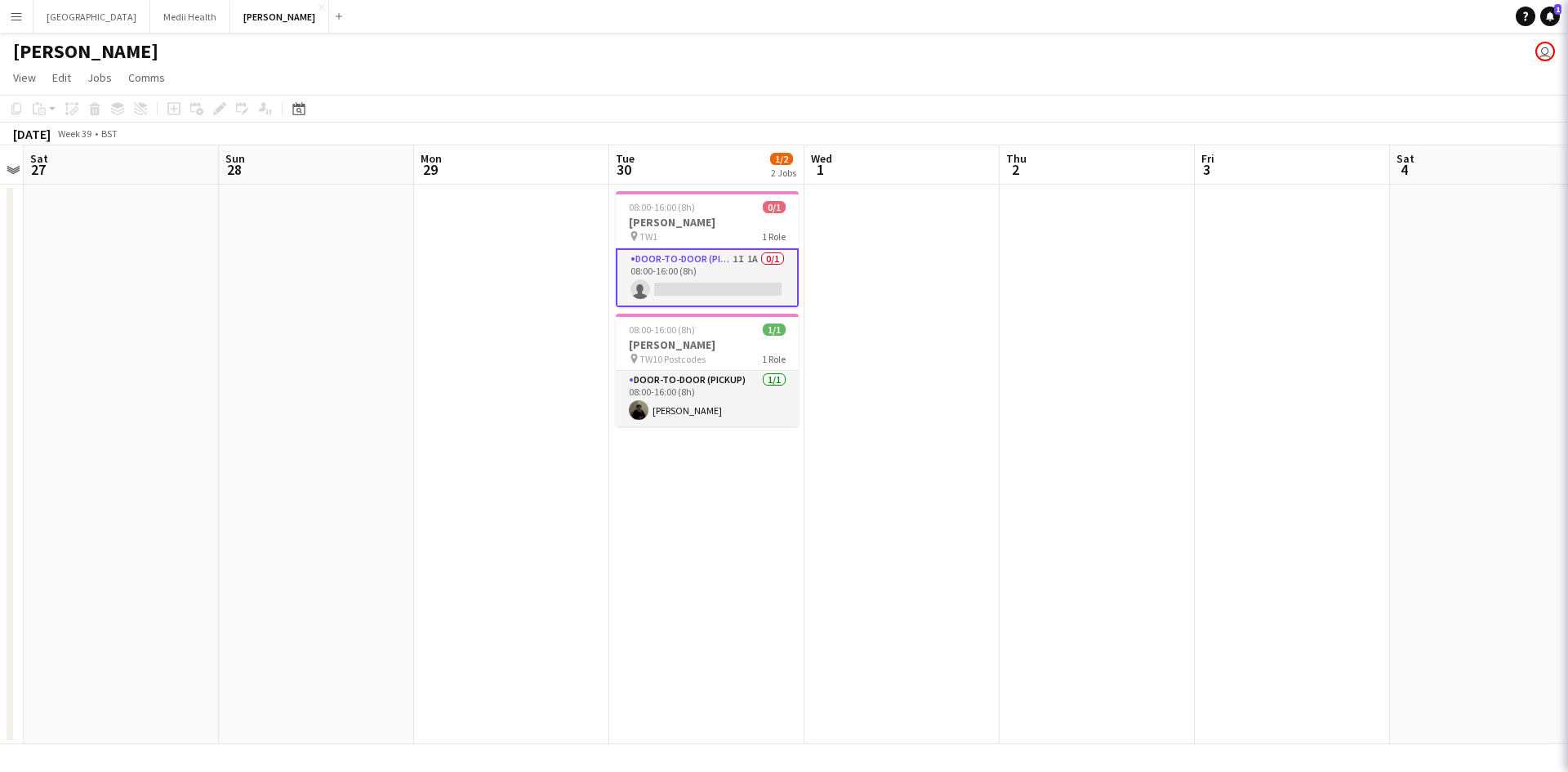
scroll to position [0, 563]
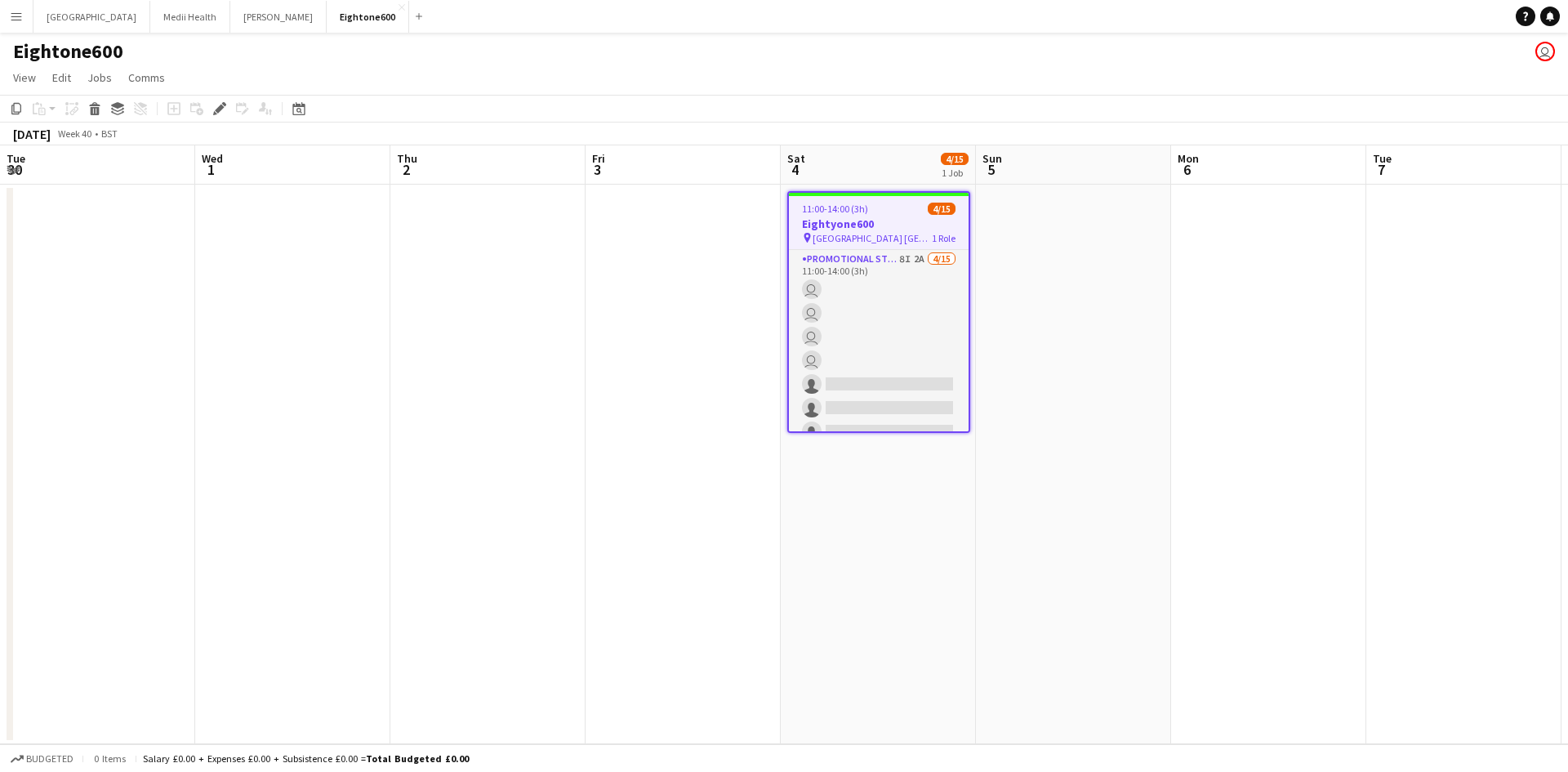
scroll to position [0, 562]
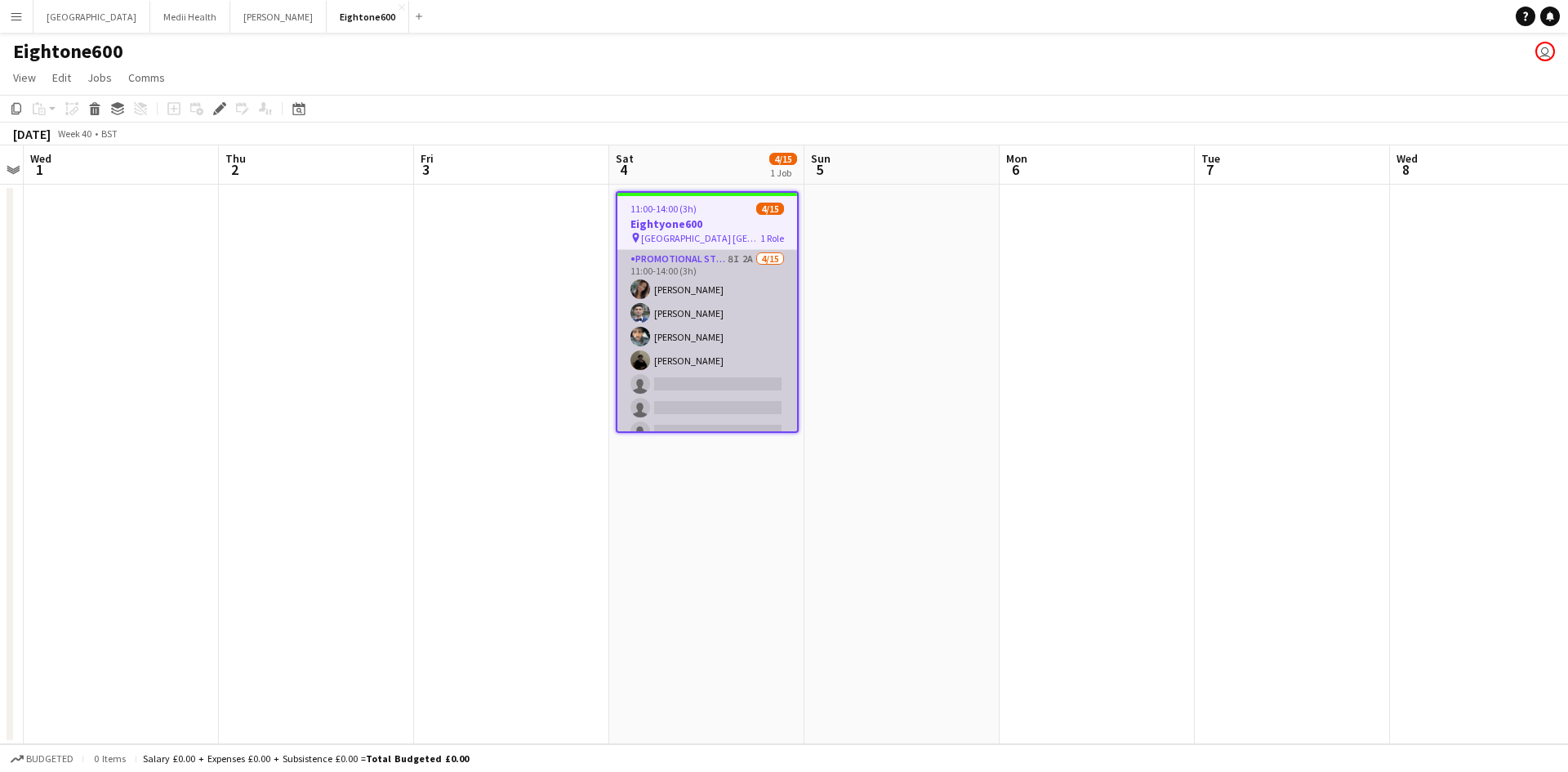
click at [722, 341] on app-card-role "Promotional Staffing (Brand Ambassadors) 8I 2A 4/15 11:00-14:00 (3h) Mariia Kop…" at bounding box center [707, 443] width 180 height 387
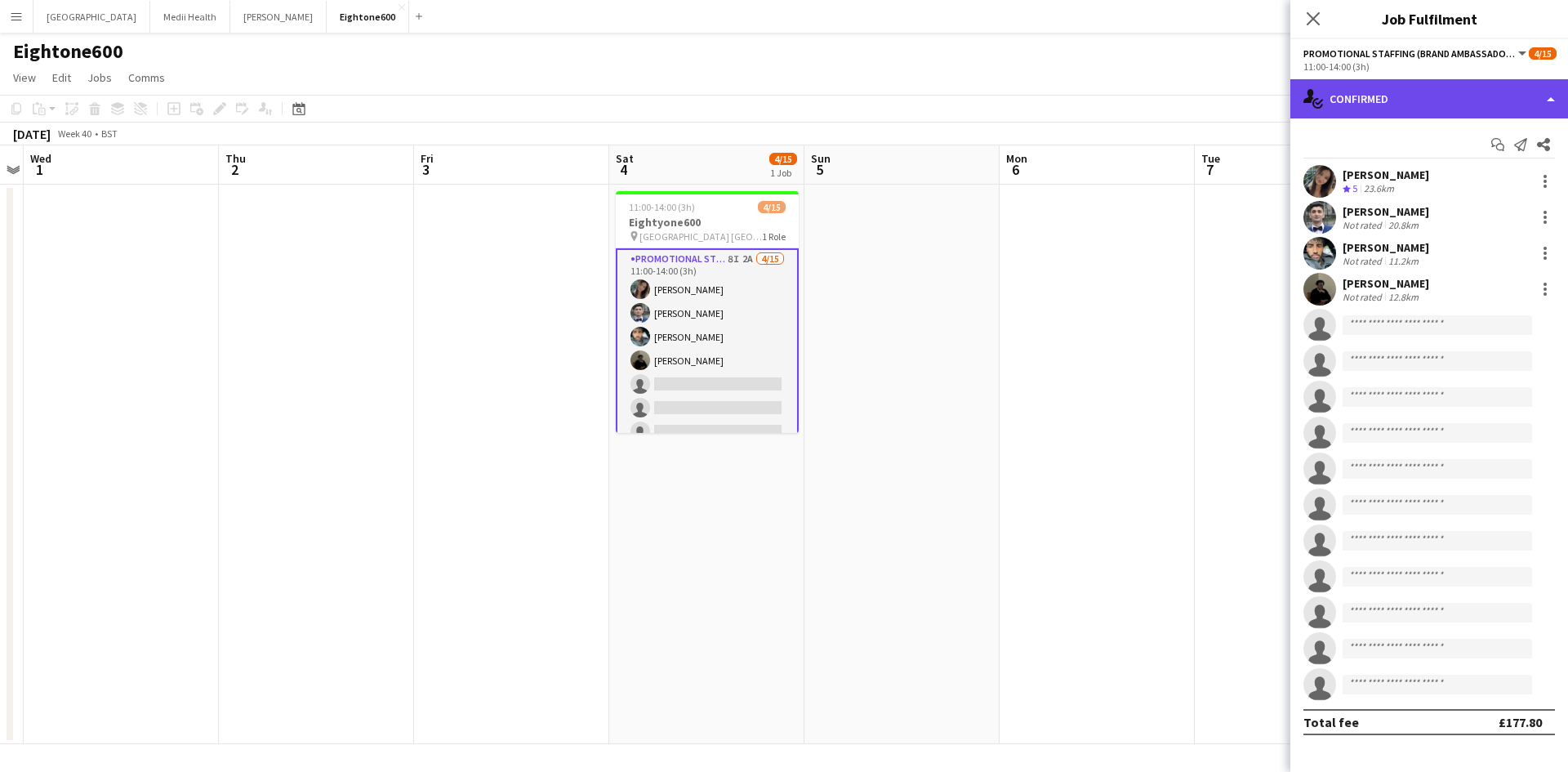
click at [1381, 110] on div "single-neutral-actions-check-2 Confirmed" at bounding box center [1429, 98] width 278 height 39
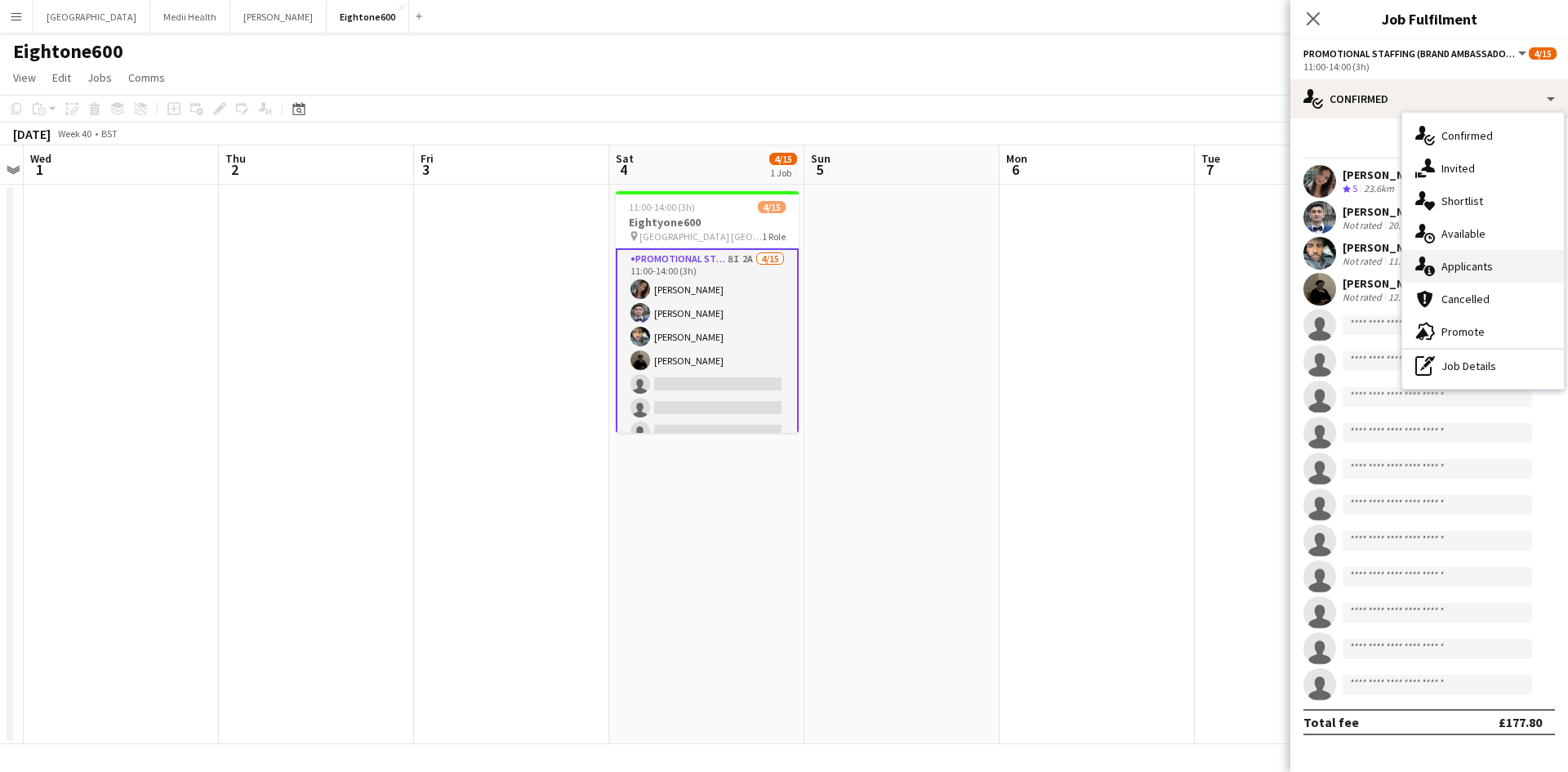
click at [1462, 270] on span "Applicants" at bounding box center [1467, 265] width 51 height 14
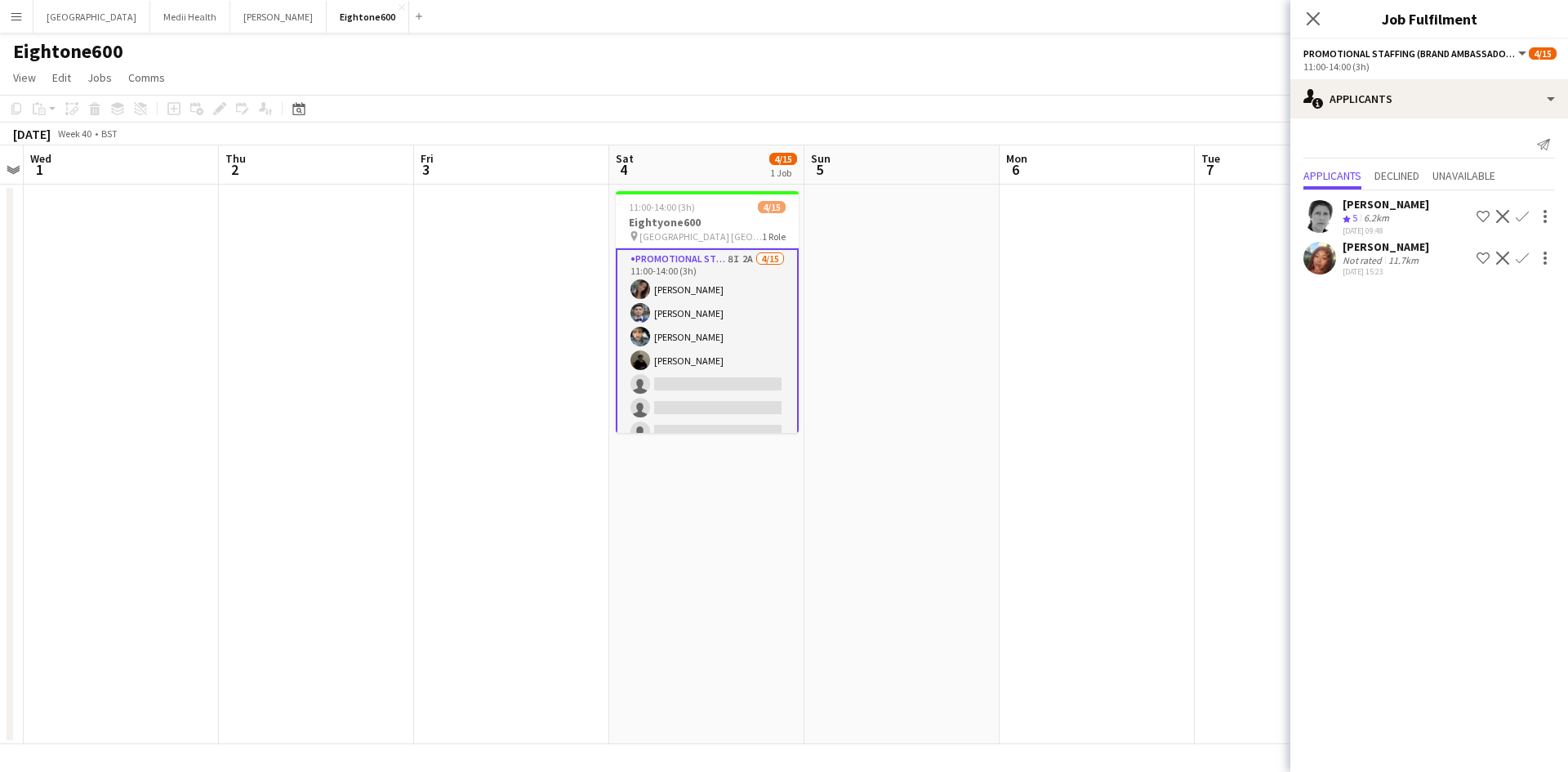
click at [1520, 259] on app-icon "Confirm" at bounding box center [1522, 259] width 13 height 13
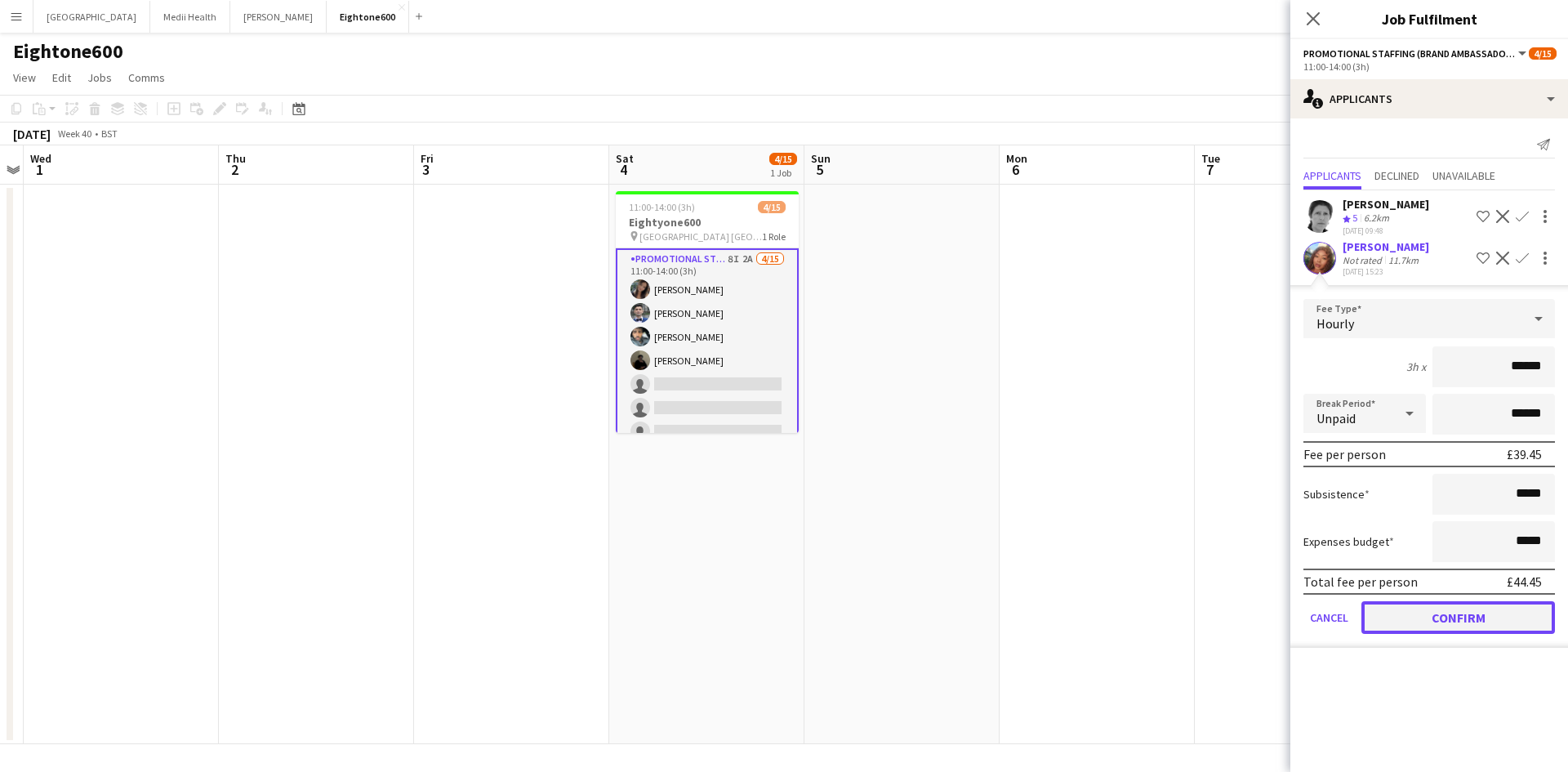
click at [1459, 617] on button "Confirm" at bounding box center [1459, 617] width 194 height 32
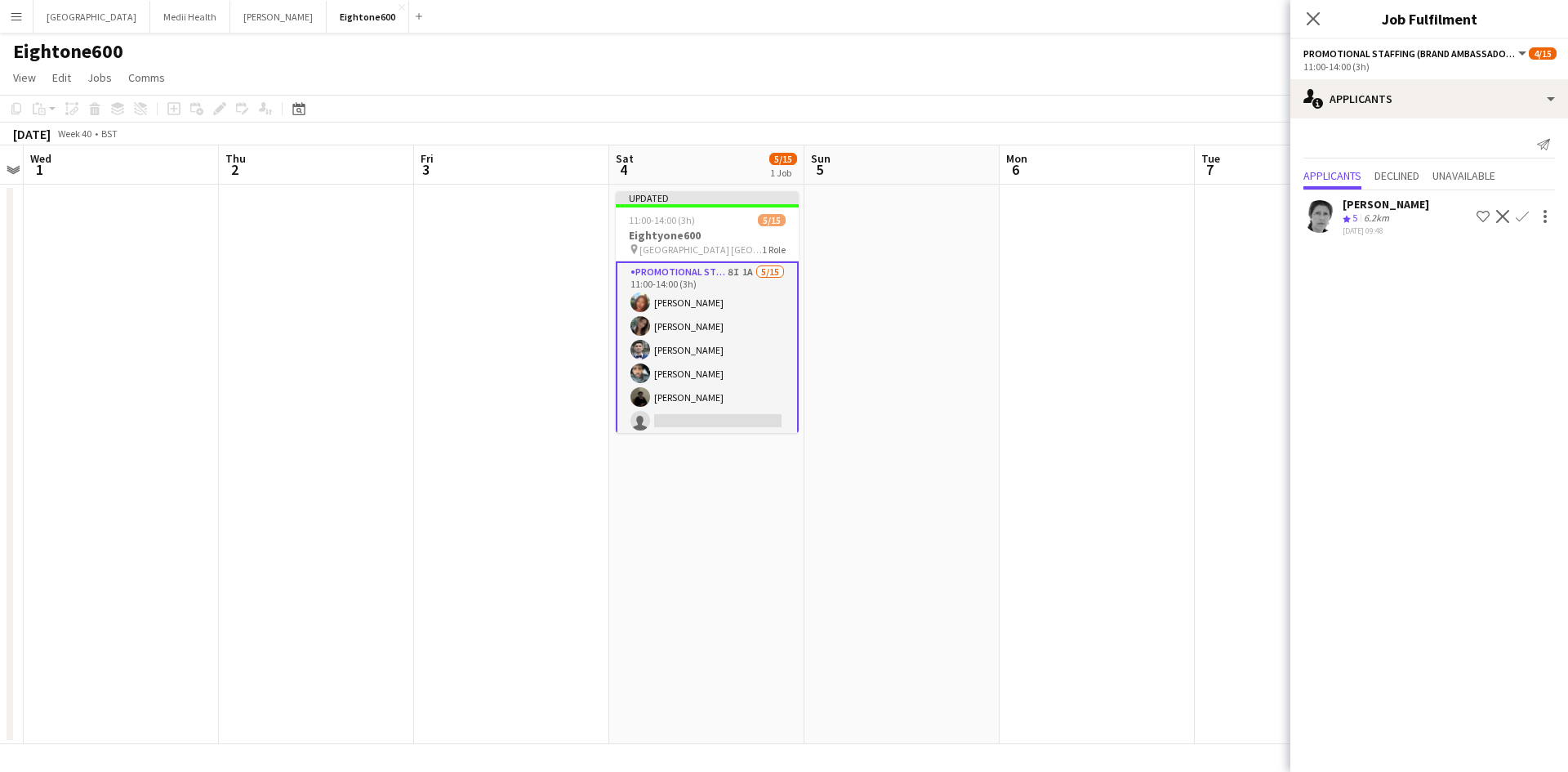
click at [1525, 216] on app-icon "Confirm" at bounding box center [1522, 217] width 13 height 13
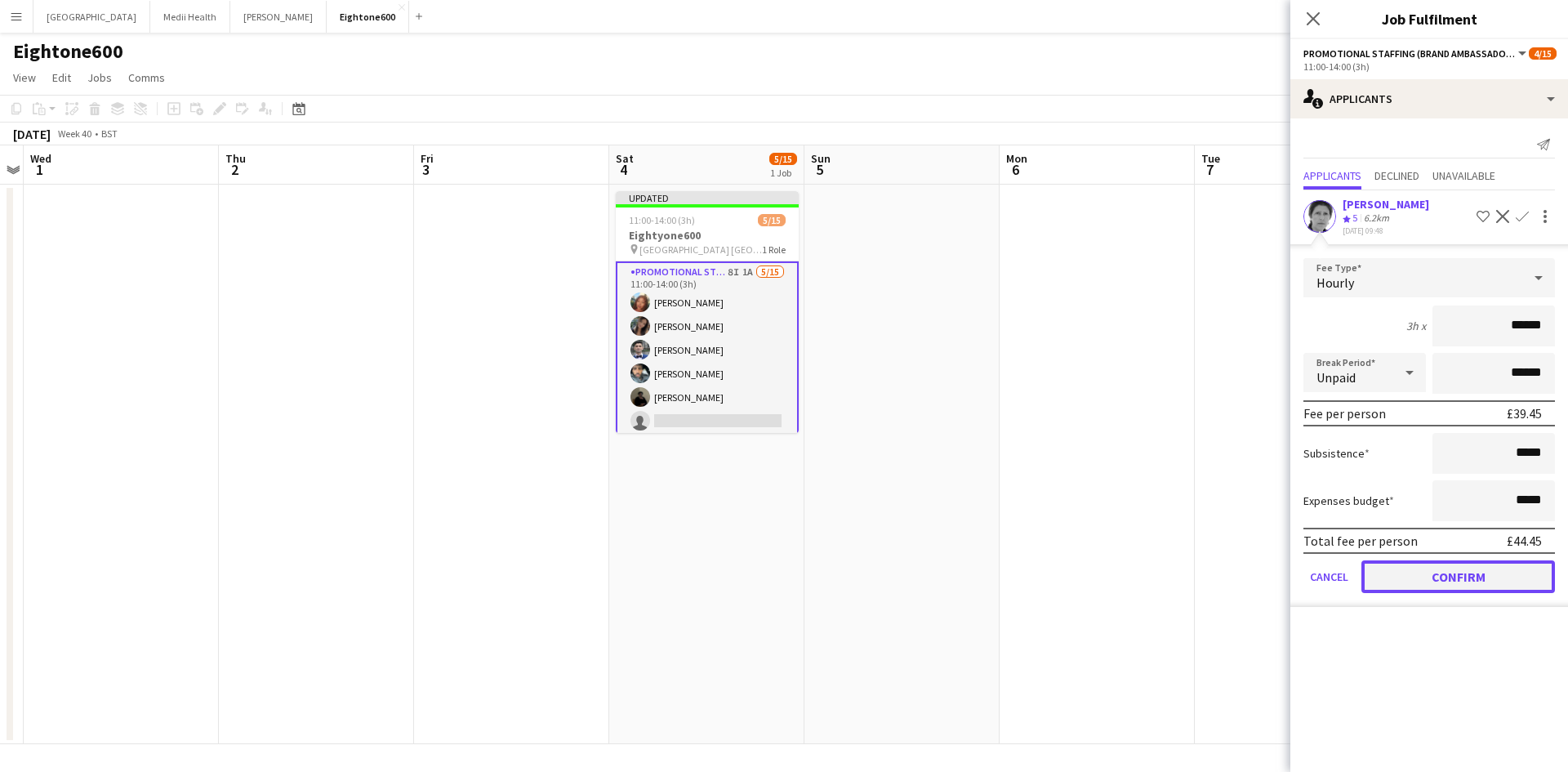
click at [1510, 585] on button "Confirm" at bounding box center [1459, 576] width 194 height 32
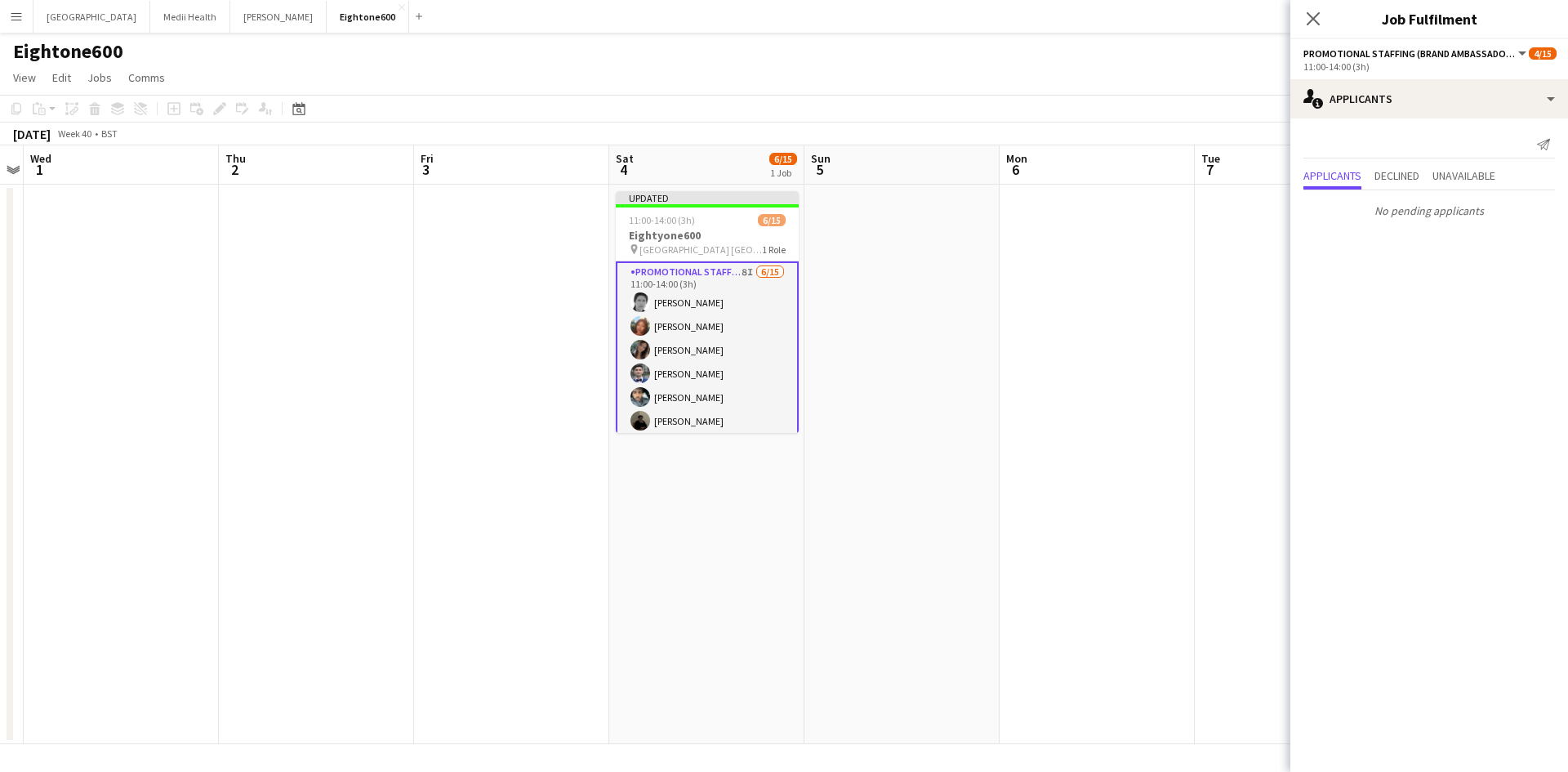
drag, startPoint x: 1164, startPoint y: 487, endPoint x: 1190, endPoint y: 426, distance: 66.3
click at [1164, 484] on app-date-cell at bounding box center [1096, 464] width 195 height 559
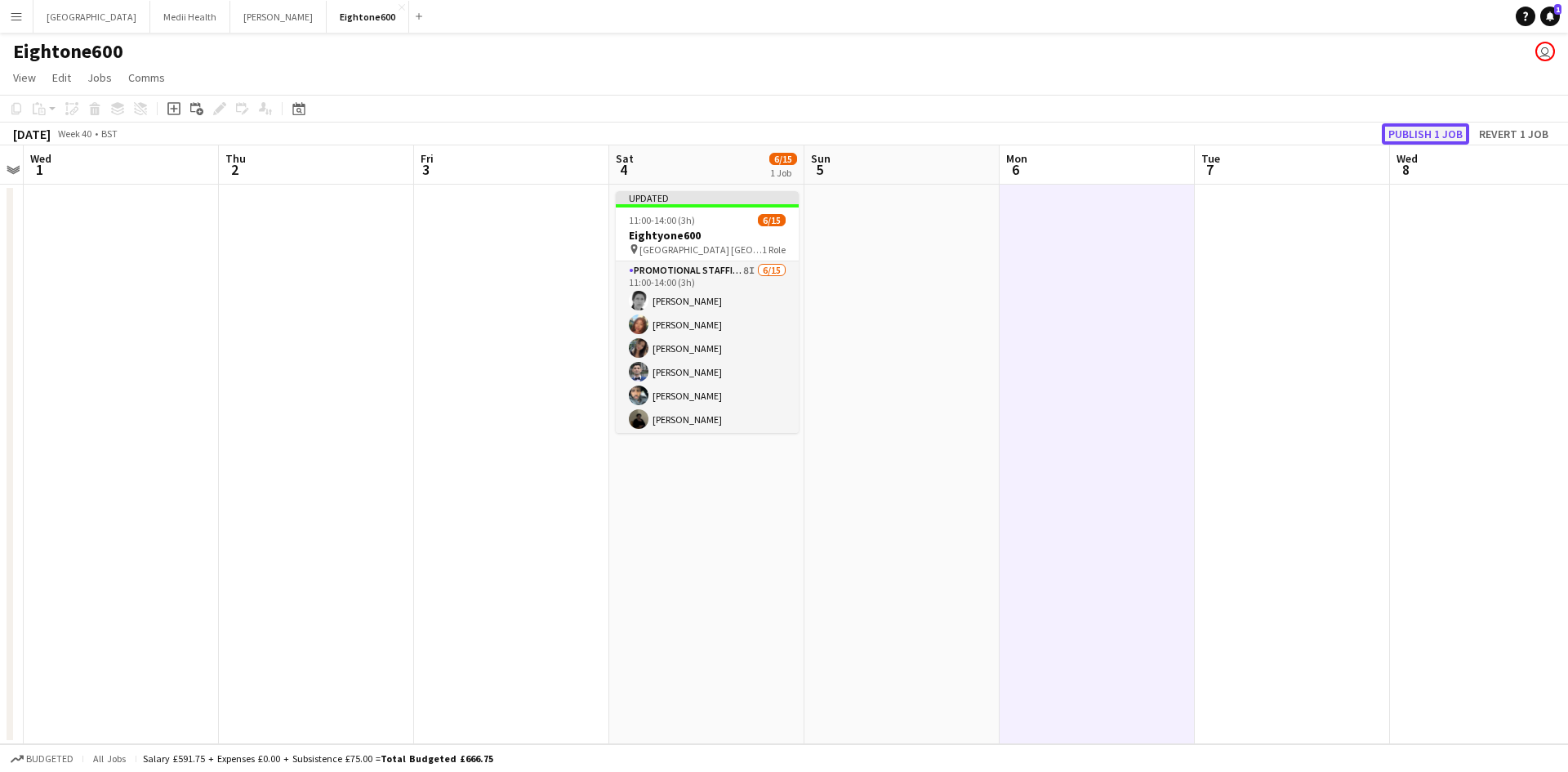
click at [1411, 136] on button "Publish 1 job" at bounding box center [1425, 134] width 87 height 21
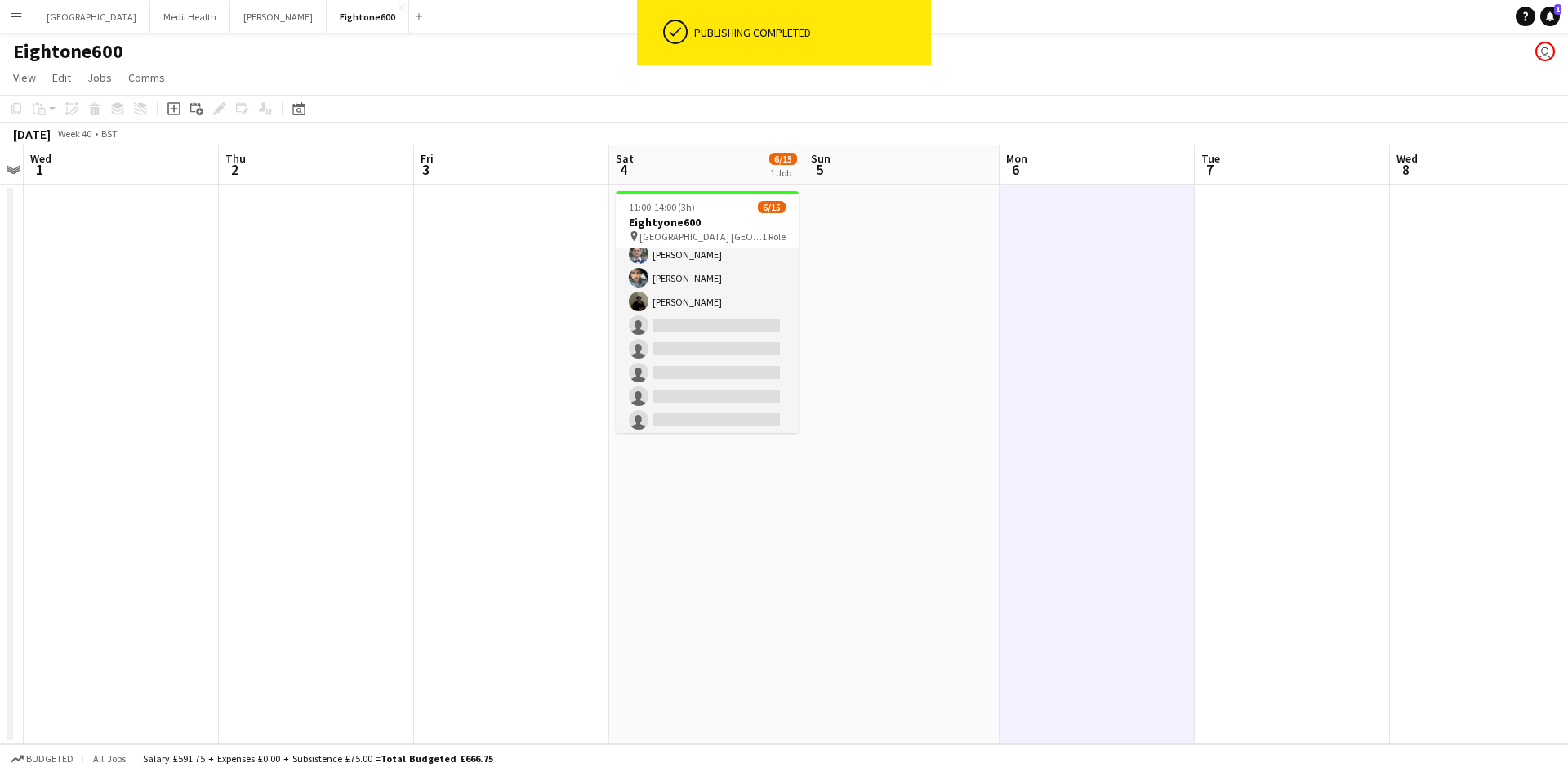
scroll to position [0, 0]
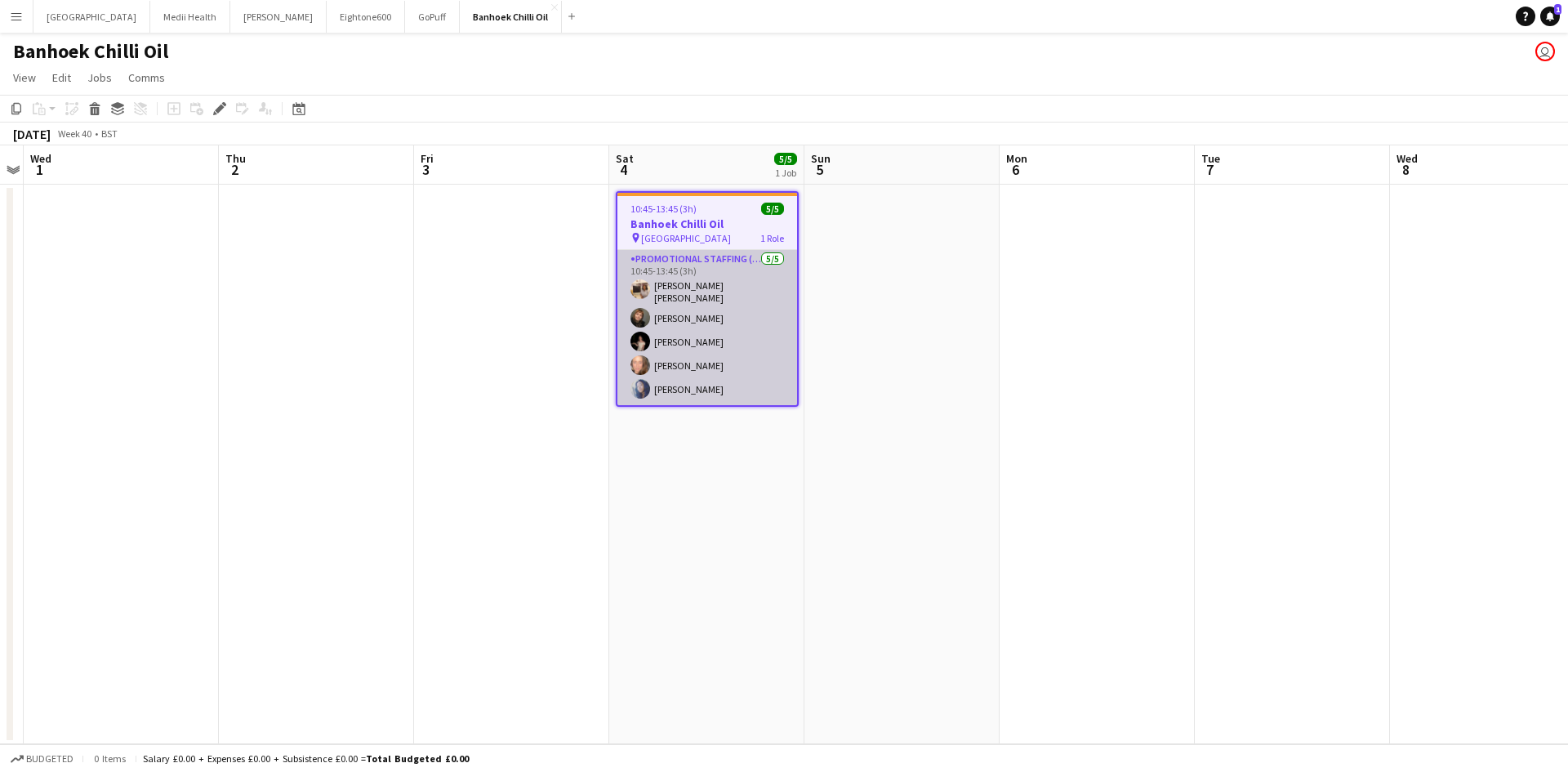
click at [659, 285] on app-card-role "Promotional Staffing (Sampling Staff) [DATE] 10:45-13:45 (3h) [PERSON_NAME] [PE…" at bounding box center [707, 327] width 180 height 155
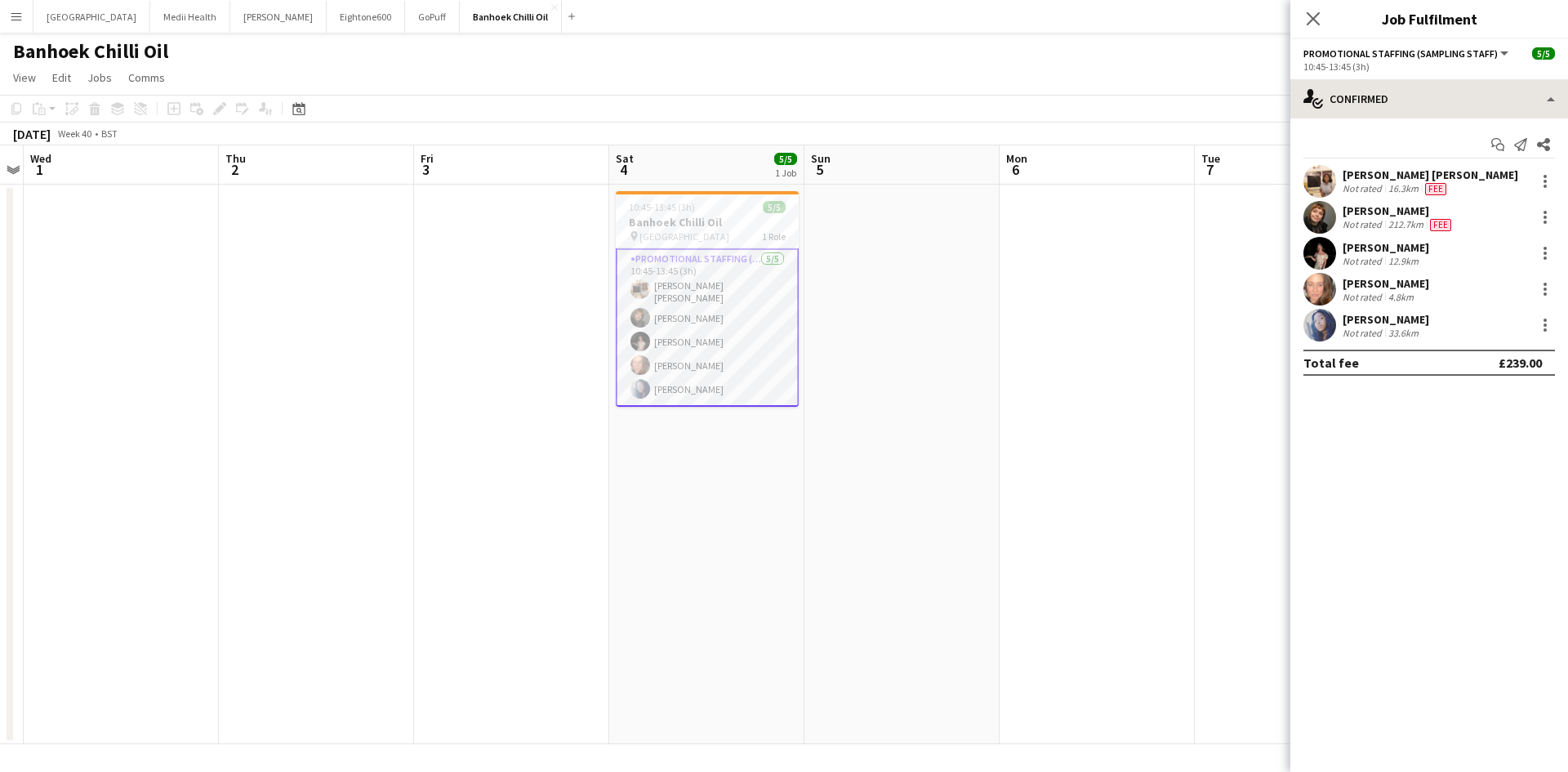
drag, startPoint x: 1390, startPoint y: 120, endPoint x: 1382, endPoint y: 103, distance: 18.8
click at [1390, 119] on div "Start chat Send notification Share [PERSON_NAME] [PERSON_NAME] Not rated 16.3km…" at bounding box center [1429, 254] width 278 height 270
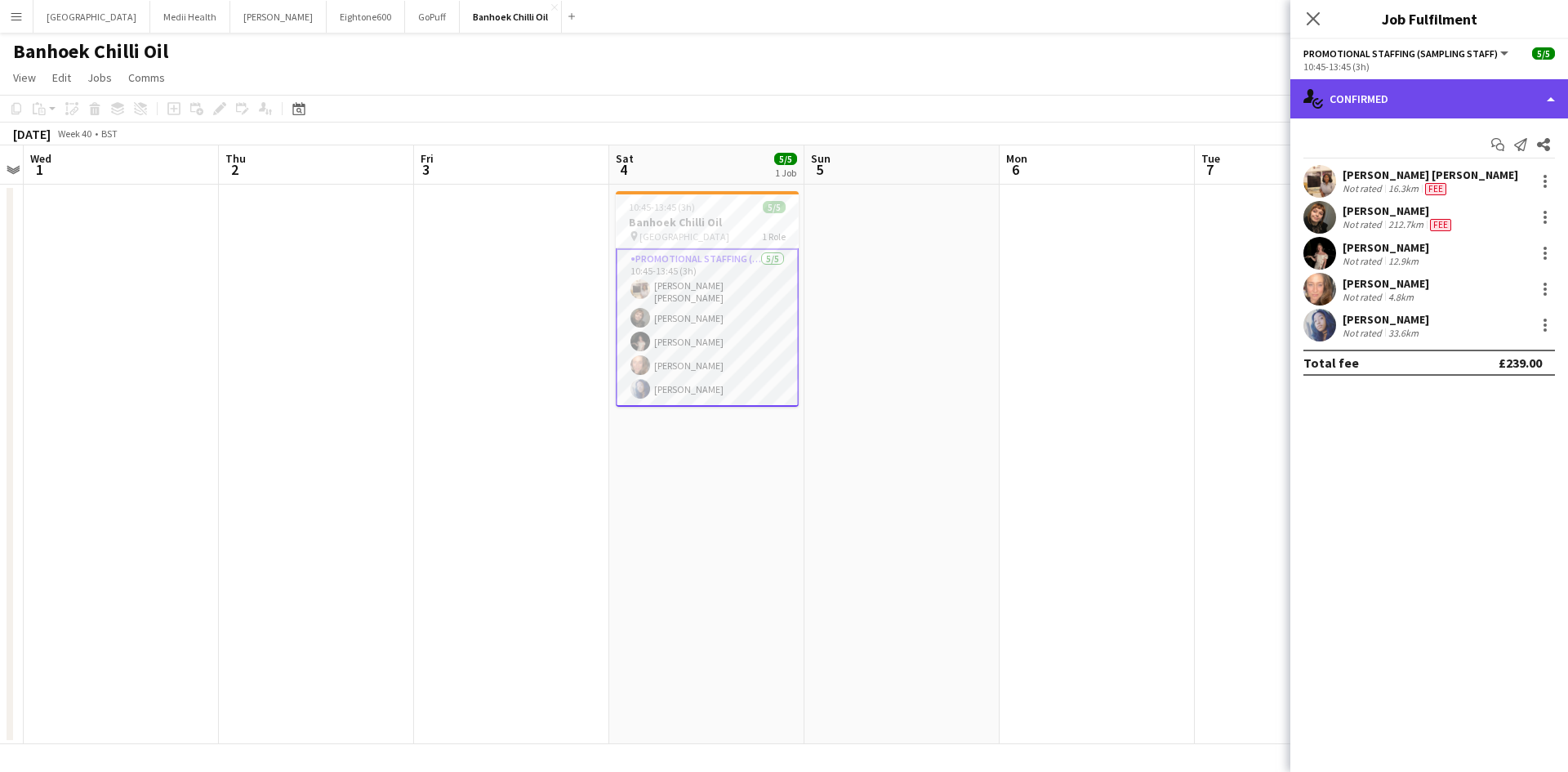
click at [1382, 102] on div "single-neutral-actions-check-2 Confirmed" at bounding box center [1429, 98] width 278 height 39
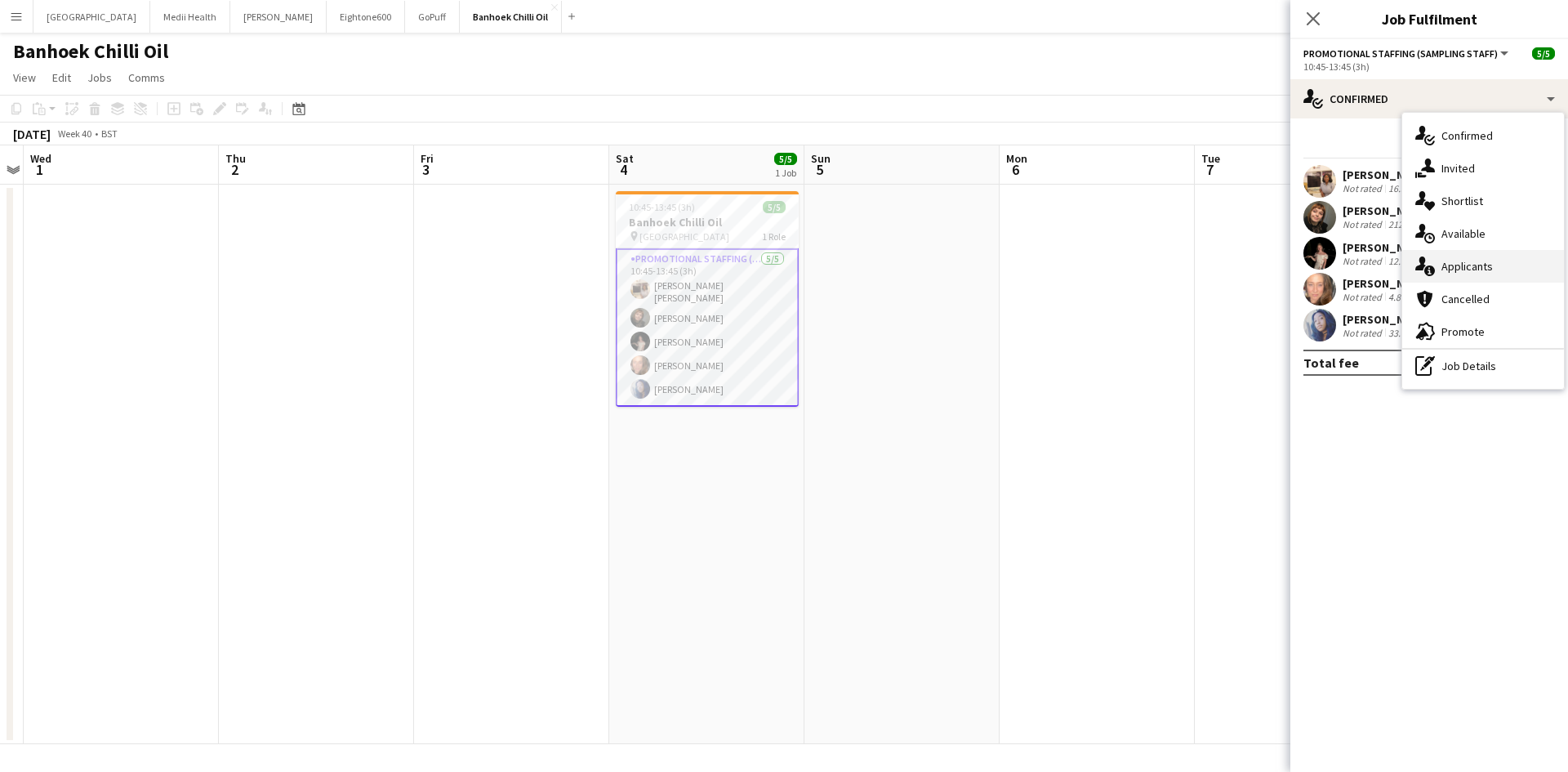
click at [1455, 258] on div "single-neutral-actions-information Applicants" at bounding box center [1483, 266] width 162 height 32
